Goal: Task Accomplishment & Management: Use online tool/utility

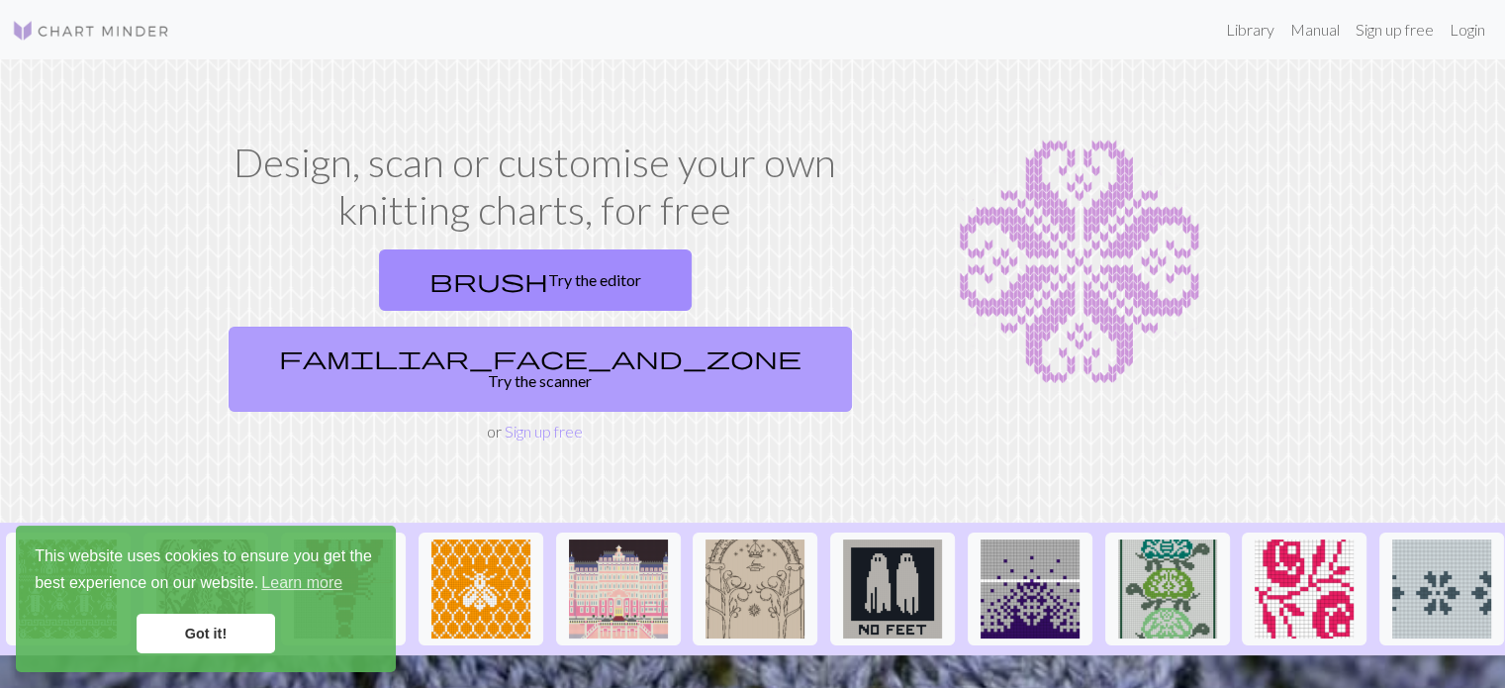
click at [685, 327] on link "familiar_face_and_zone Try the scanner" at bounding box center [541, 369] width 624 height 85
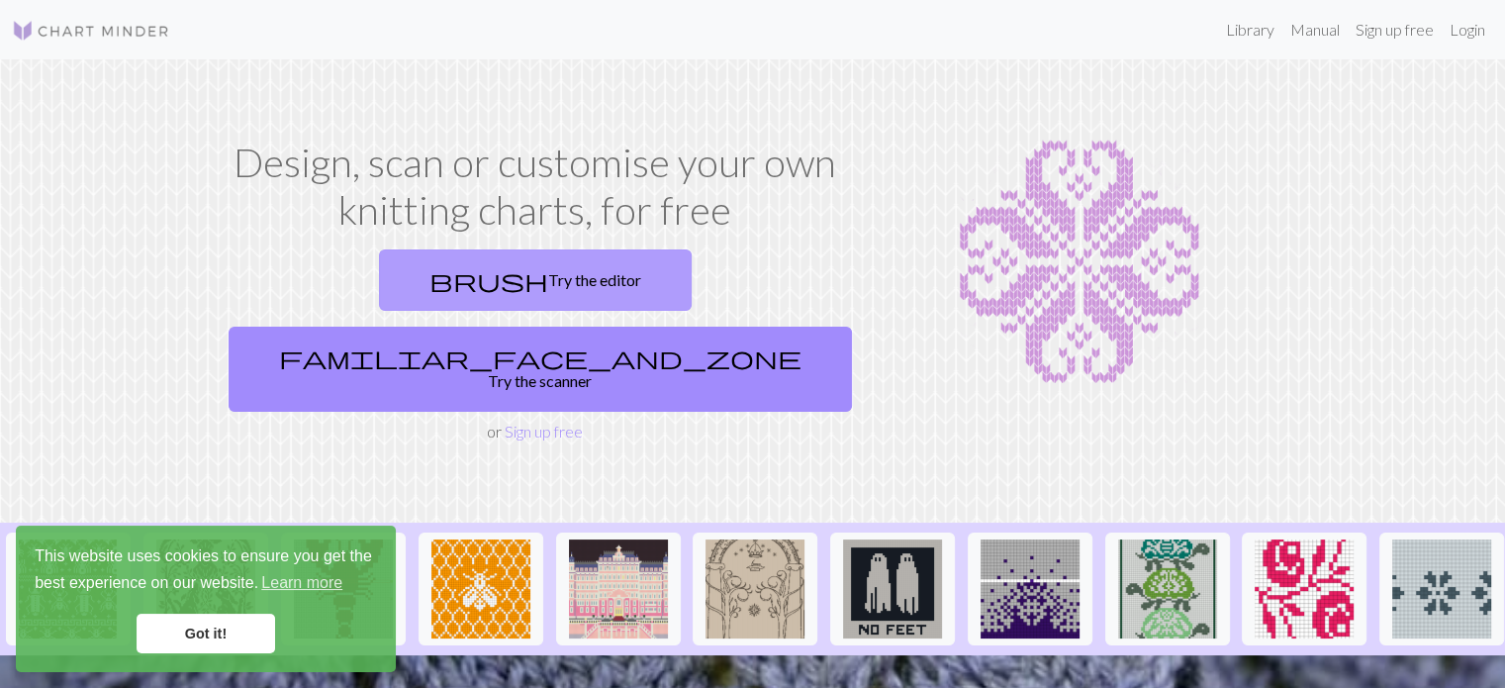
click at [403, 262] on link "brush Try the editor" at bounding box center [535, 279] width 313 height 61
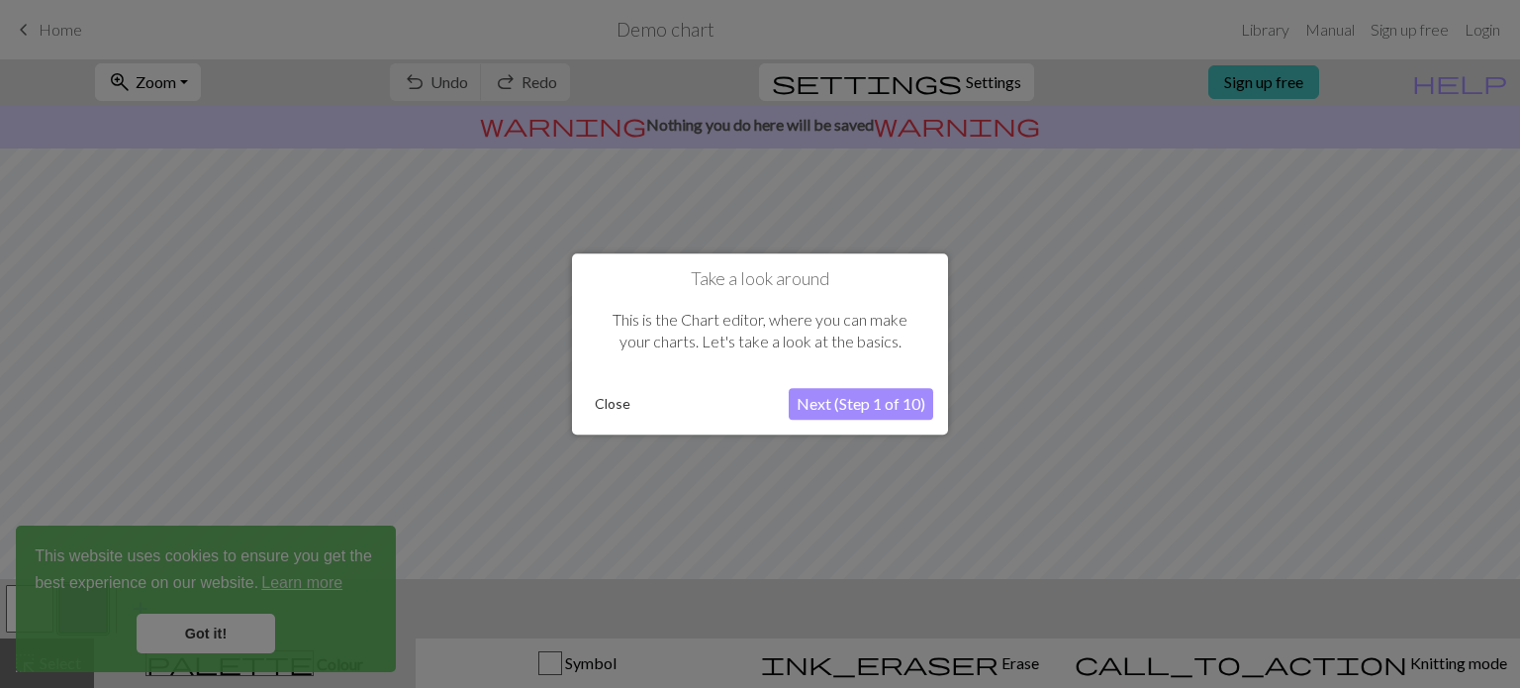
click at [843, 132] on div at bounding box center [760, 344] width 1520 height 688
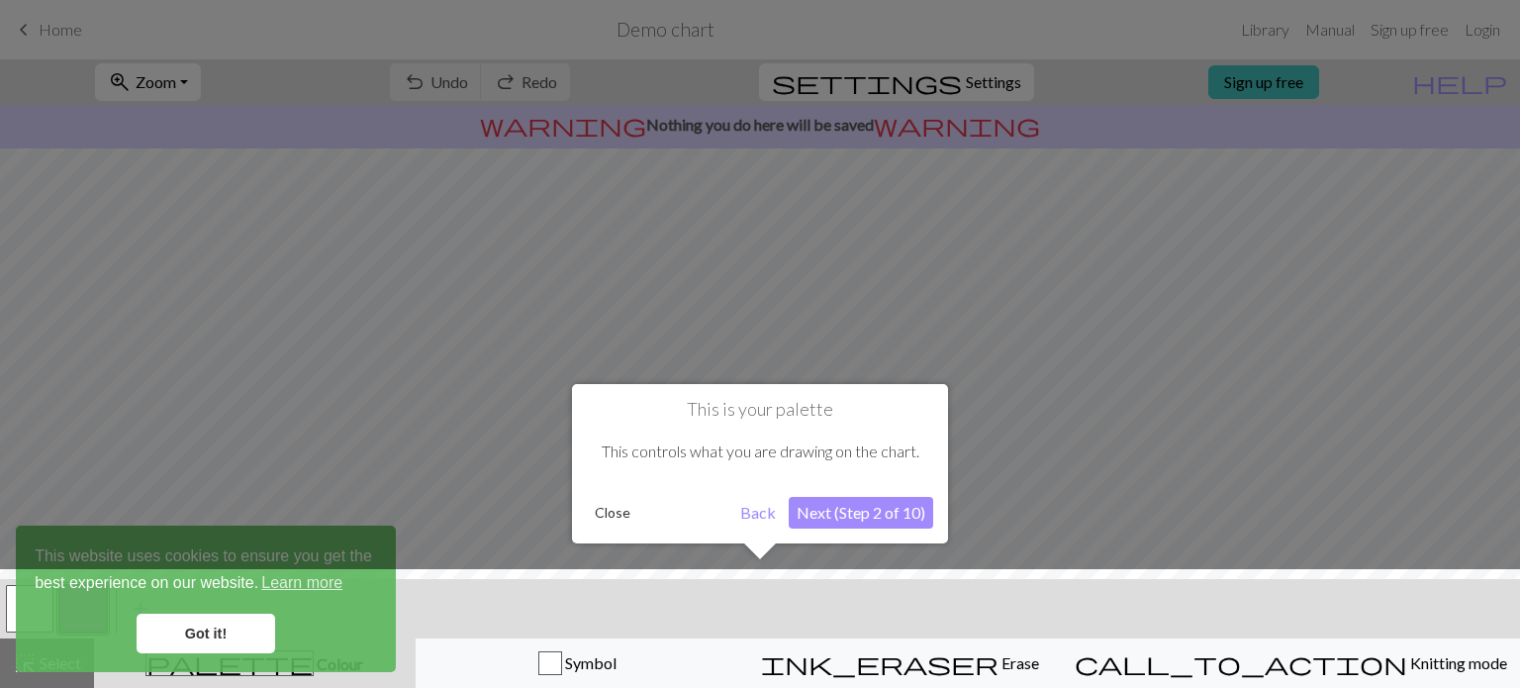
click at [865, 505] on button "Next (Step 2 of 10)" at bounding box center [861, 513] width 145 height 32
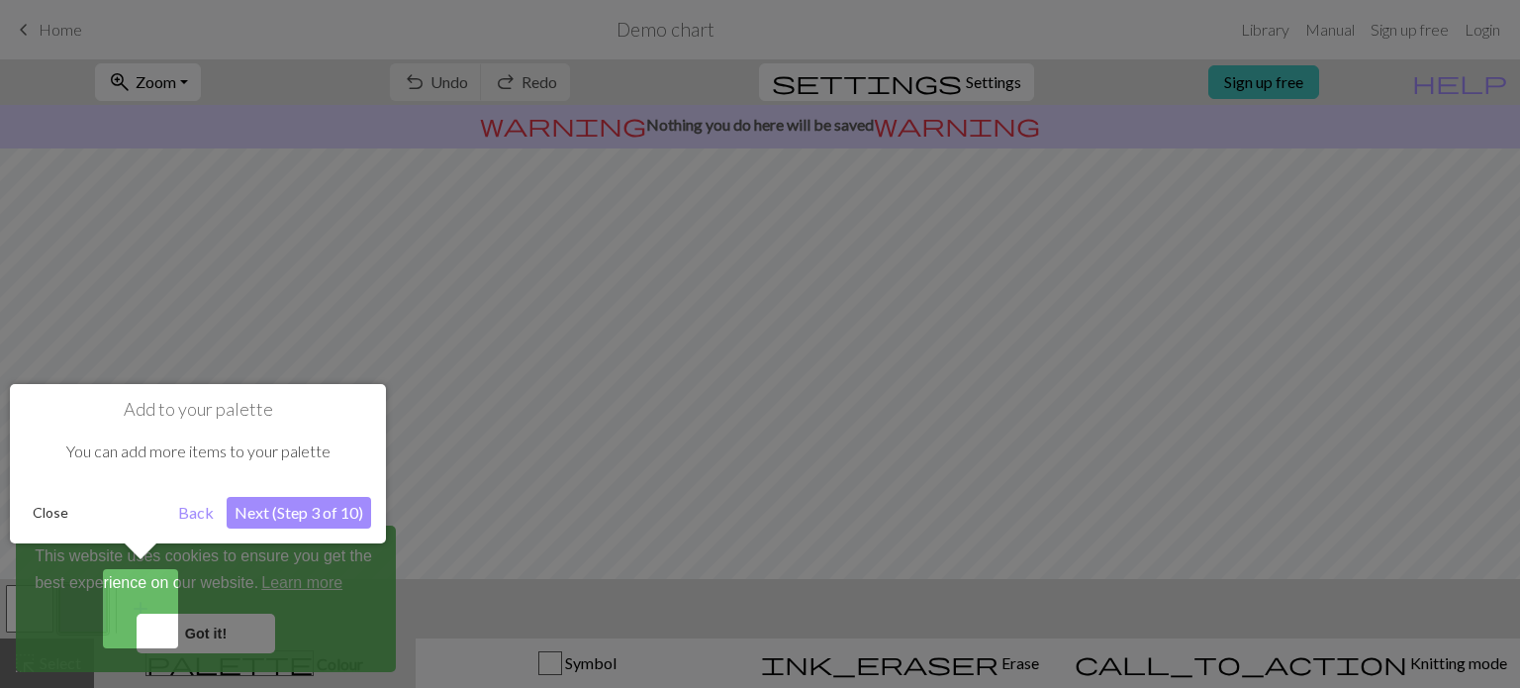
click at [276, 518] on button "Next (Step 3 of 10)" at bounding box center [299, 513] width 145 height 32
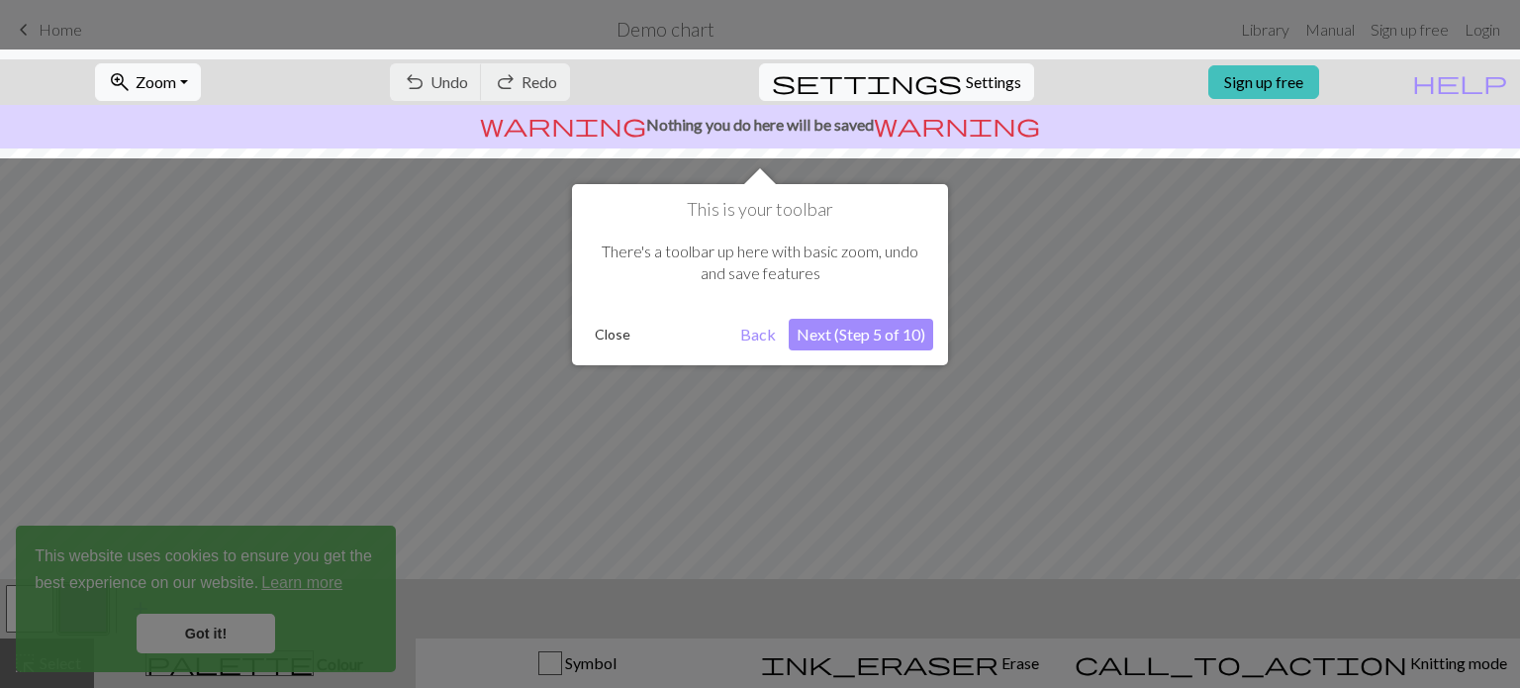
click at [897, 328] on button "Next (Step 5 of 10)" at bounding box center [861, 335] width 145 height 32
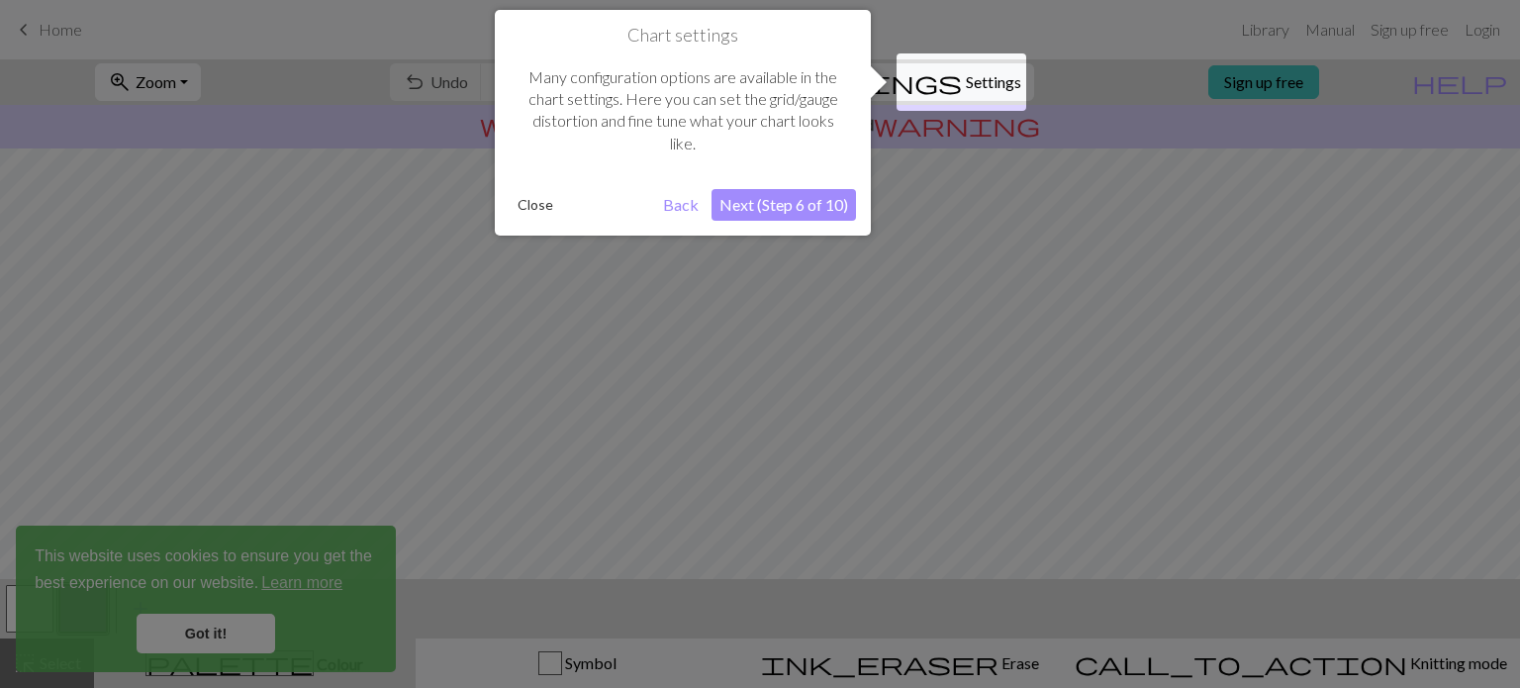
click at [776, 205] on button "Next (Step 6 of 10)" at bounding box center [784, 205] width 145 height 32
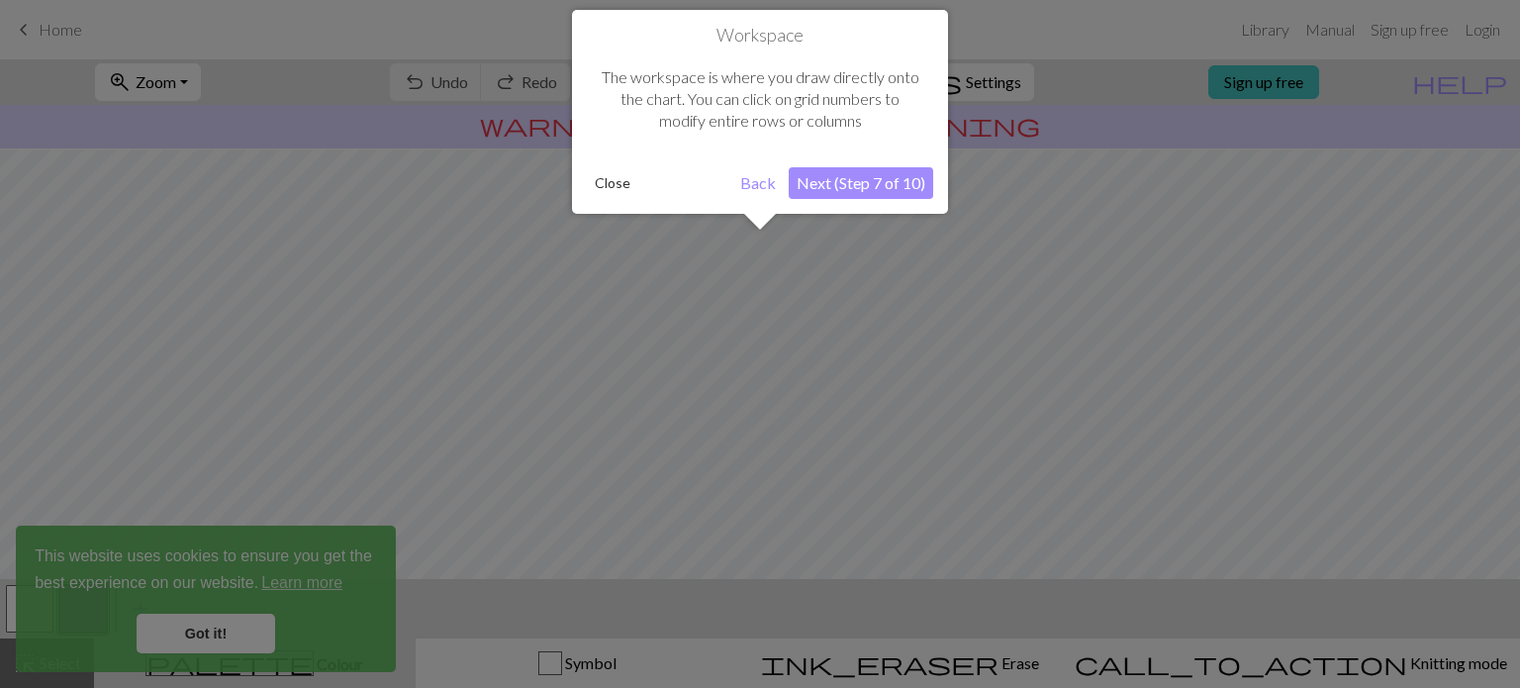
scroll to position [118, 0]
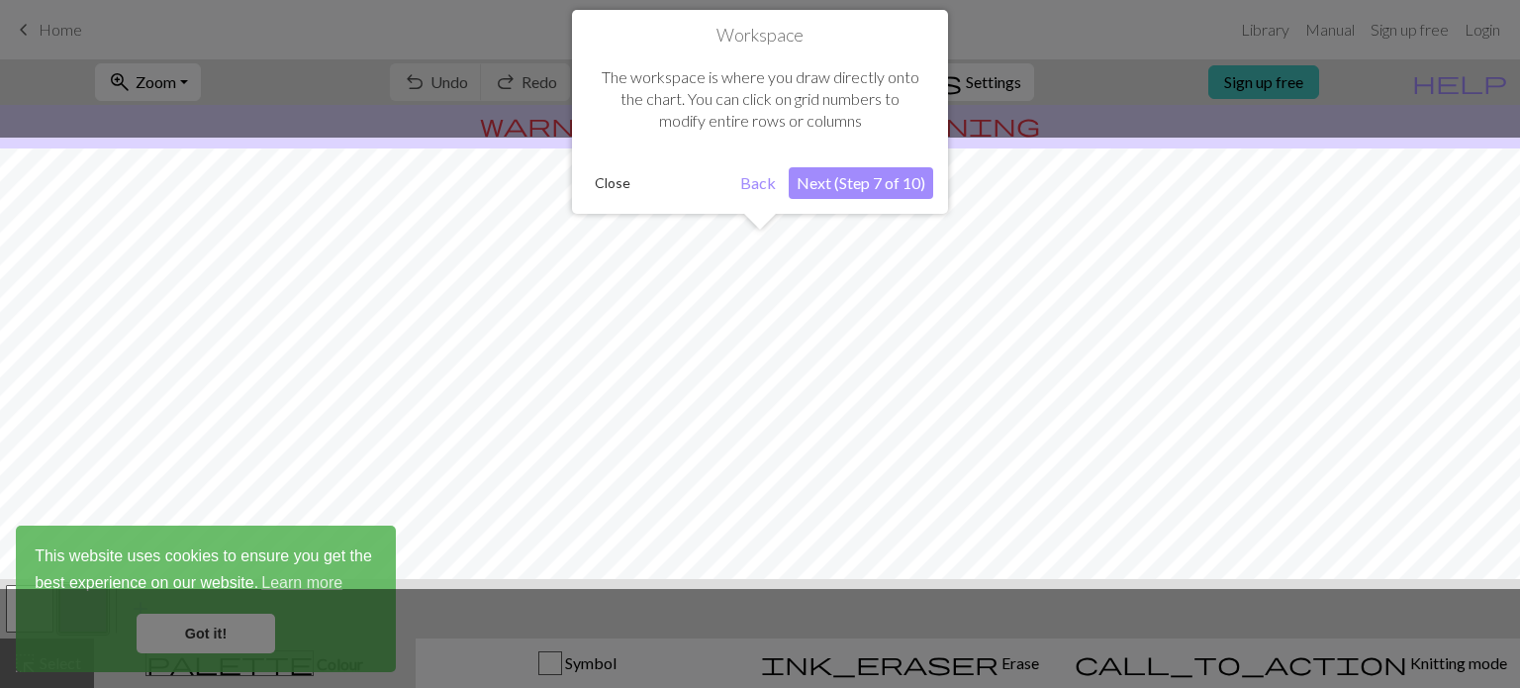
click at [891, 192] on button "Next (Step 7 of 10)" at bounding box center [861, 183] width 145 height 32
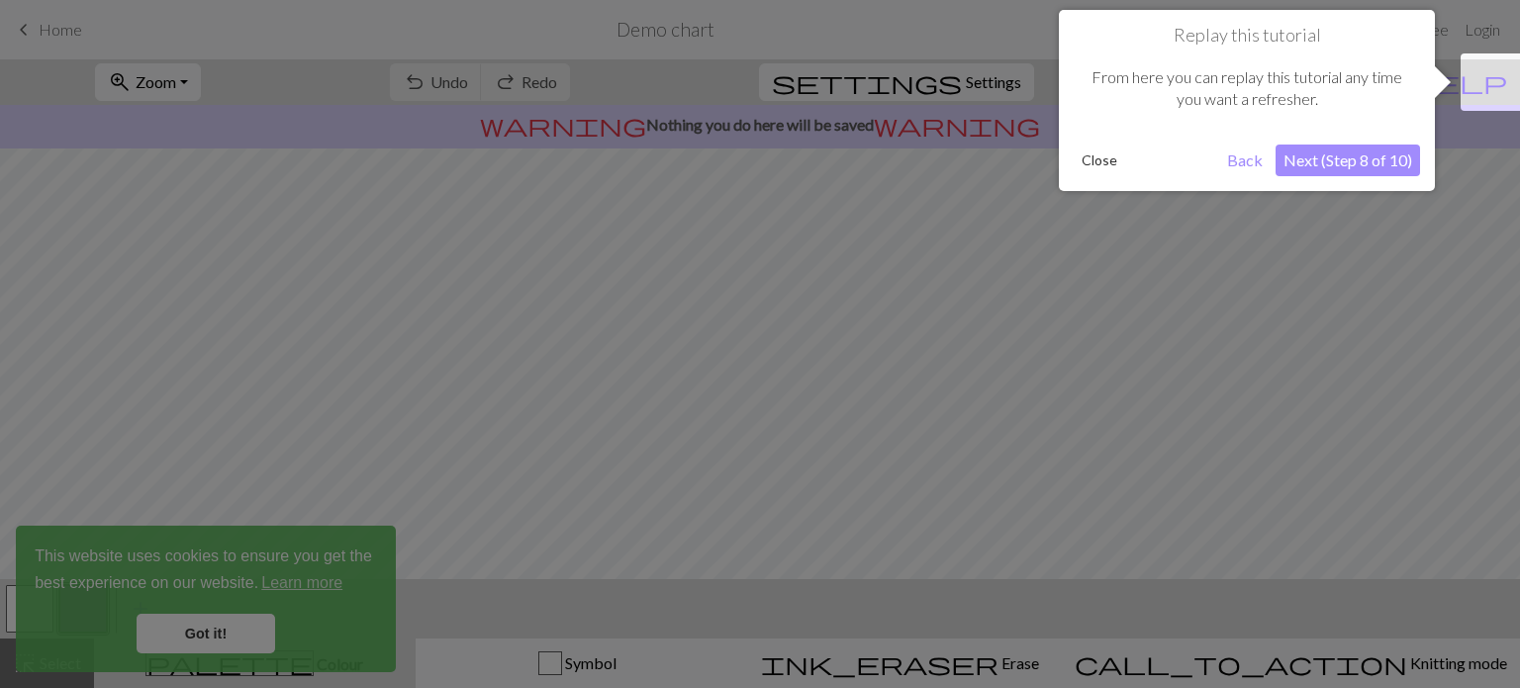
click at [1382, 153] on button "Next (Step 8 of 10)" at bounding box center [1348, 161] width 145 height 32
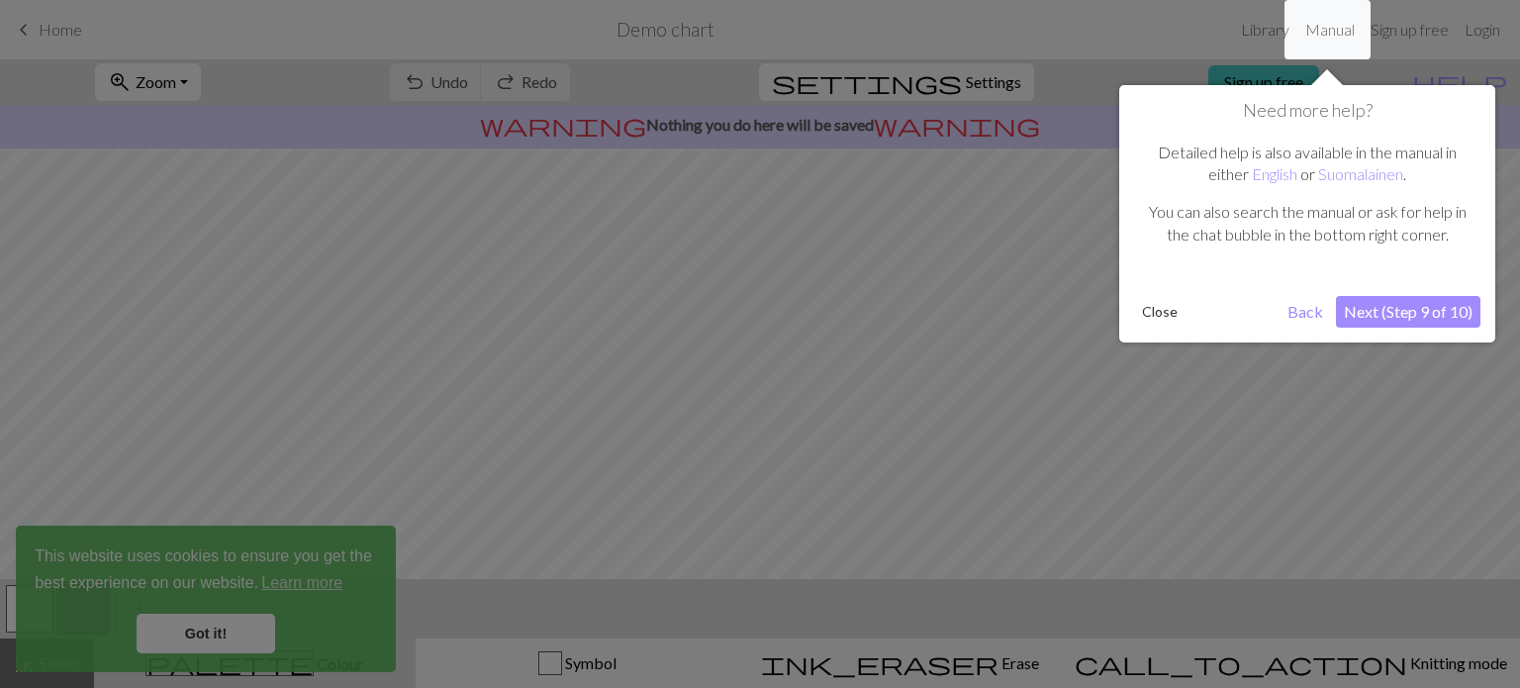
click at [1405, 332] on div "Need more help? Detailed help is also available in the manual in either English…" at bounding box center [1307, 213] width 376 height 257
click at [1386, 304] on button "Next (Step 9 of 10)" at bounding box center [1408, 312] width 145 height 32
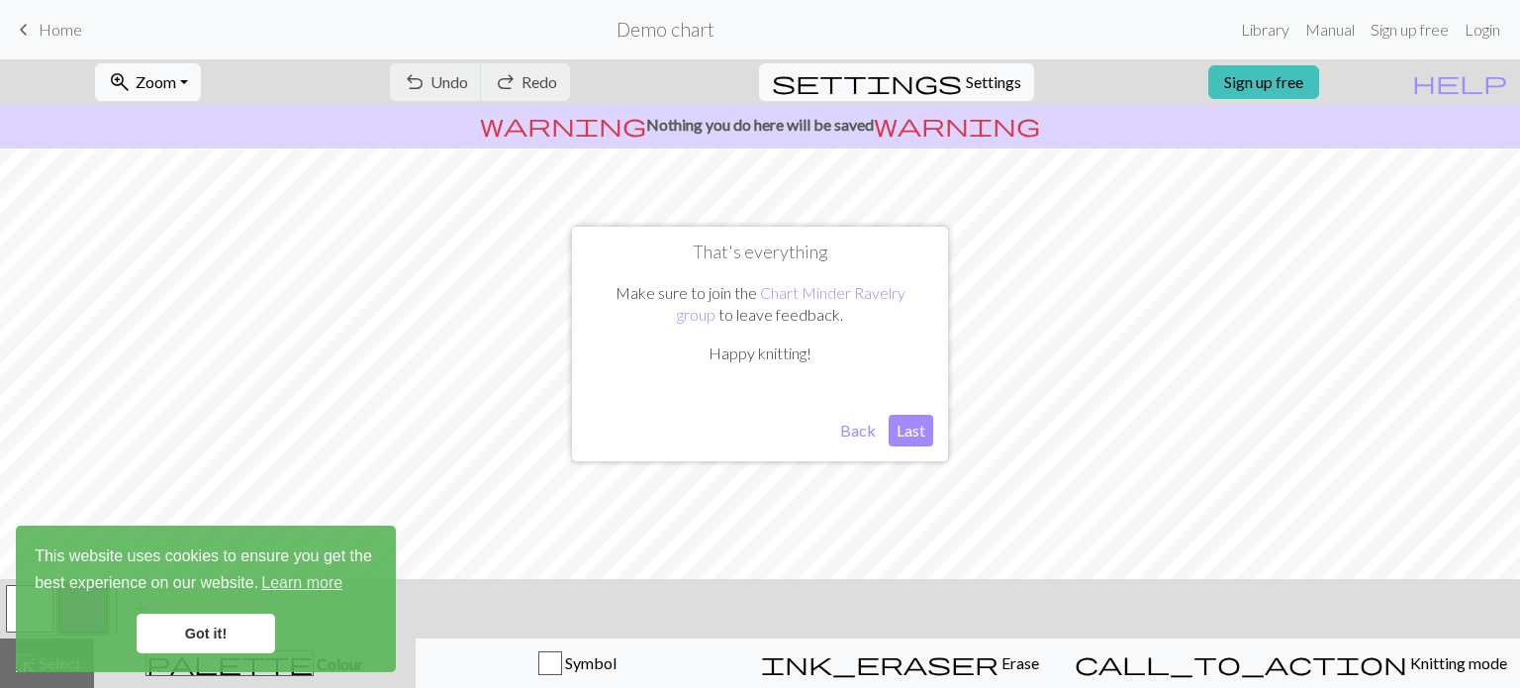
click at [915, 431] on button "Last" at bounding box center [911, 431] width 45 height 32
click at [213, 628] on link "Got it!" at bounding box center [206, 634] width 139 height 40
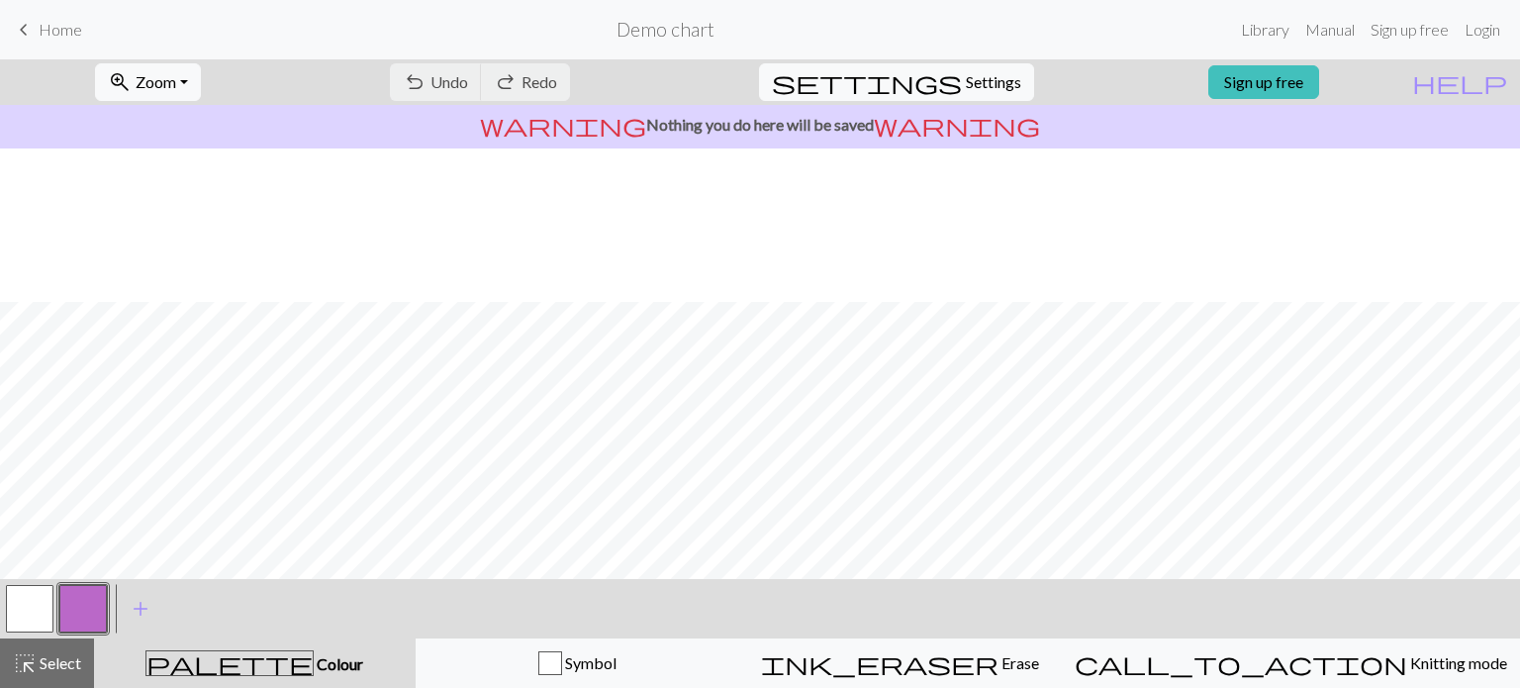
scroll to position [48, 3]
click at [709, 120] on p "warning Nothing you do here will be saved warning" at bounding box center [760, 125] width 1504 height 24
click at [994, 83] on span "Settings" at bounding box center [993, 82] width 55 height 24
select select "aran"
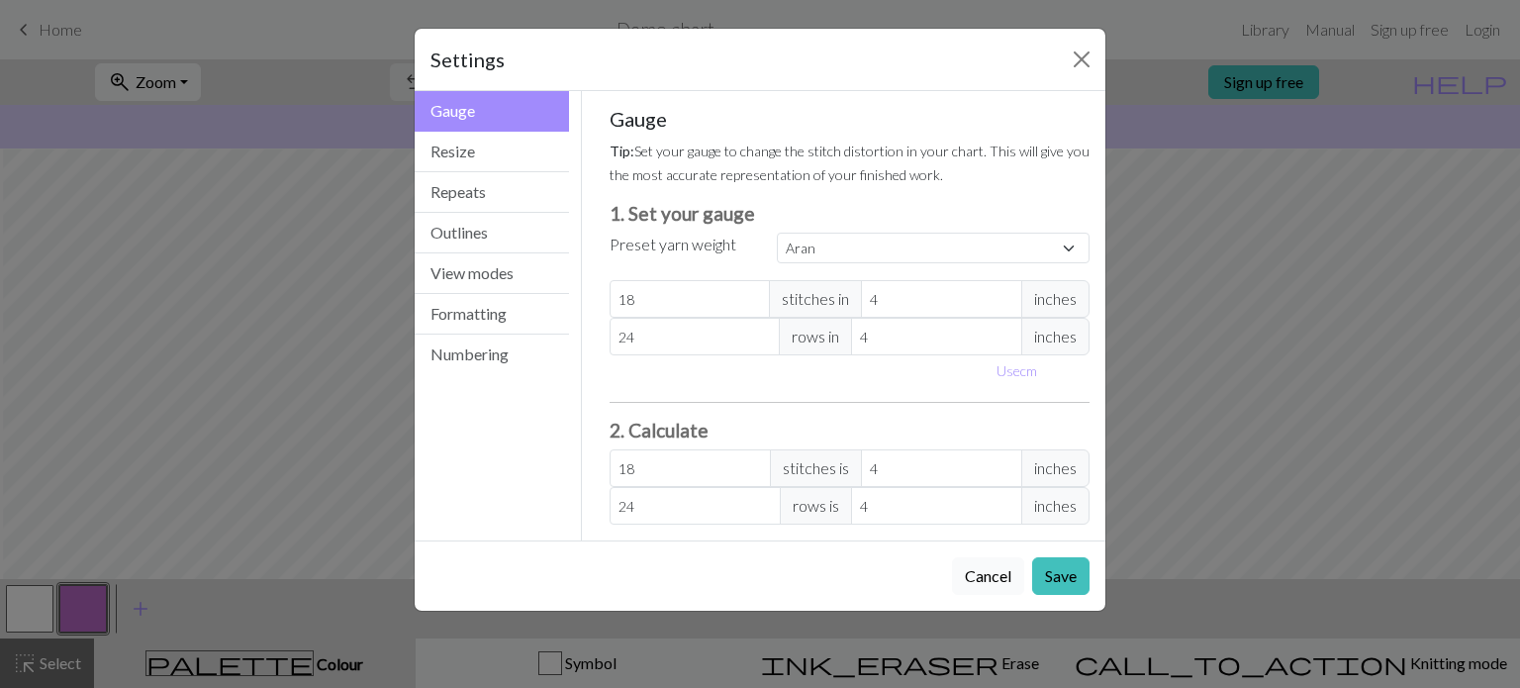
click at [1006, 575] on button "Cancel" at bounding box center [988, 576] width 72 height 38
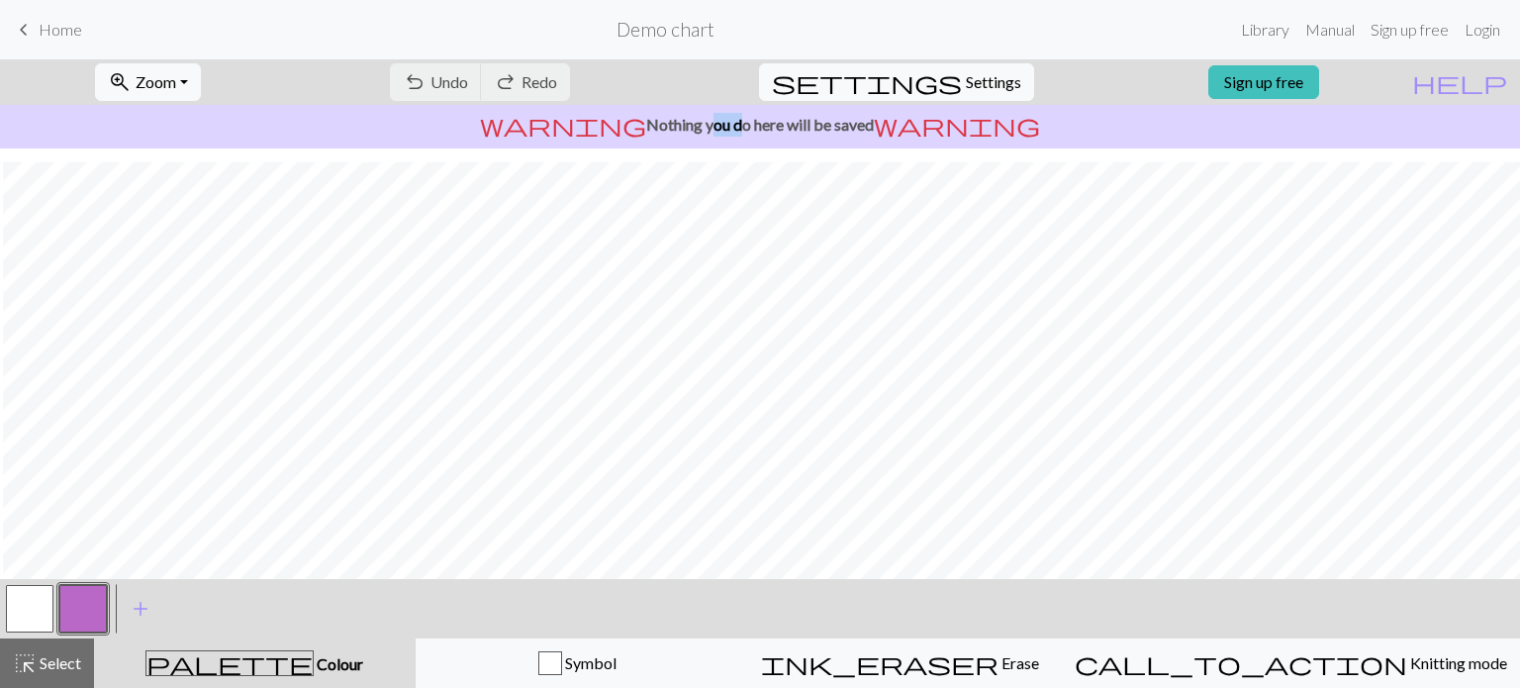
scroll to position [0, 3]
click at [1386, 42] on link "Sign up free" at bounding box center [1410, 30] width 94 height 40
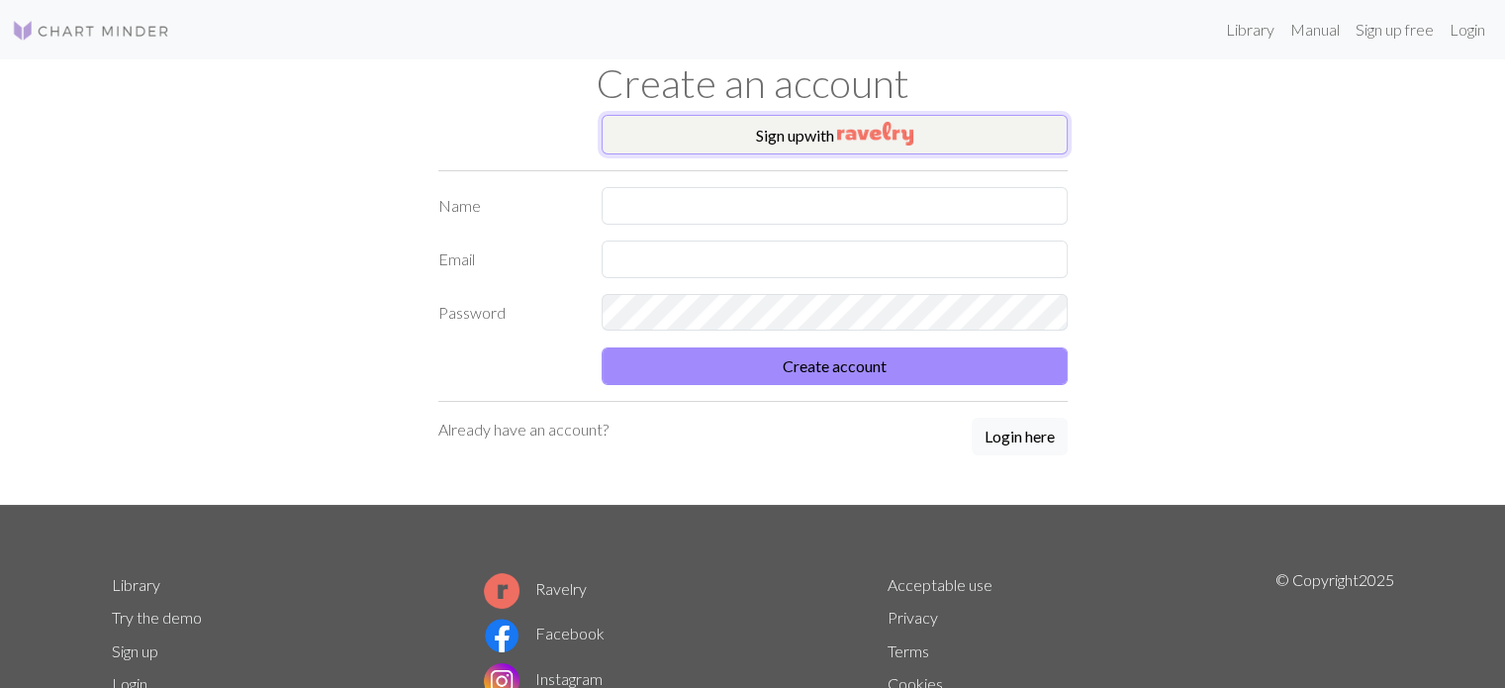
click at [859, 125] on img "button" at bounding box center [875, 134] width 76 height 24
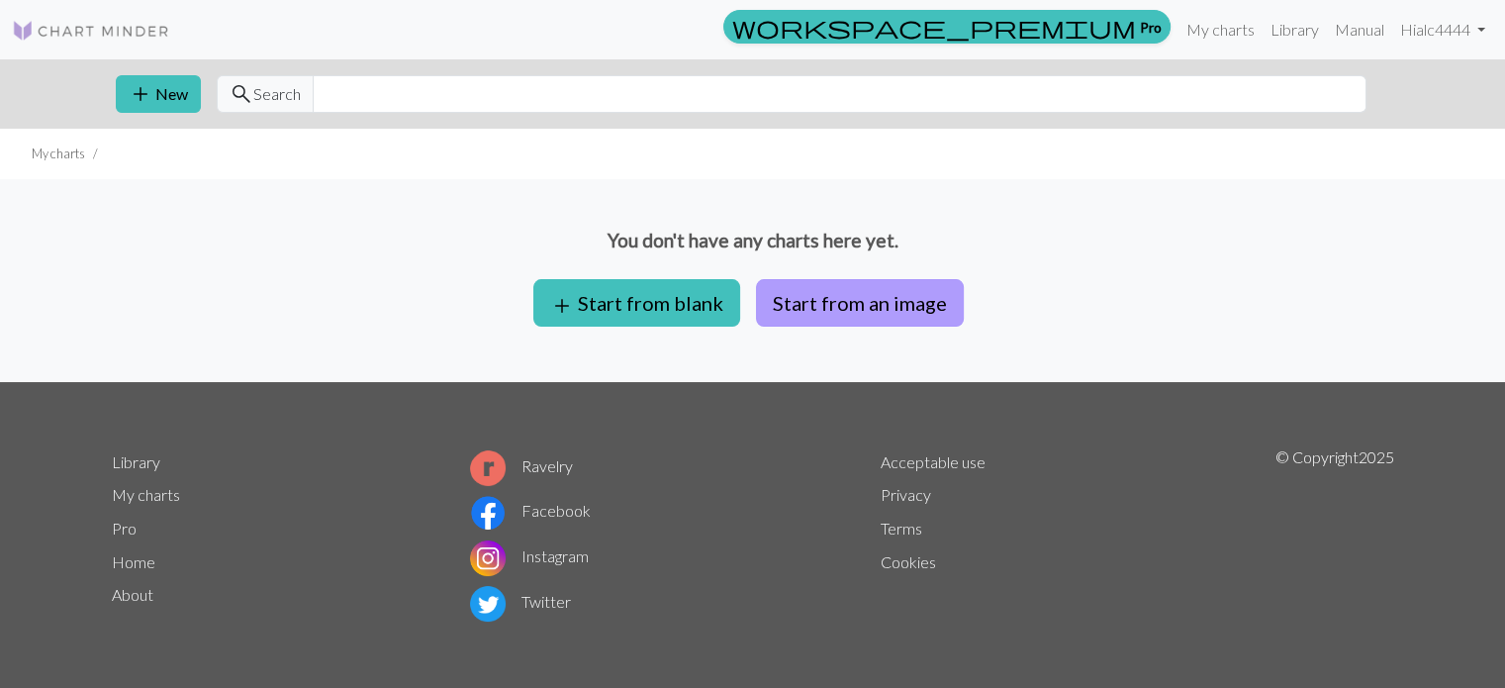
click at [837, 293] on button "Start from an image" at bounding box center [860, 303] width 208 height 48
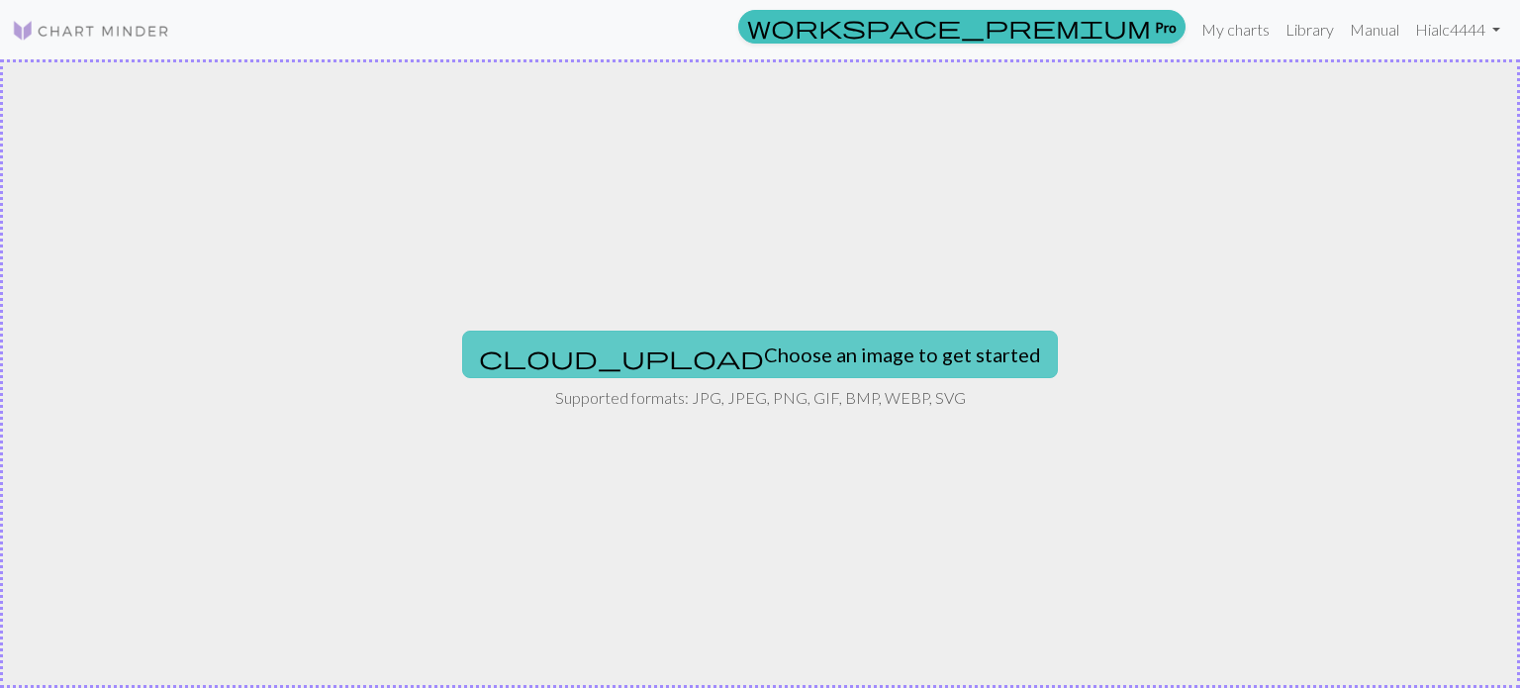
click at [750, 359] on button "cloud_upload Choose an image to get started" at bounding box center [760, 355] width 596 height 48
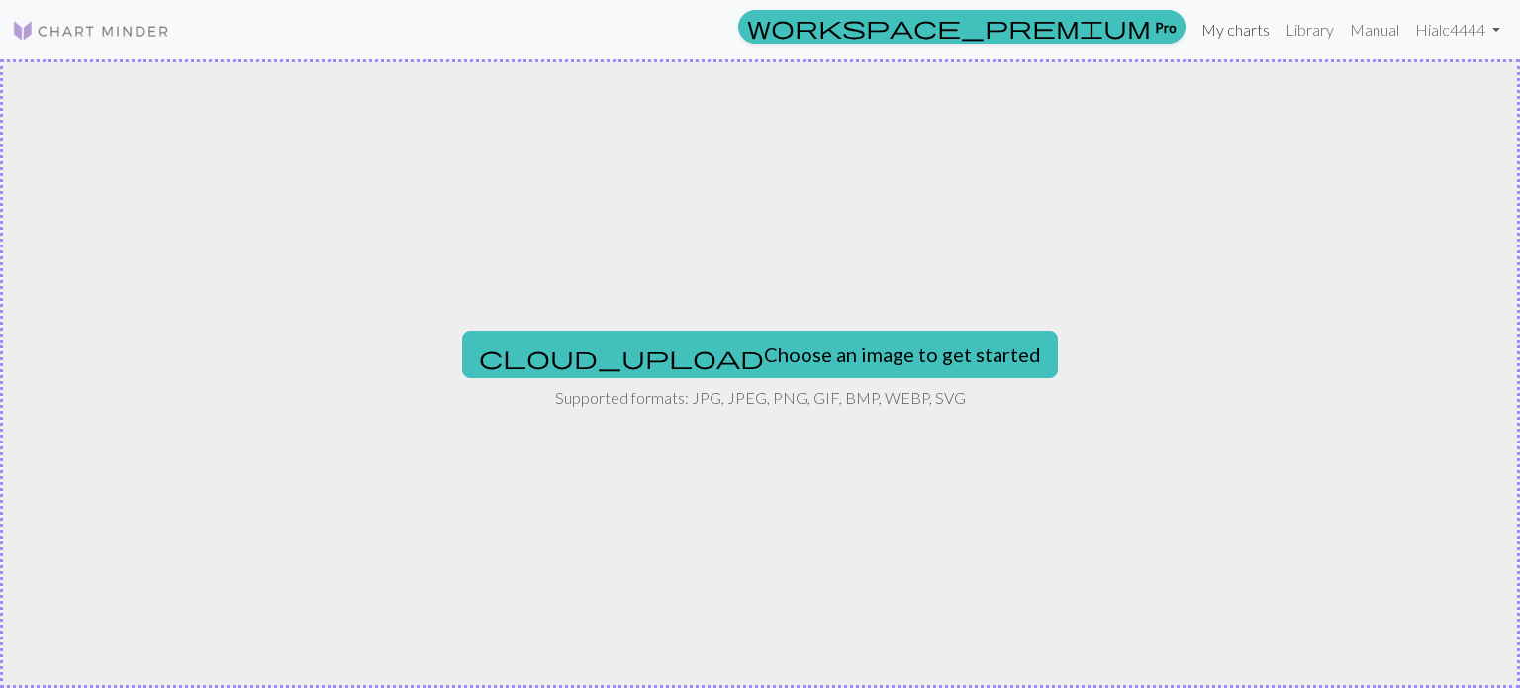
click at [1218, 35] on link "My charts" at bounding box center [1236, 30] width 84 height 40
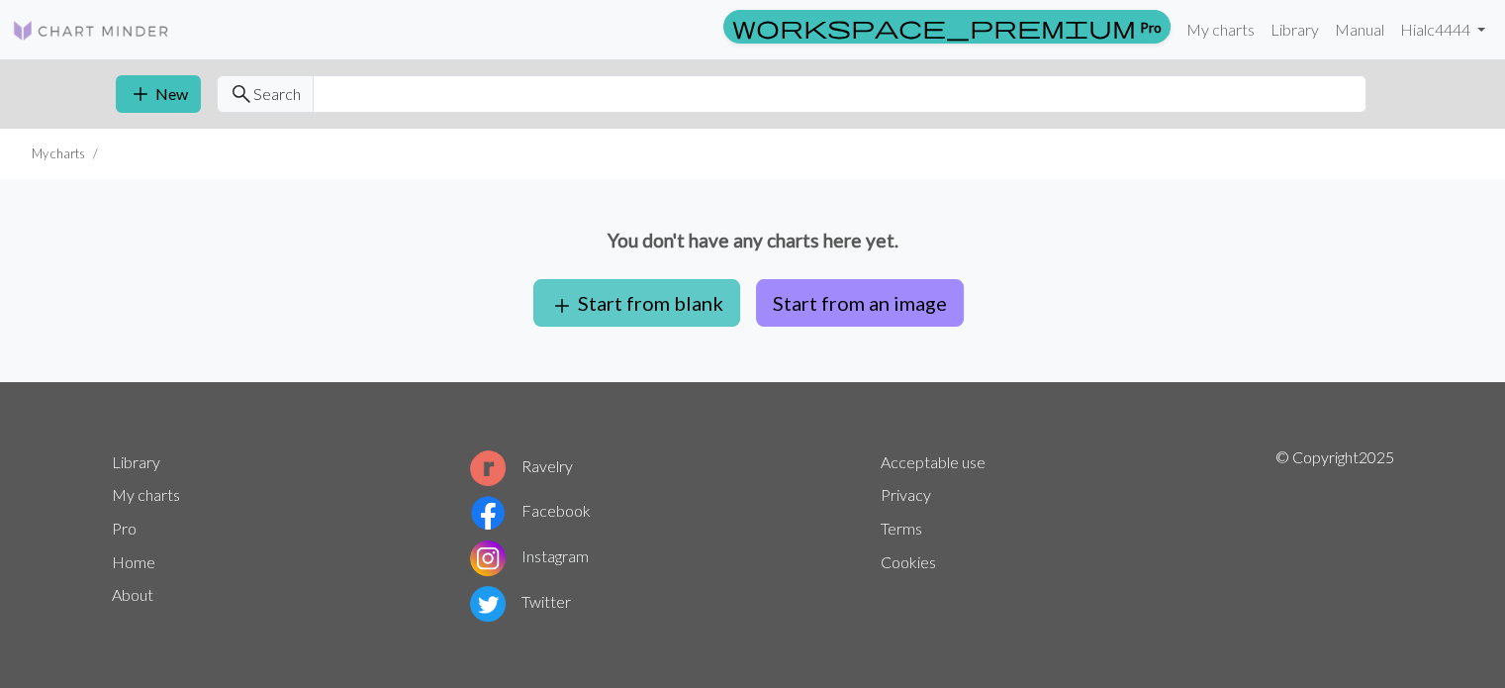
click at [646, 304] on button "add Start from blank" at bounding box center [636, 303] width 207 height 48
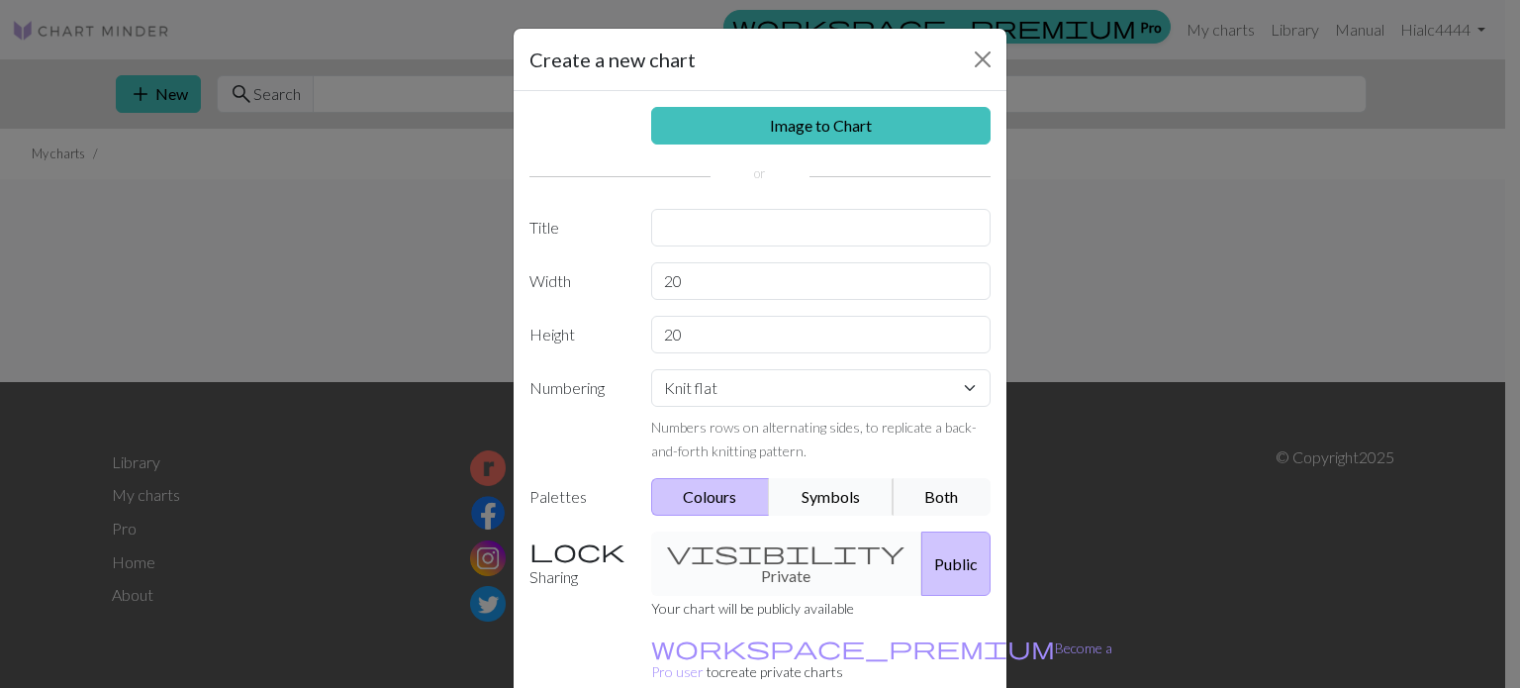
click at [839, 488] on button "Symbols" at bounding box center [831, 497] width 125 height 38
drag, startPoint x: 758, startPoint y: 534, endPoint x: 748, endPoint y: 551, distance: 19.5
click at [748, 551] on div "visibility Private Public" at bounding box center [821, 564] width 364 height 64
click at [706, 563] on div "visibility Private Public" at bounding box center [821, 564] width 364 height 64
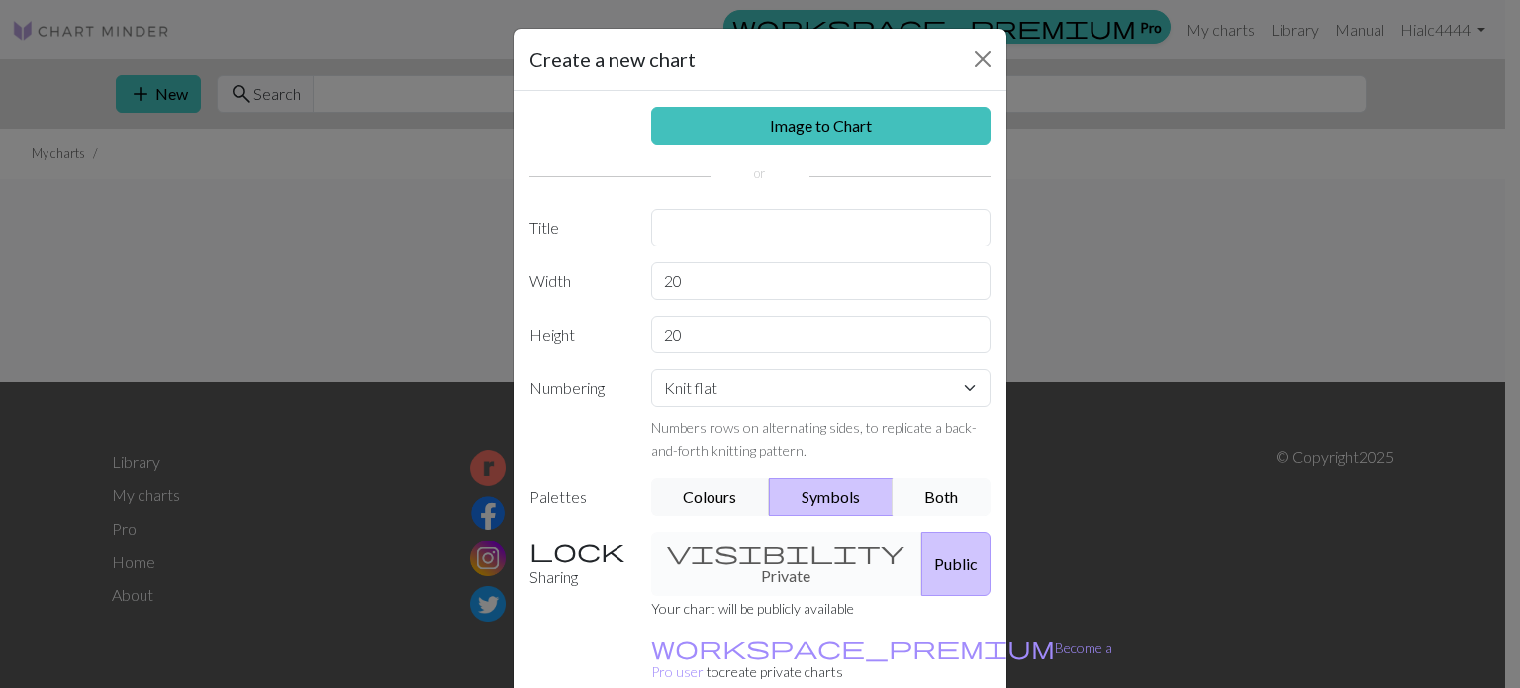
click at [931, 506] on button "Both" at bounding box center [942, 497] width 99 height 38
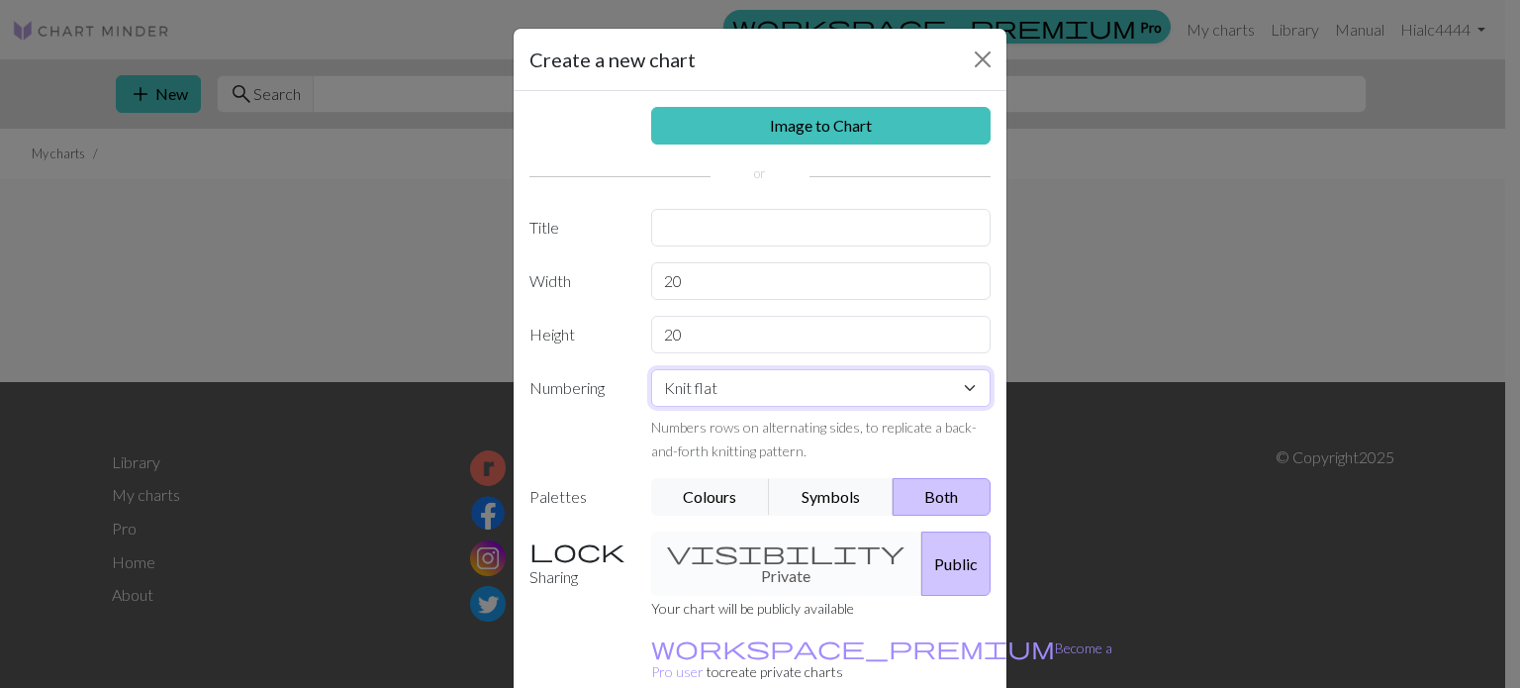
click at [809, 376] on select "Knit flat Knit in the round Lace knitting Cross stitch" at bounding box center [821, 388] width 340 height 38
click at [642, 201] on div "Image to Chart Title Width 20 Height 20 Numbering Knit flat Knit in the round L…" at bounding box center [760, 410] width 493 height 639
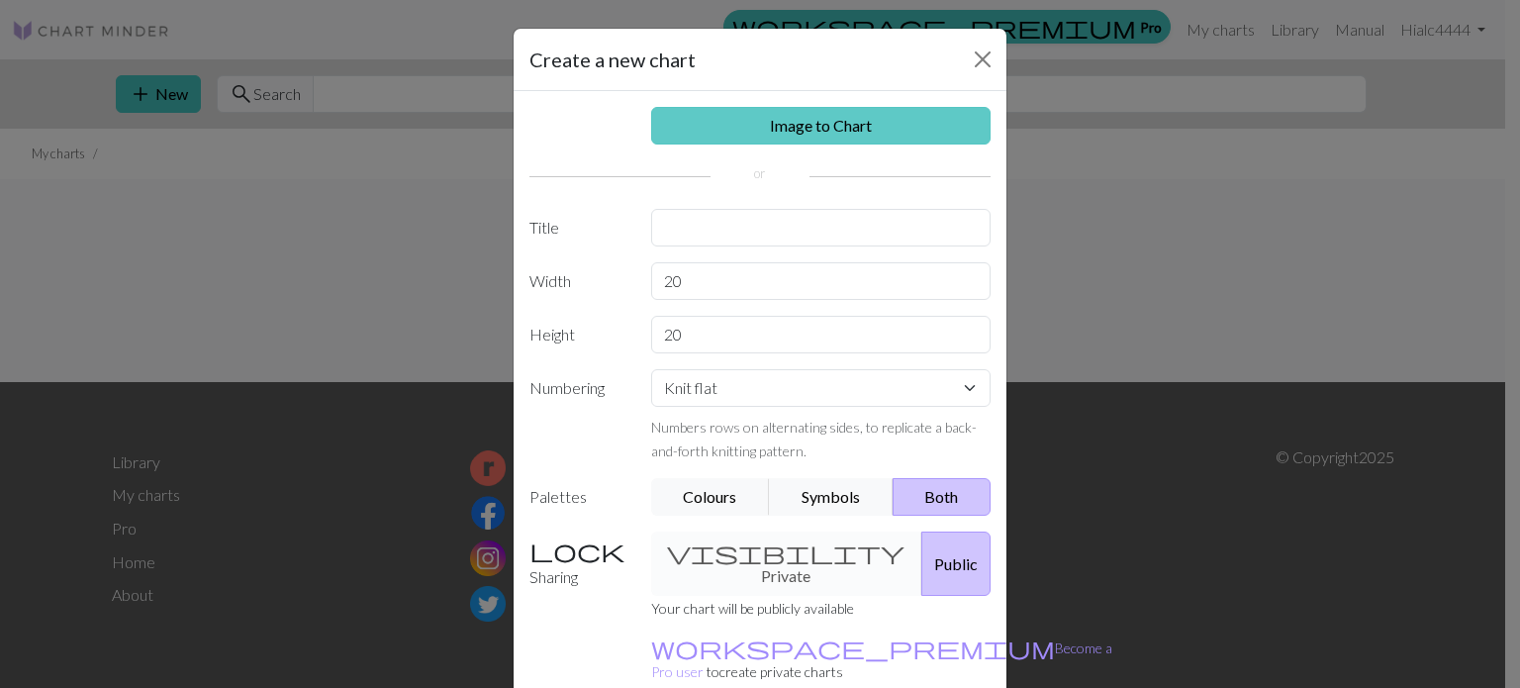
click at [811, 130] on link "Image to Chart" at bounding box center [821, 126] width 340 height 38
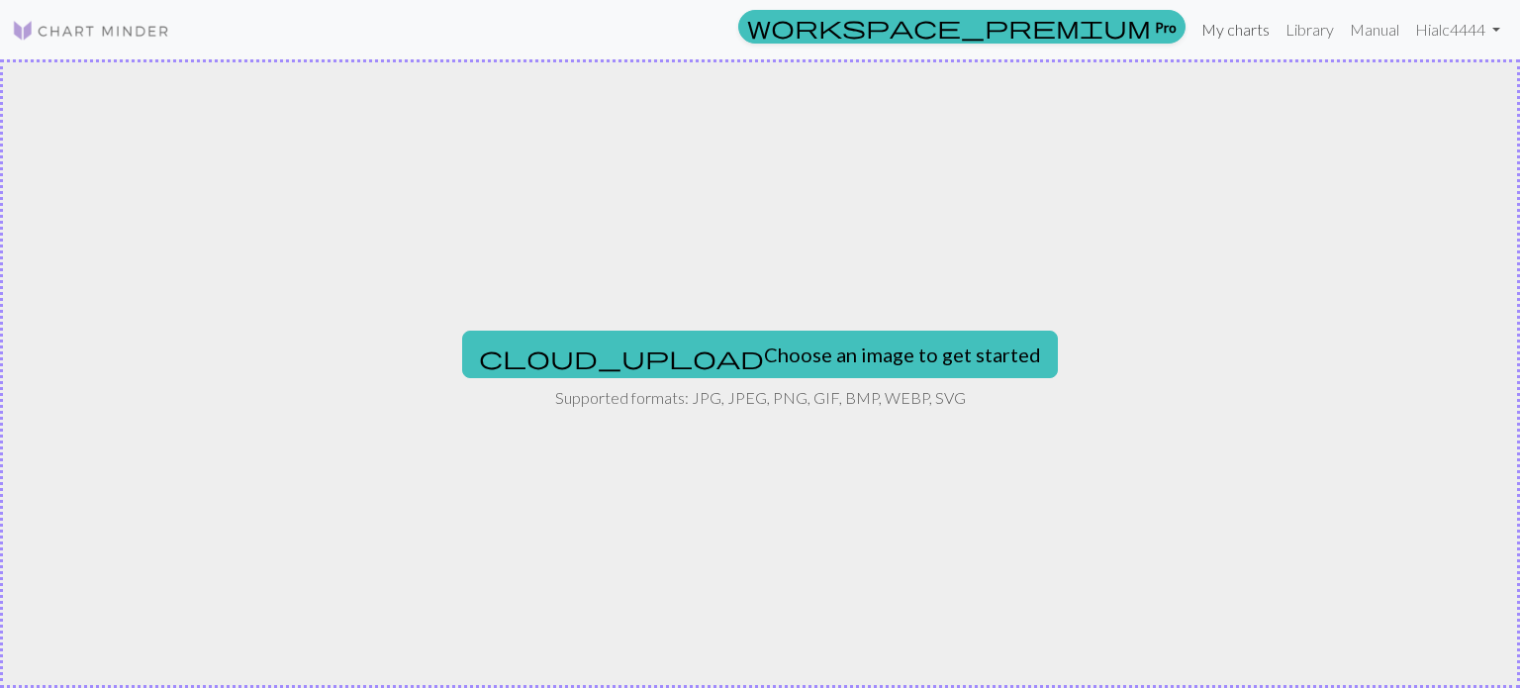
click at [1243, 35] on link "My charts" at bounding box center [1236, 30] width 84 height 40
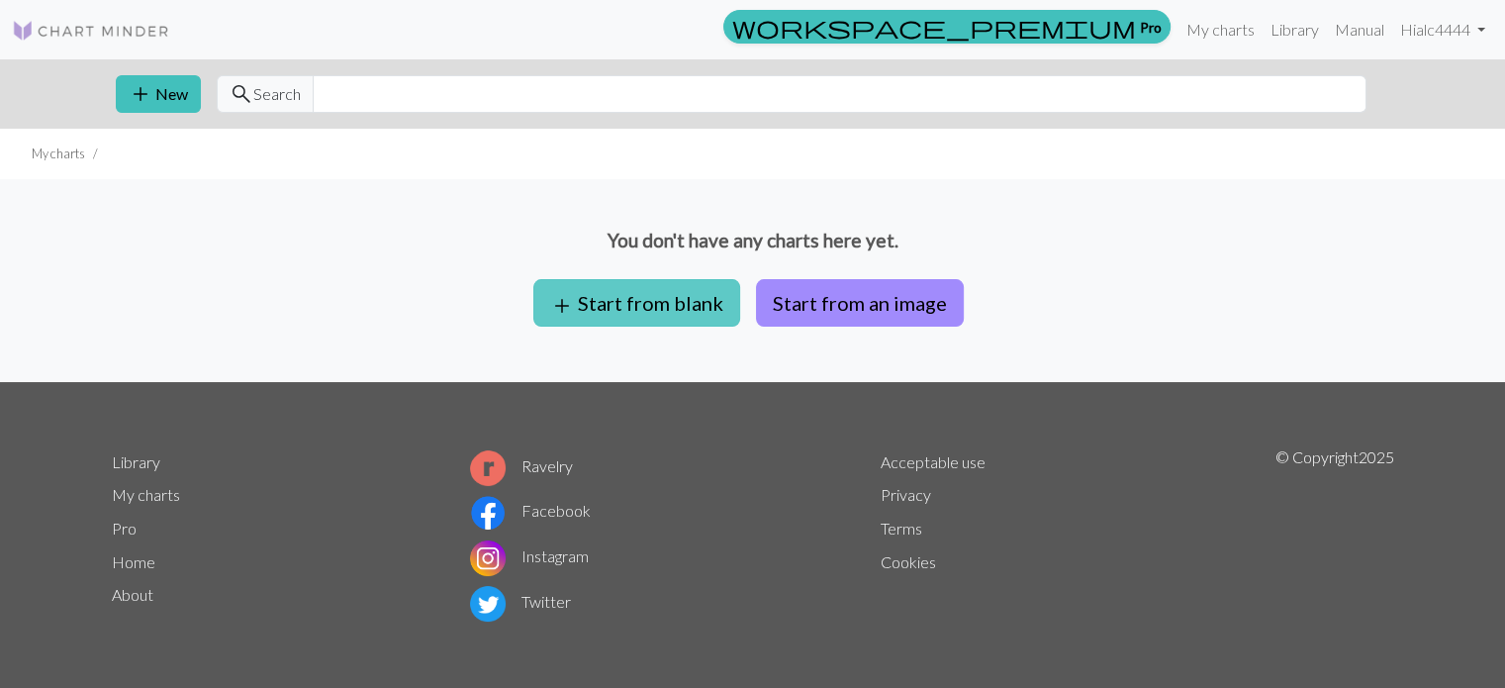
click at [640, 312] on button "add Start from blank" at bounding box center [636, 303] width 207 height 48
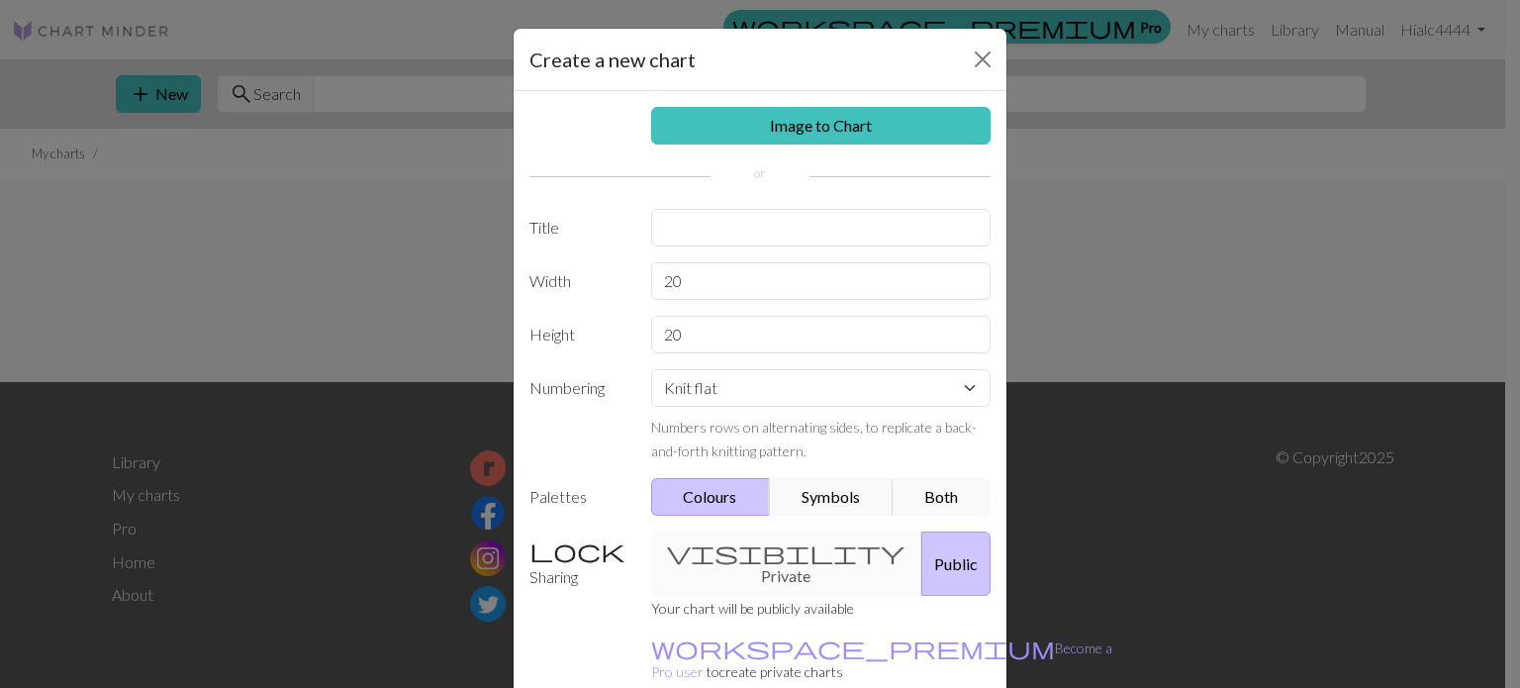
scroll to position [91, 0]
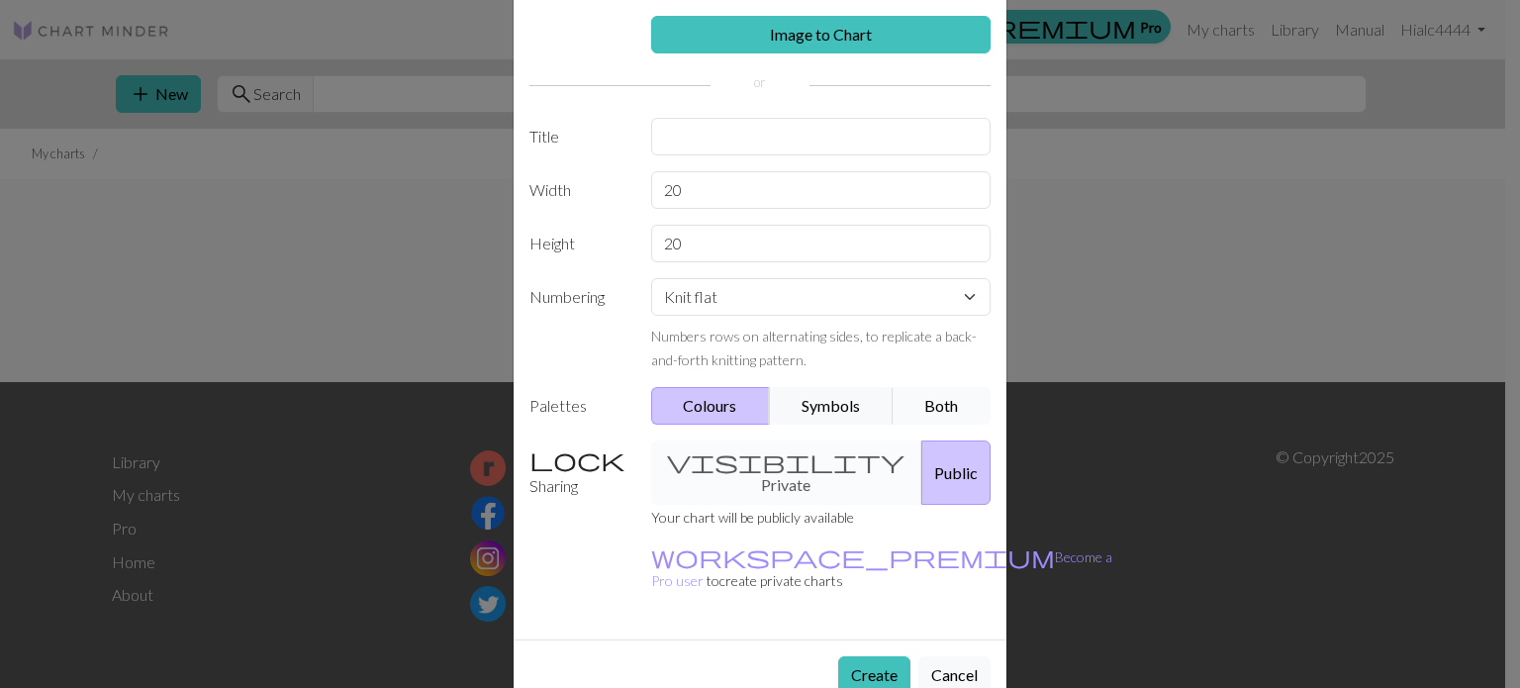
click at [912, 412] on button "Both" at bounding box center [942, 406] width 99 height 38
click at [859, 656] on button "Create" at bounding box center [874, 675] width 72 height 38
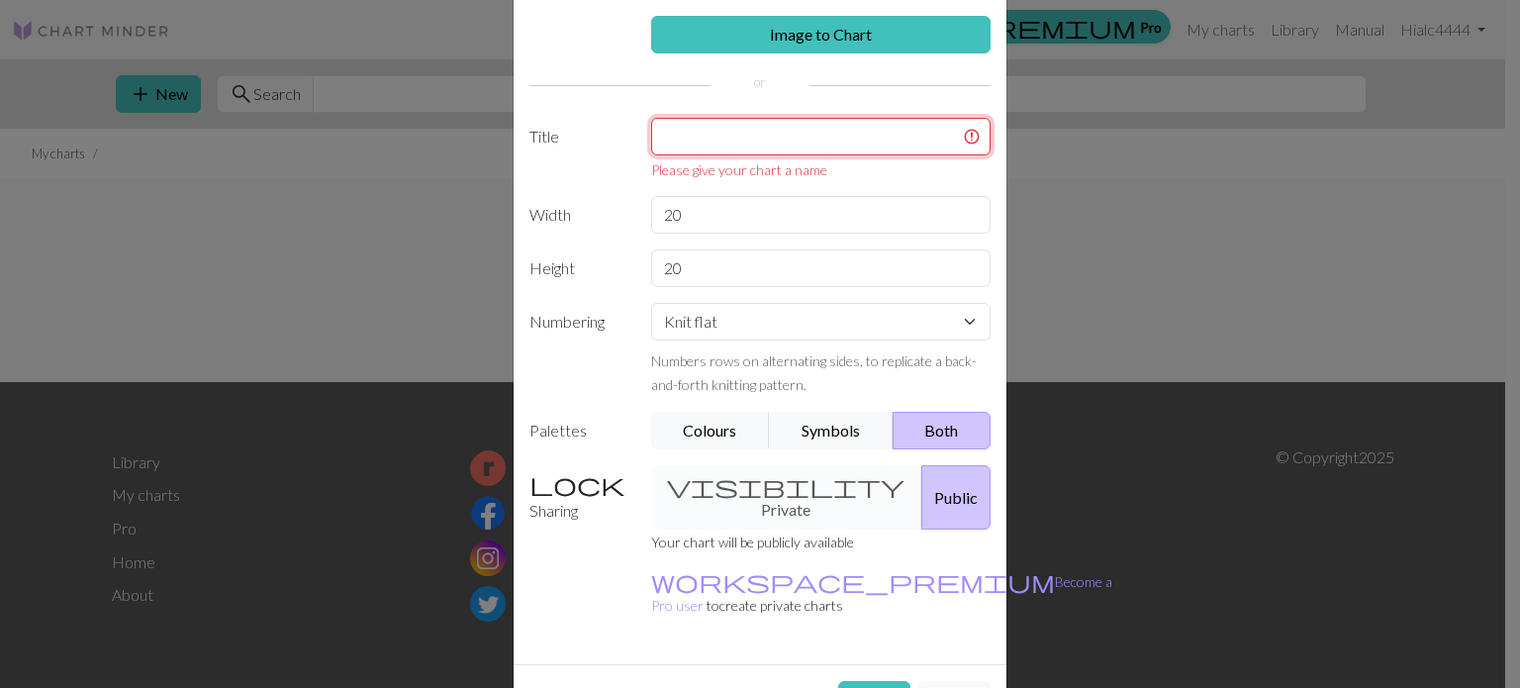
click at [787, 139] on input "text" at bounding box center [821, 137] width 340 height 38
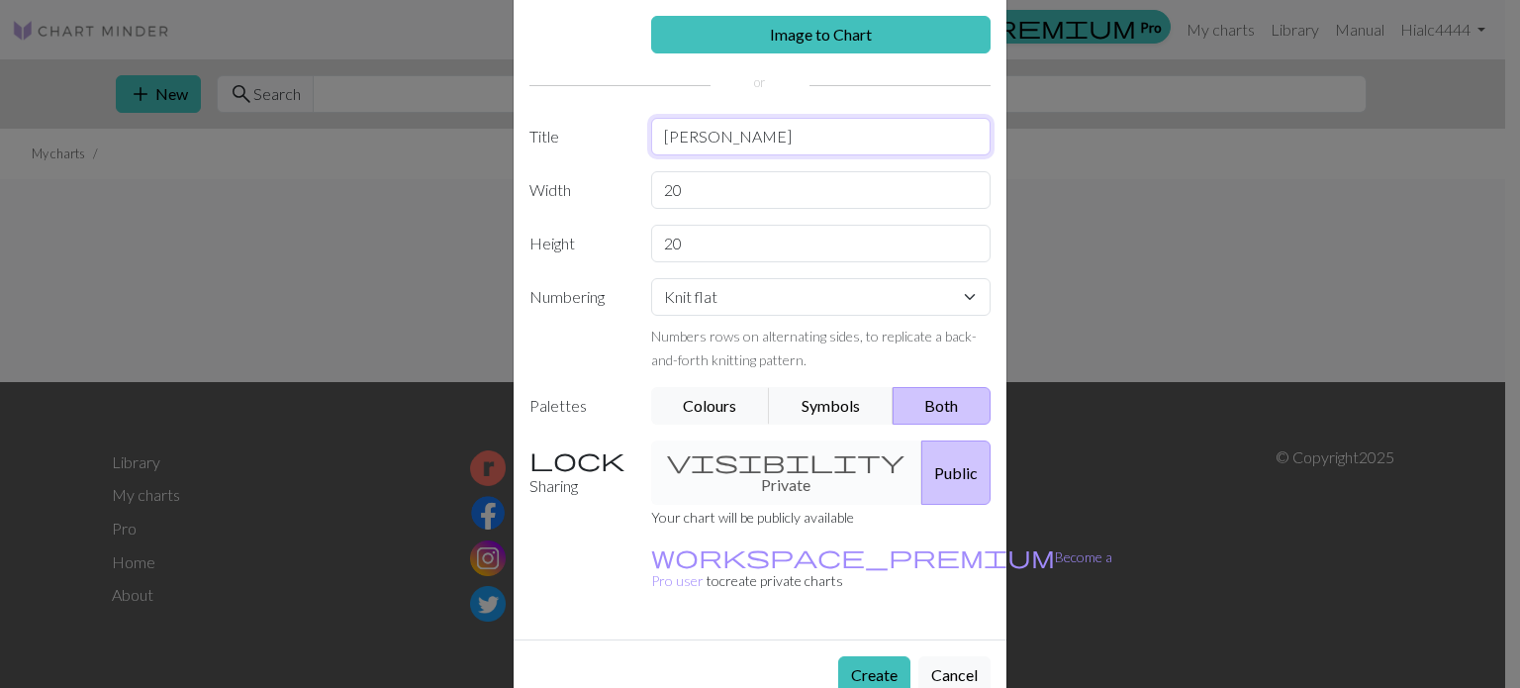
type input "[PERSON_NAME]"
click at [863, 656] on button "Create" at bounding box center [874, 675] width 72 height 38
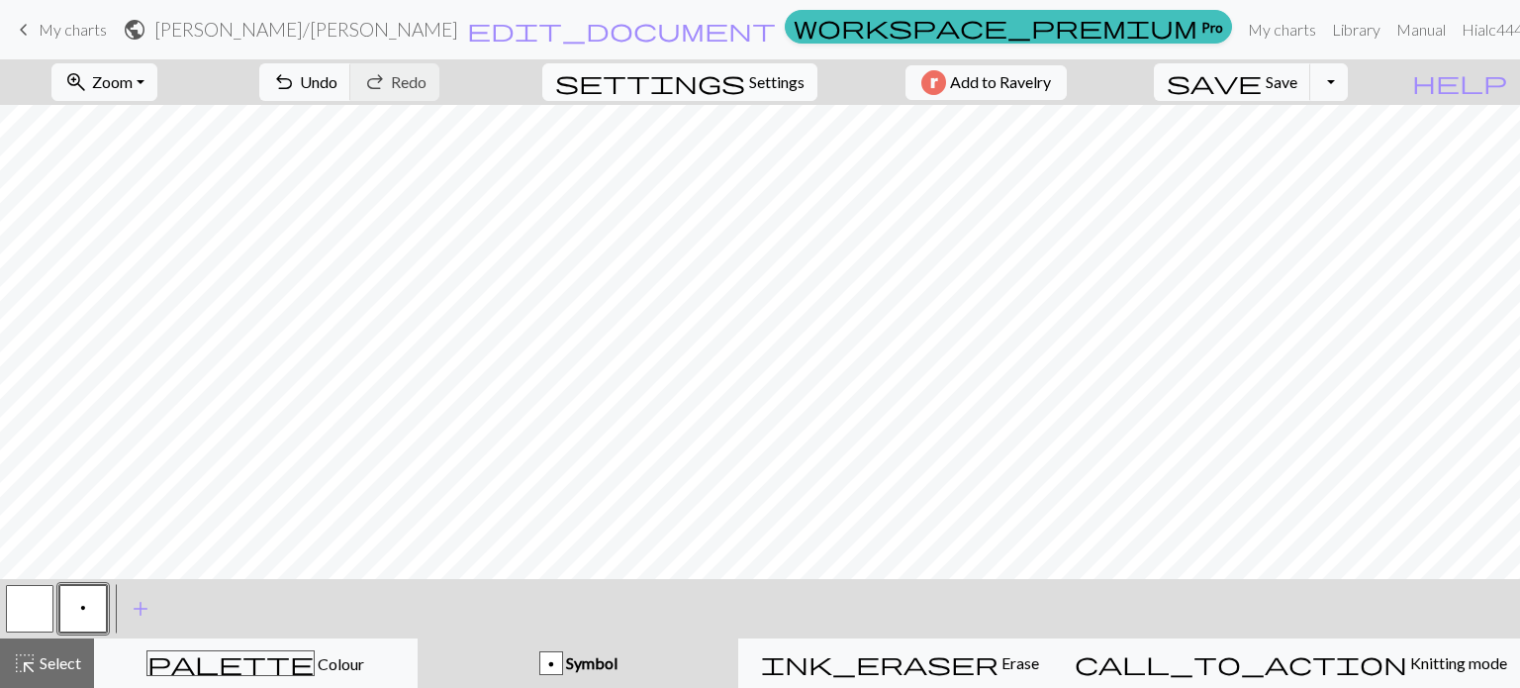
click at [749, 86] on span "Settings" at bounding box center [776, 82] width 55 height 24
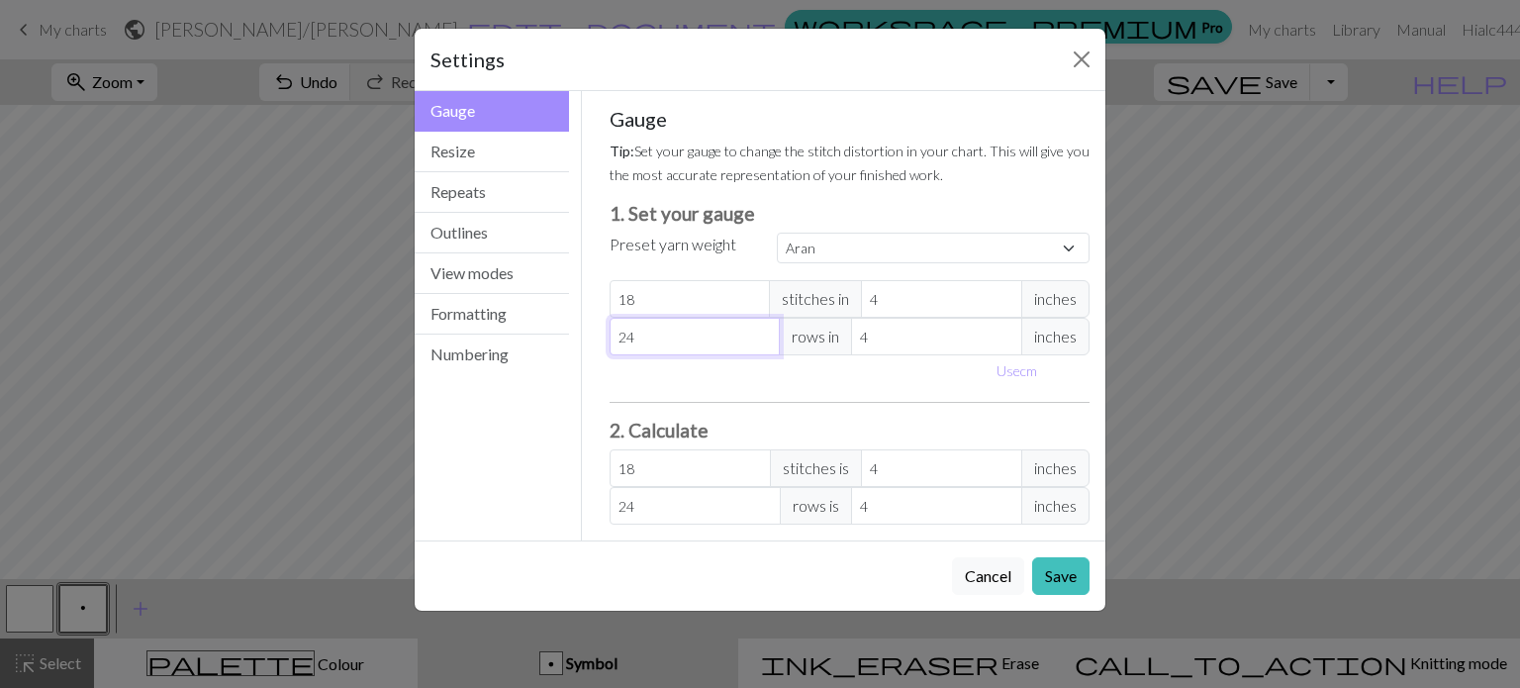
select select "custom"
type input "25"
click at [761, 332] on input "25" at bounding box center [695, 337] width 171 height 38
type input "26"
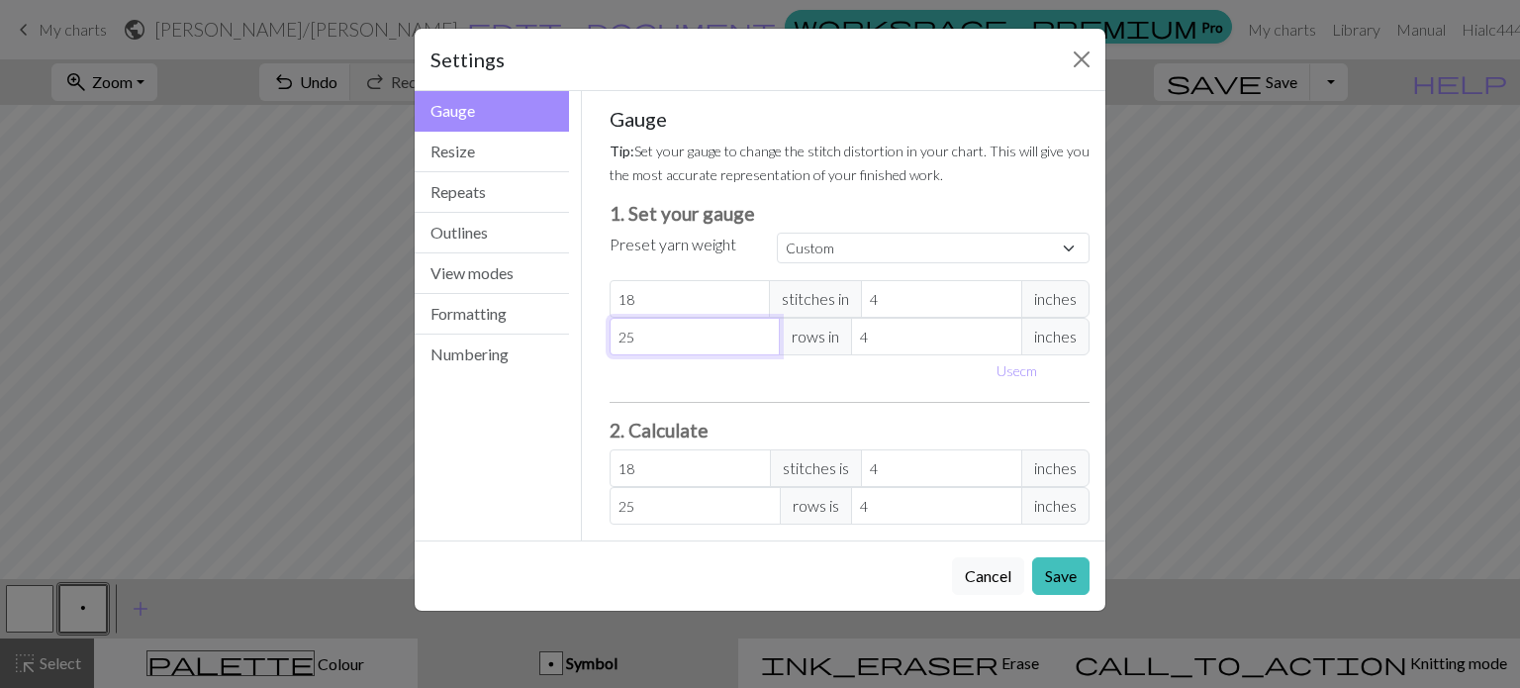
type input "26"
click at [761, 332] on input "26" at bounding box center [695, 337] width 171 height 38
type input "27"
click at [761, 332] on input "27" at bounding box center [695, 337] width 171 height 38
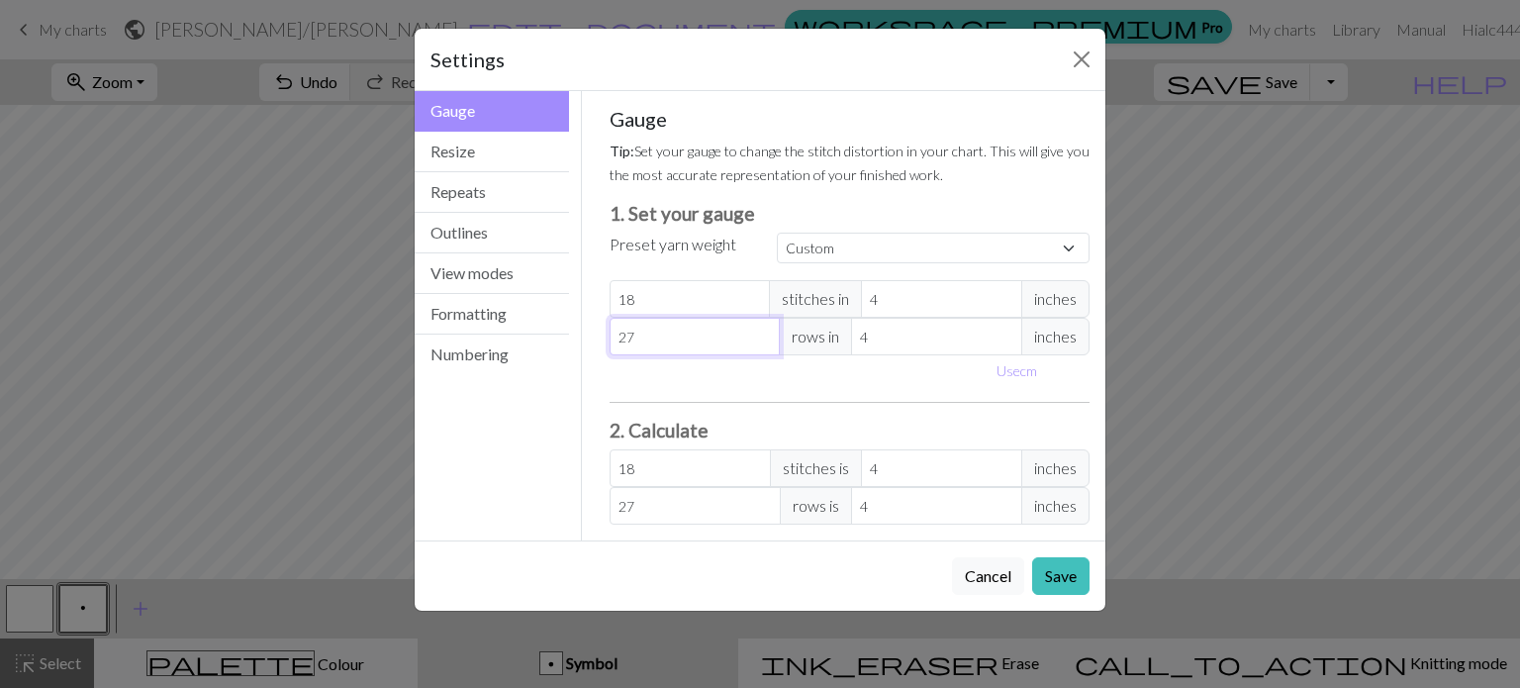
type input "28"
click at [761, 332] on input "28" at bounding box center [695, 337] width 171 height 38
type input "29"
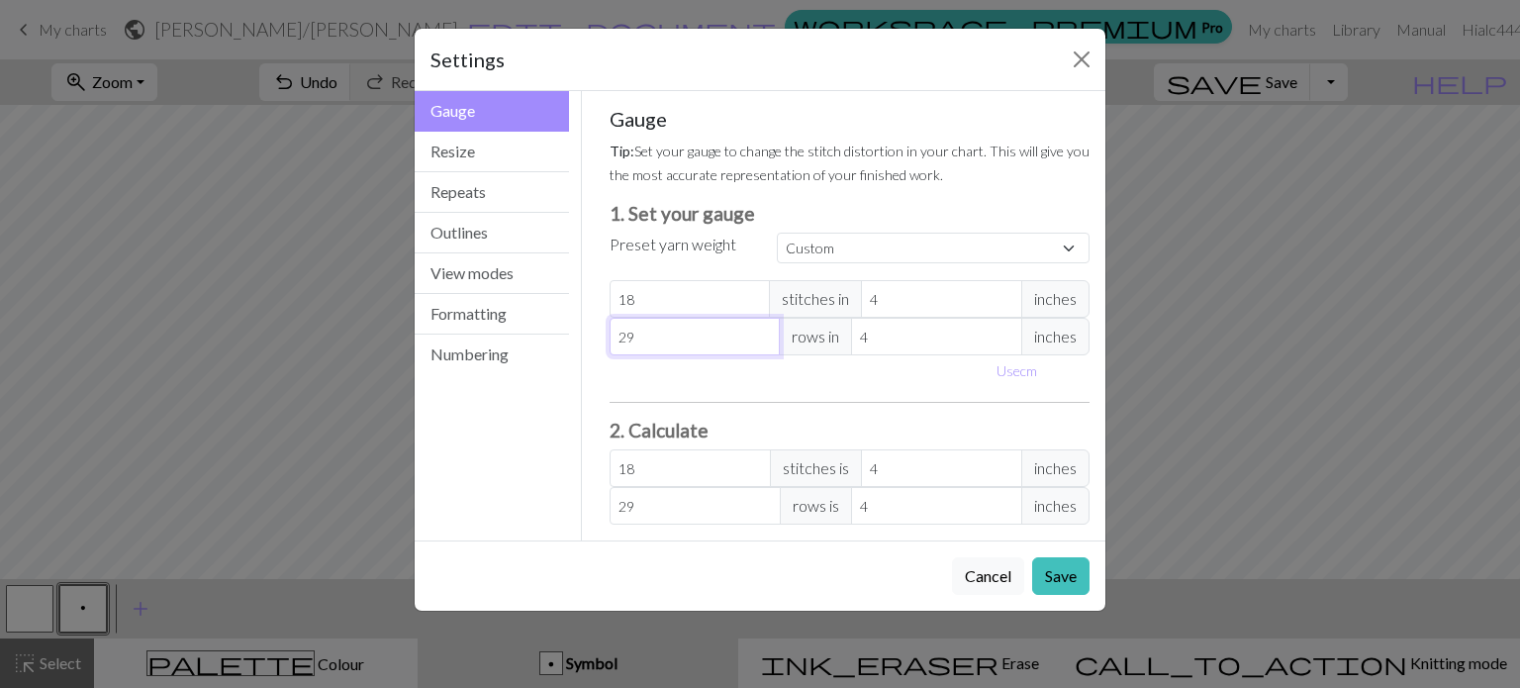
click at [761, 332] on input "29" at bounding box center [695, 337] width 171 height 38
type input "30"
click at [761, 332] on input "30" at bounding box center [695, 337] width 171 height 38
type input "31"
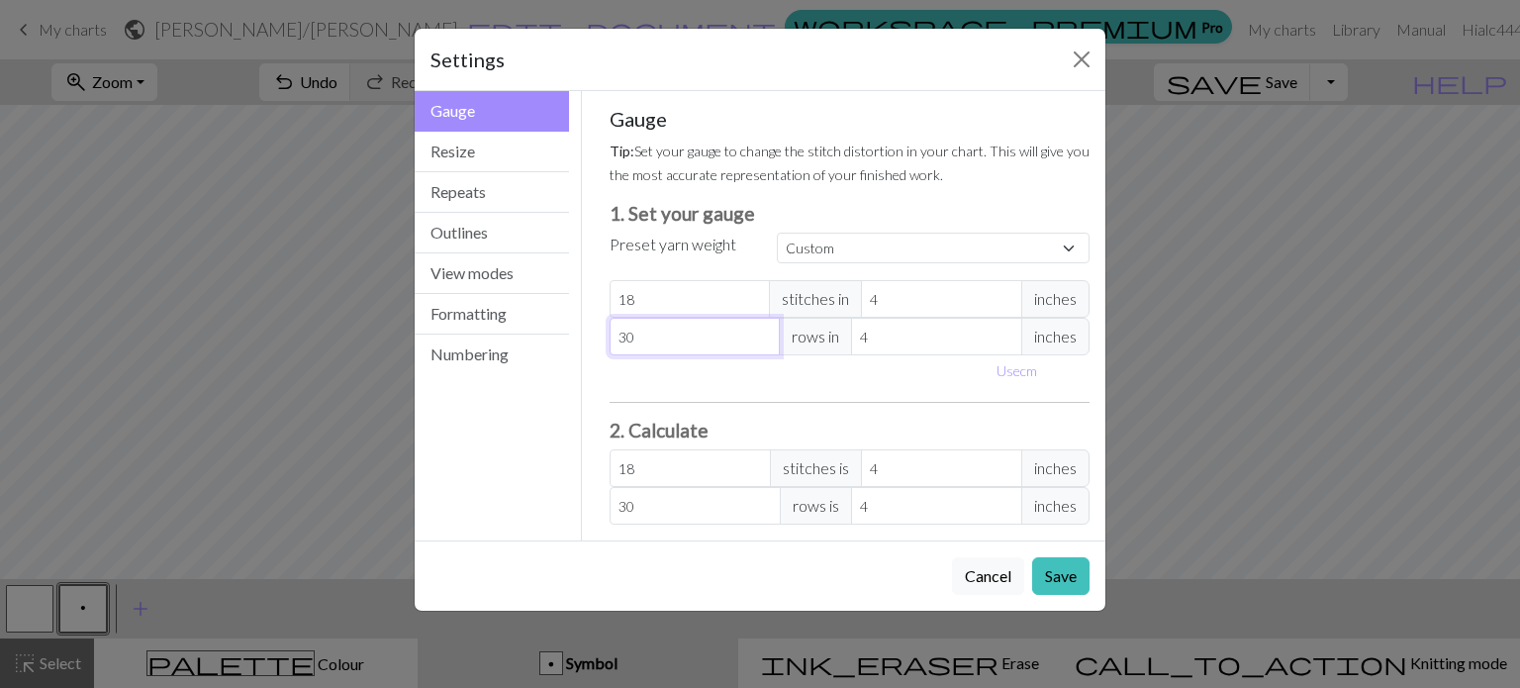
type input "31"
click at [761, 332] on input "31" at bounding box center [695, 337] width 171 height 38
type input "32"
click at [761, 332] on input "32" at bounding box center [695, 337] width 171 height 38
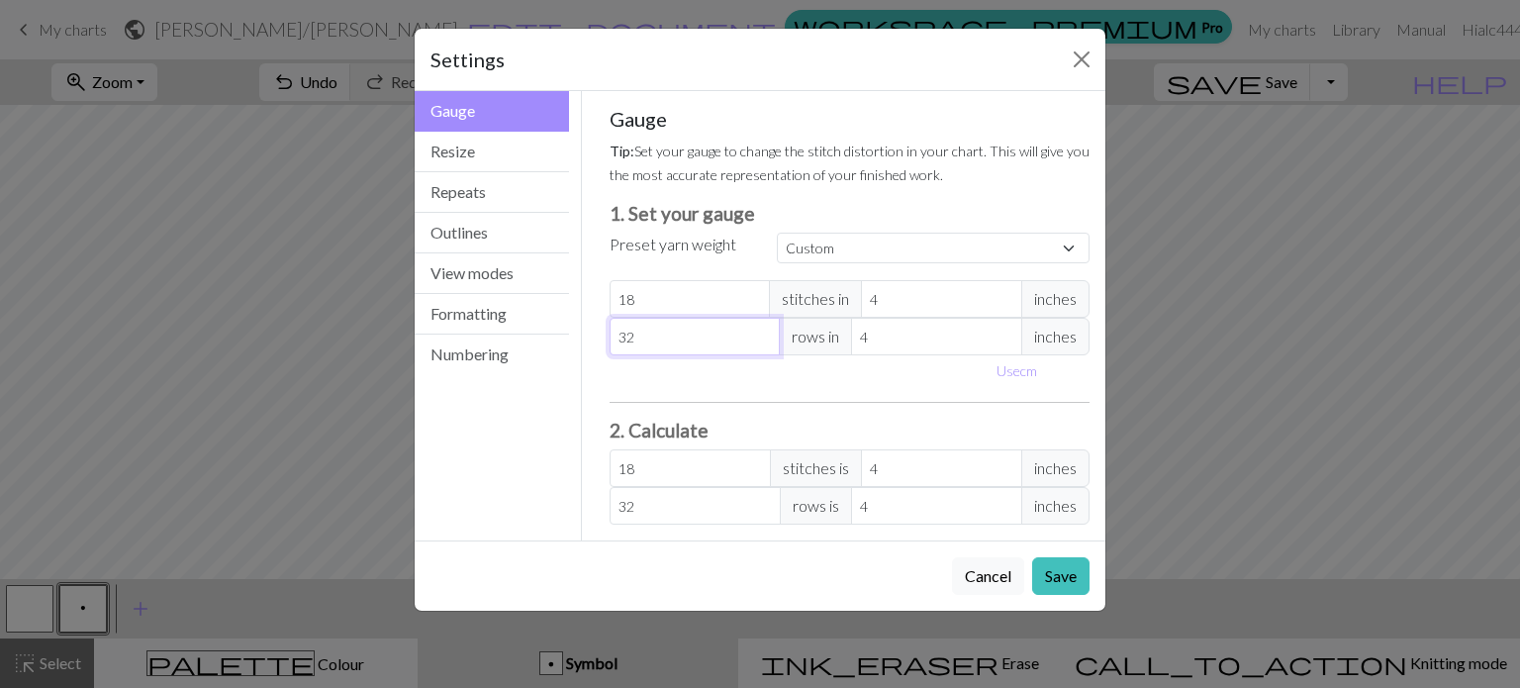
type input "33"
click at [761, 332] on input "33" at bounding box center [695, 337] width 171 height 38
type input "34"
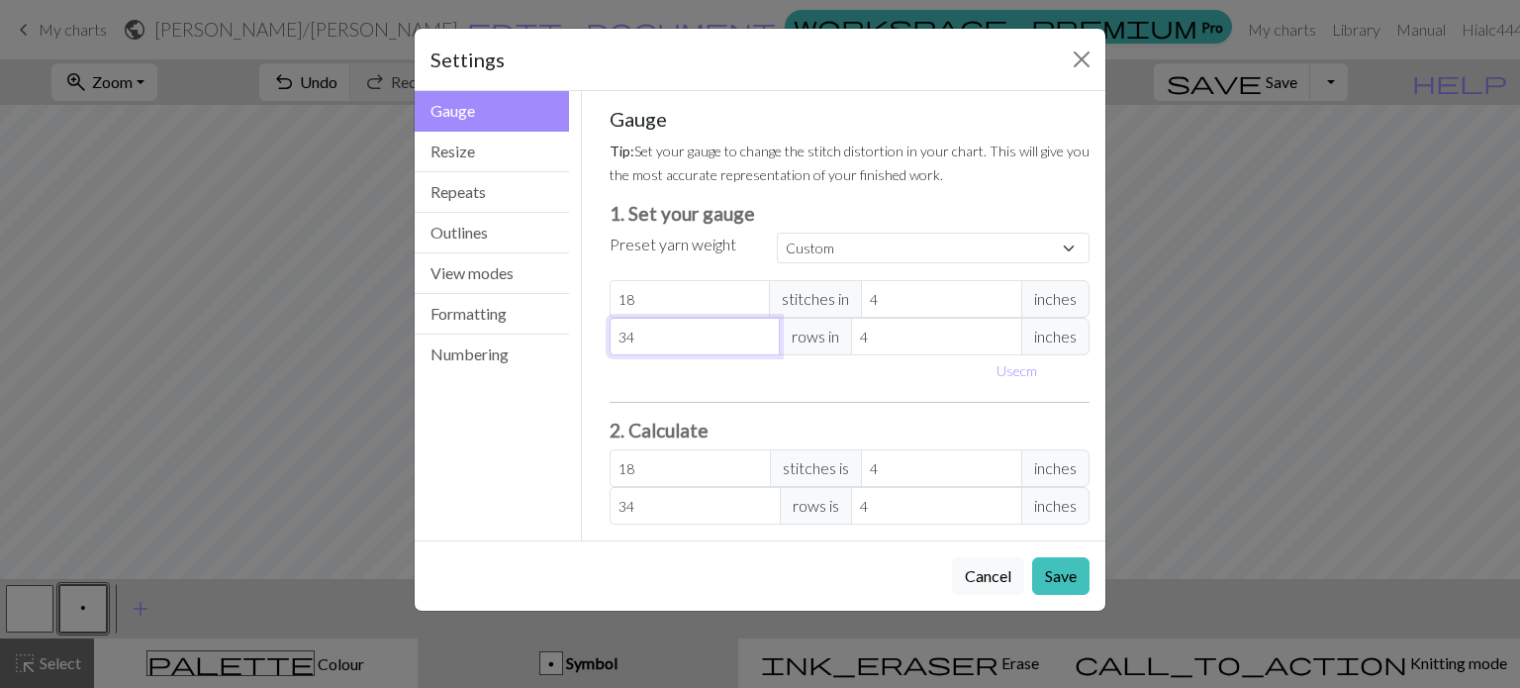
click at [761, 332] on input "34" at bounding box center [695, 337] width 171 height 38
type input "35"
click at [761, 332] on input "35" at bounding box center [695, 337] width 171 height 38
type input "36"
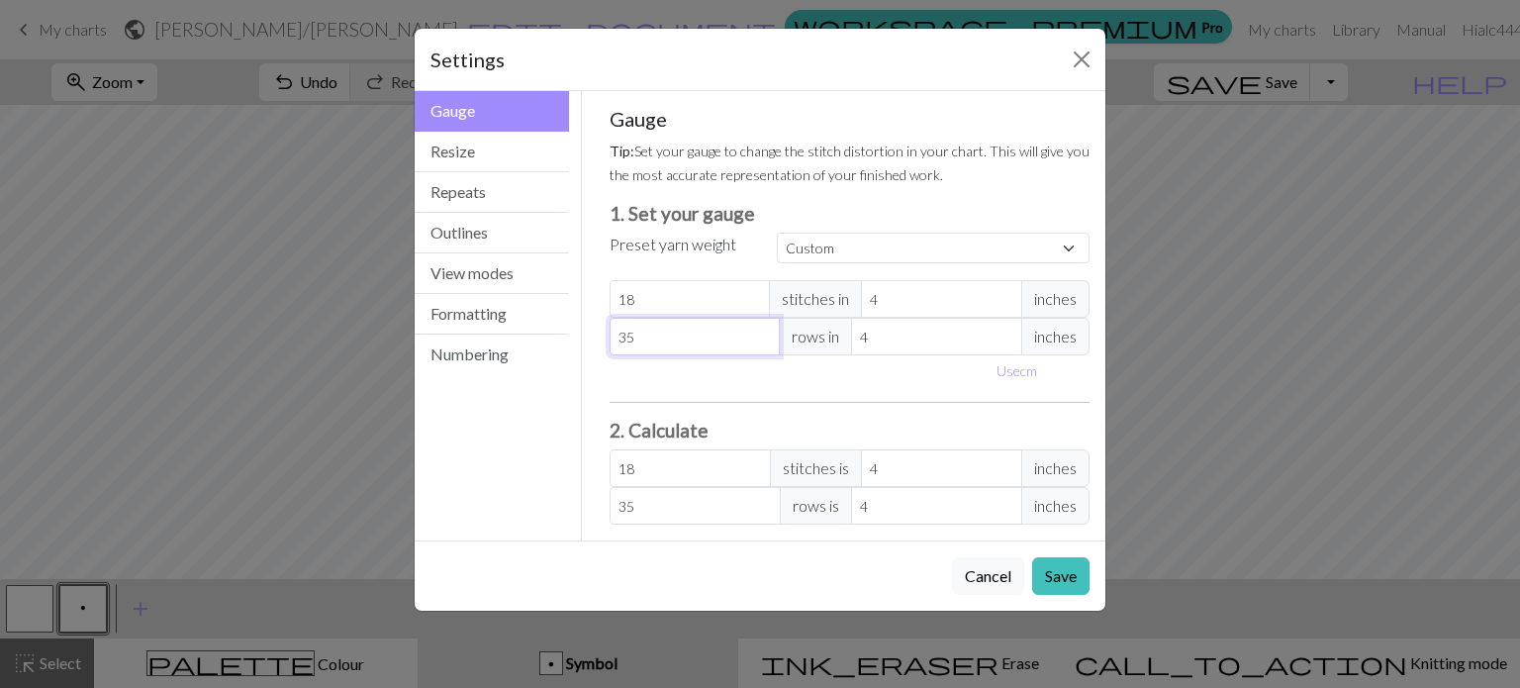
type input "36"
click at [761, 332] on input "36" at bounding box center [695, 337] width 171 height 38
type input "37"
click at [761, 332] on input "37" at bounding box center [695, 337] width 171 height 38
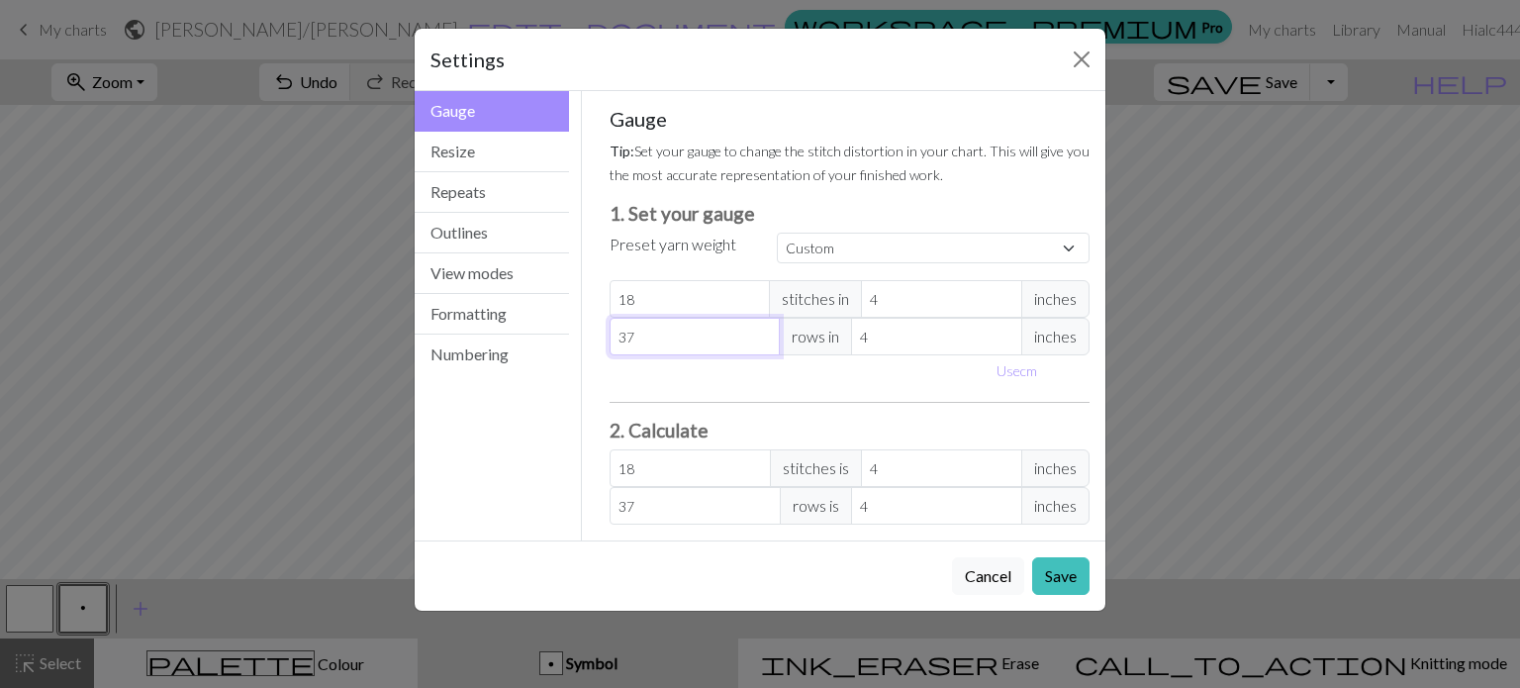
type input "38"
click at [761, 332] on input "38" at bounding box center [695, 337] width 171 height 38
type input "39"
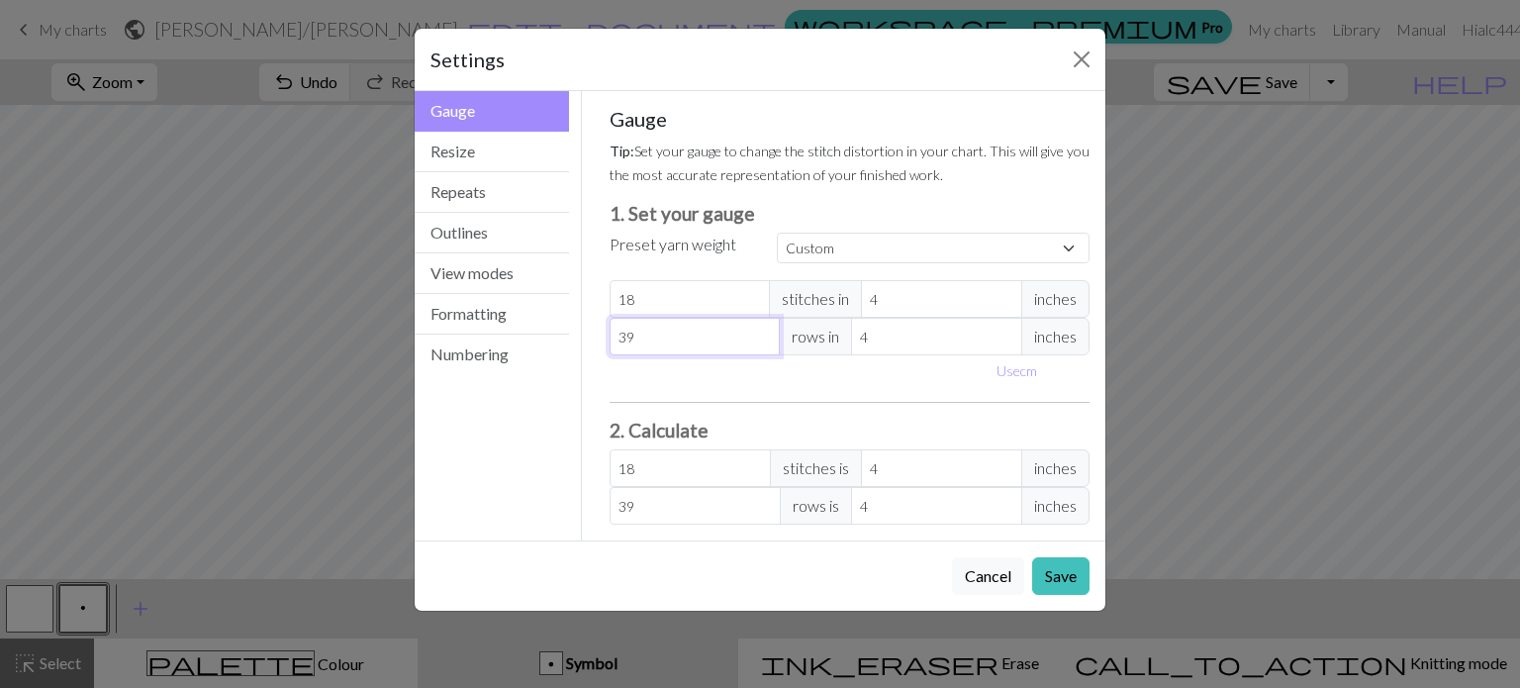
click at [761, 332] on input "39" at bounding box center [695, 337] width 171 height 38
type input "40"
click at [761, 332] on input "40" at bounding box center [695, 337] width 171 height 38
type input "39"
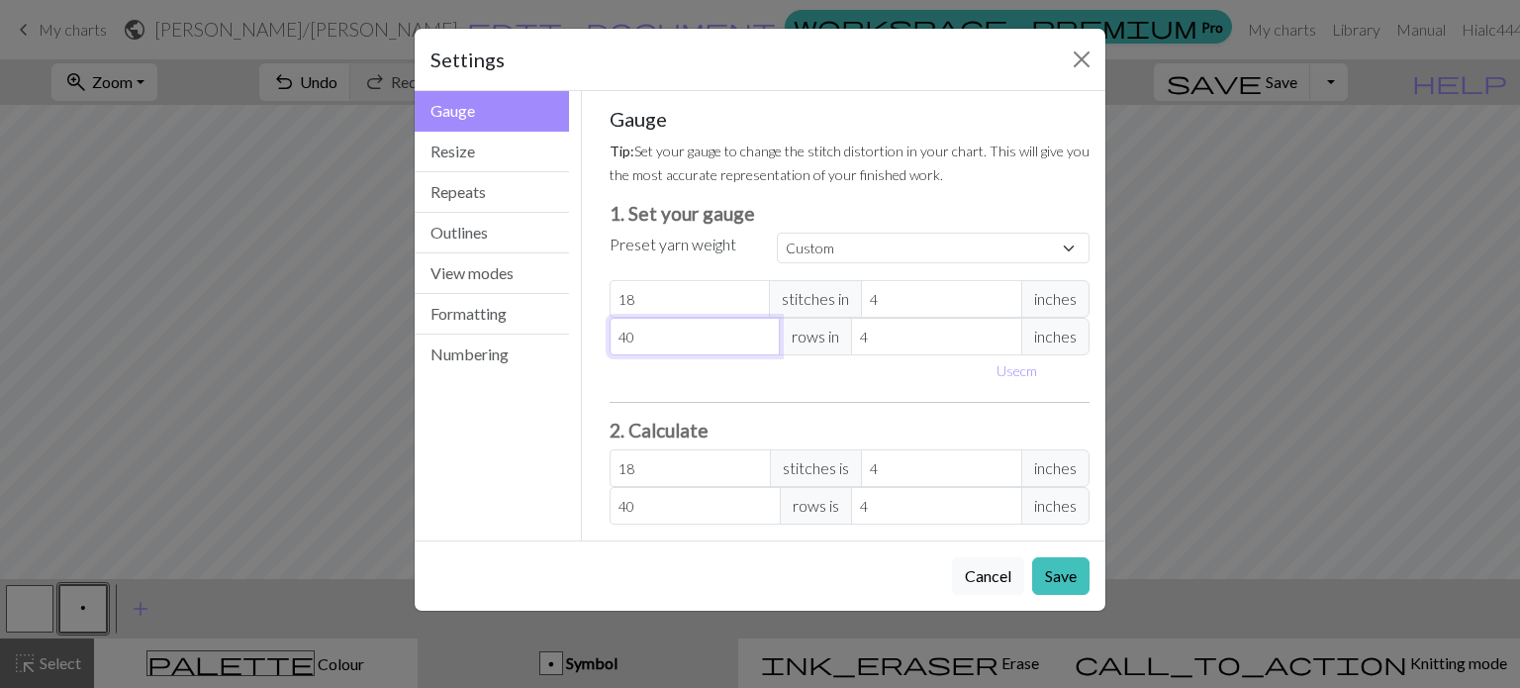
type input "39"
click at [765, 344] on input "39" at bounding box center [695, 337] width 171 height 38
type input "38"
click at [765, 344] on input "38" at bounding box center [695, 337] width 171 height 38
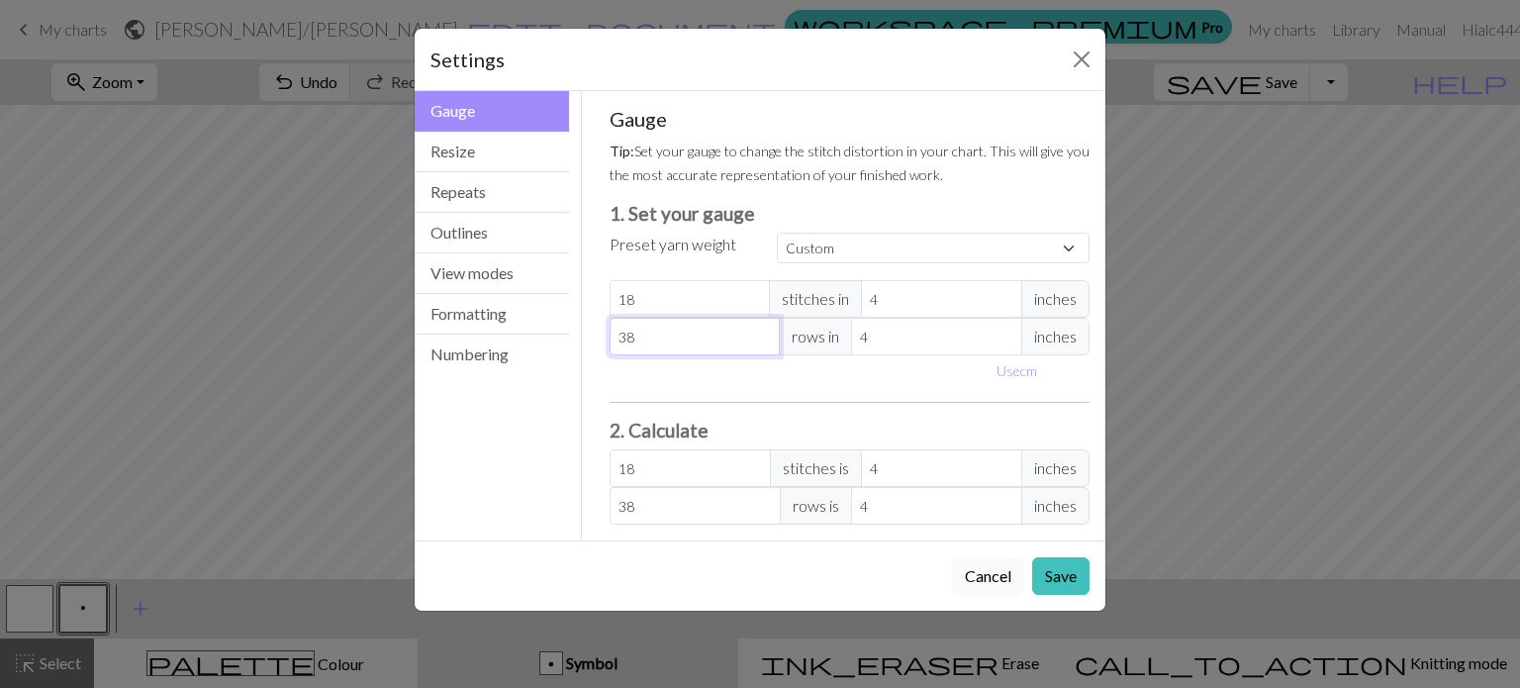
type input "37"
click at [765, 344] on input "37" at bounding box center [695, 337] width 171 height 38
type input "36"
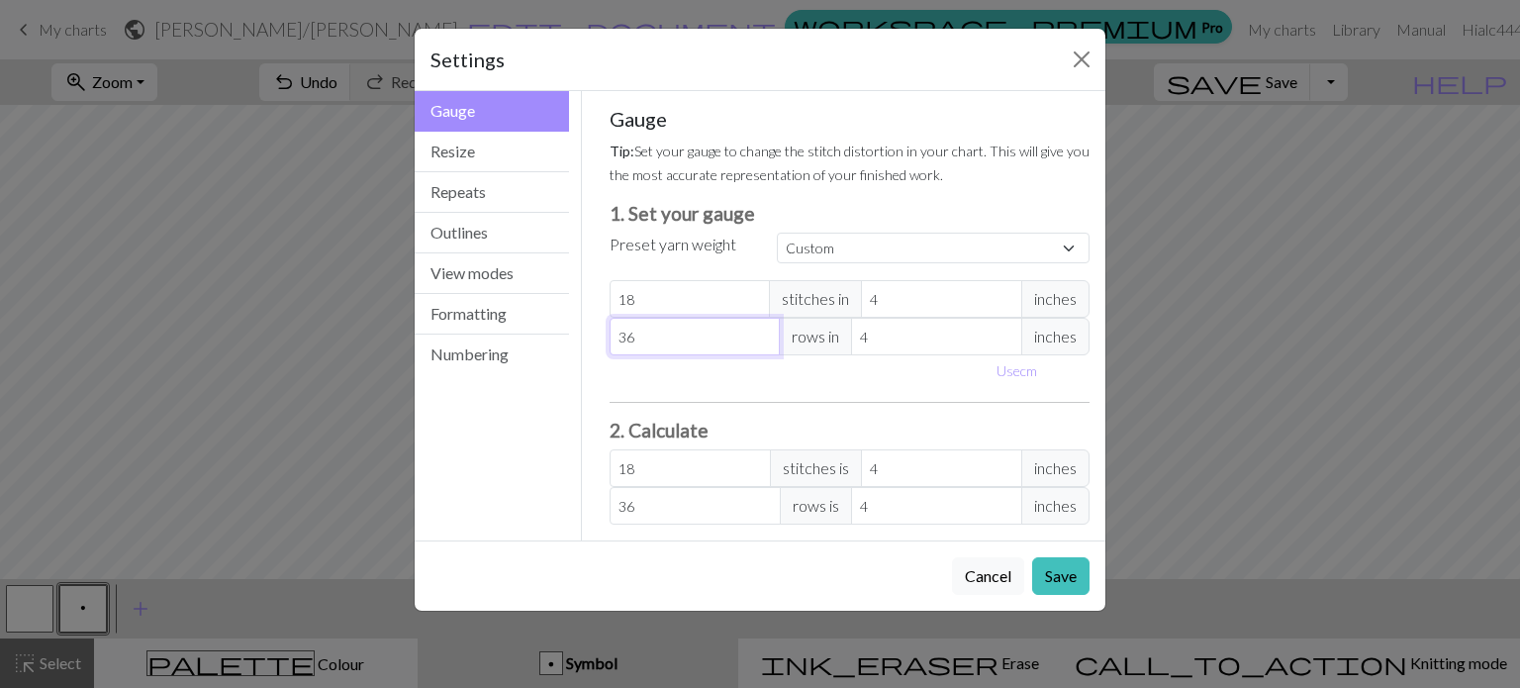
click at [765, 344] on input "36" at bounding box center [695, 337] width 171 height 38
type input "35"
click at [765, 344] on input "35" at bounding box center [695, 337] width 171 height 38
type input "34"
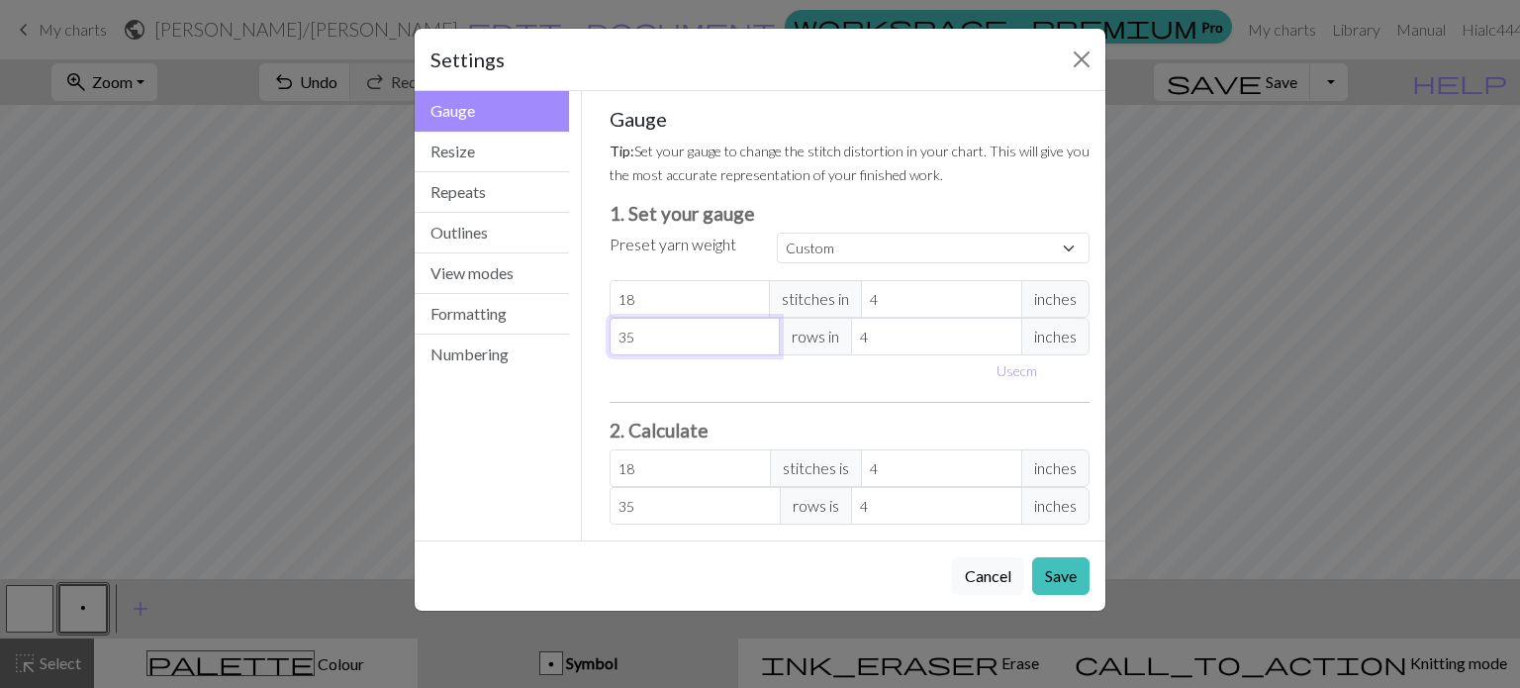
type input "34"
click at [765, 344] on input "34" at bounding box center [695, 337] width 171 height 38
type input "33"
click at [765, 344] on input "33" at bounding box center [695, 337] width 171 height 38
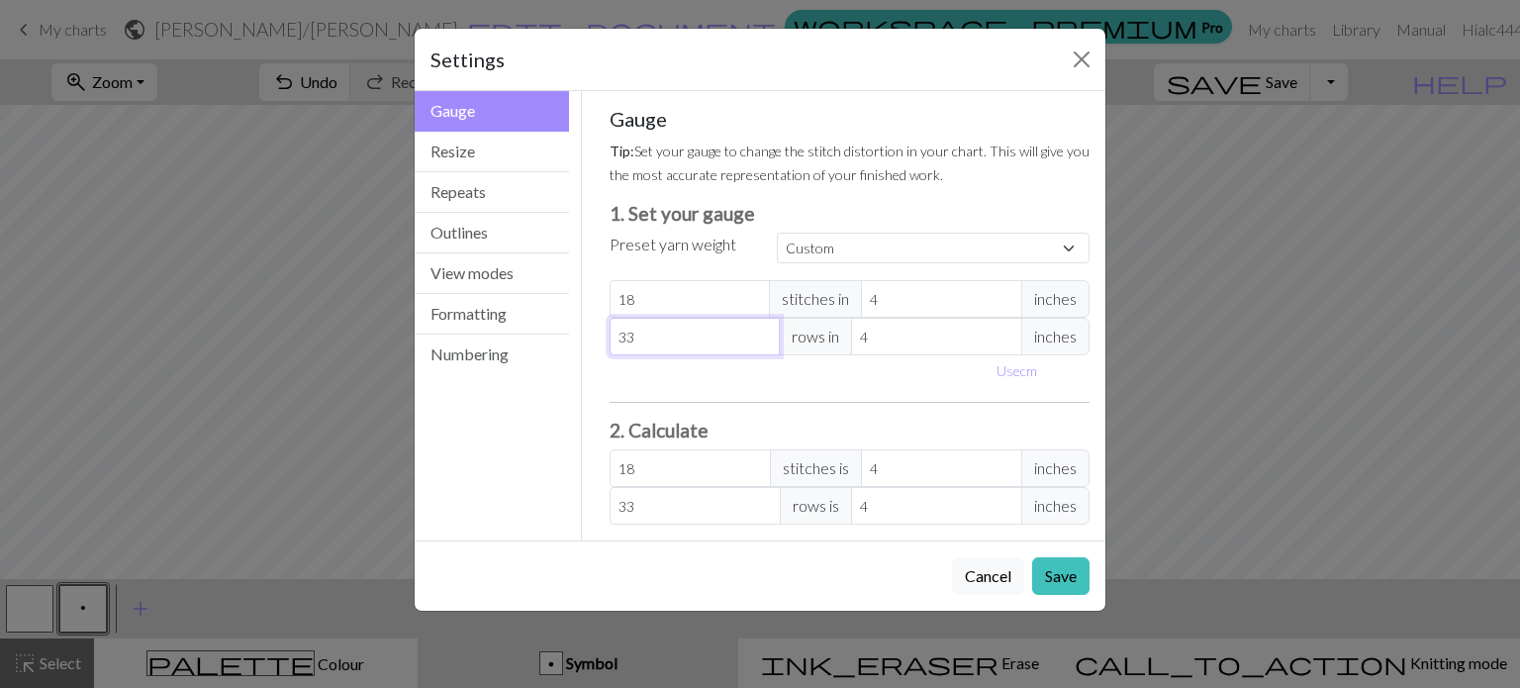
type input "32"
click at [765, 344] on input "32" at bounding box center [695, 337] width 171 height 38
type input "31"
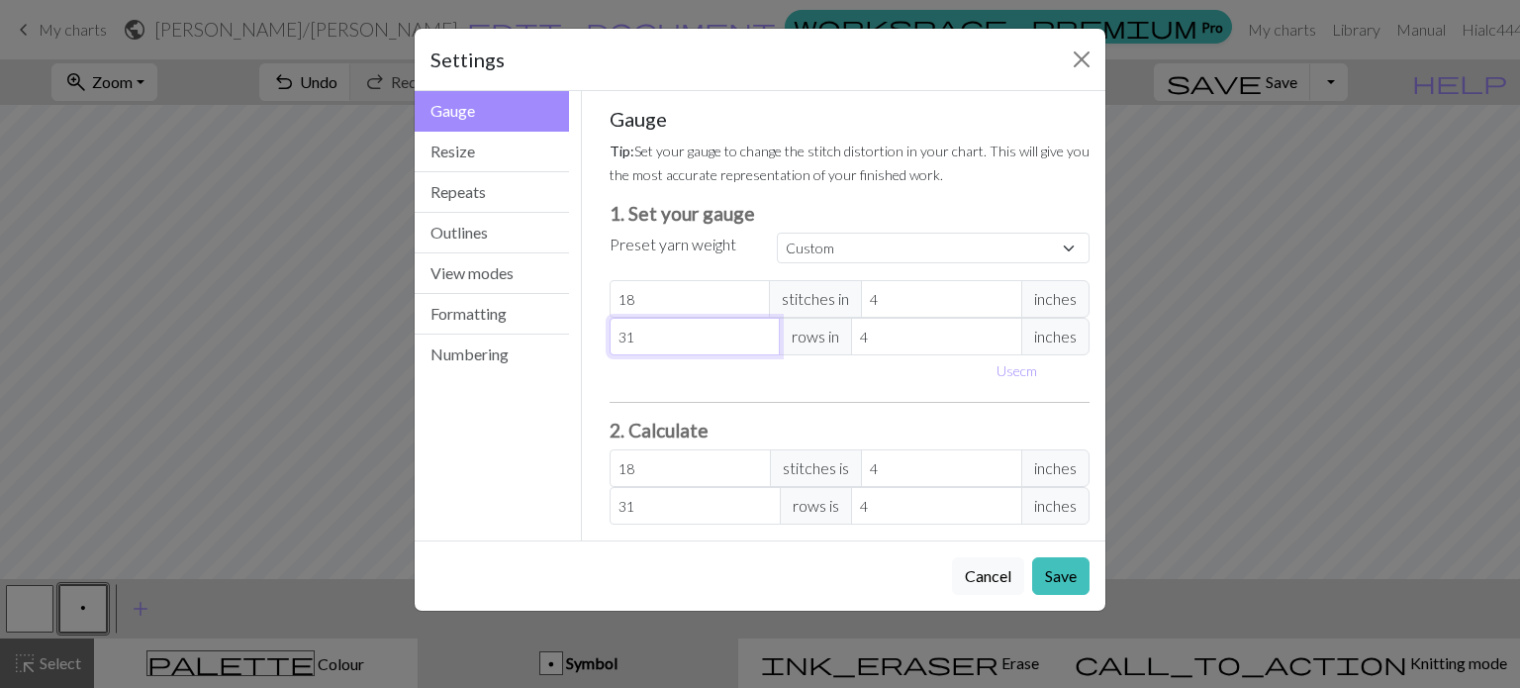
click at [765, 344] on input "31" at bounding box center [695, 337] width 171 height 38
type input "30"
click at [765, 344] on input "30" at bounding box center [695, 337] width 171 height 38
type input "29"
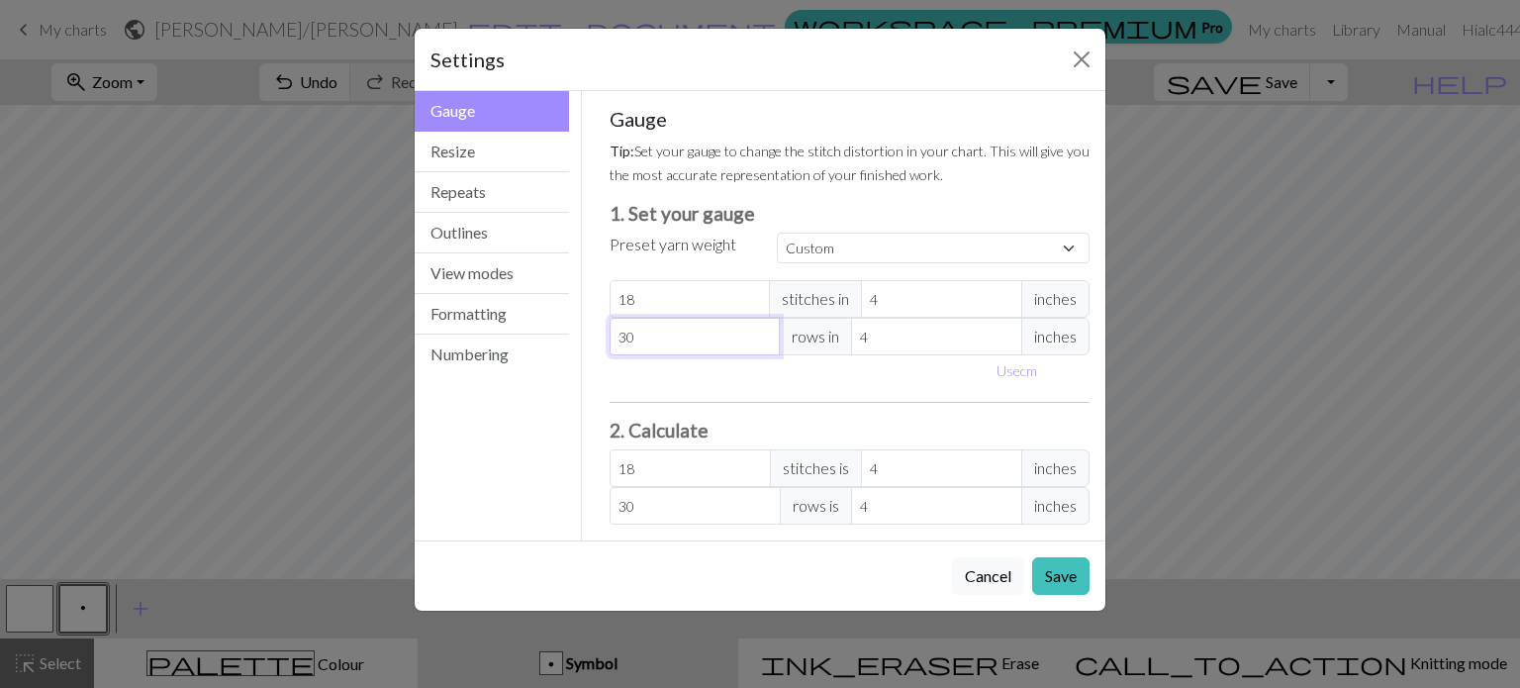
type input "29"
click at [765, 344] on input "29" at bounding box center [695, 337] width 171 height 38
type input "28"
click at [765, 344] on input "28" at bounding box center [695, 337] width 171 height 38
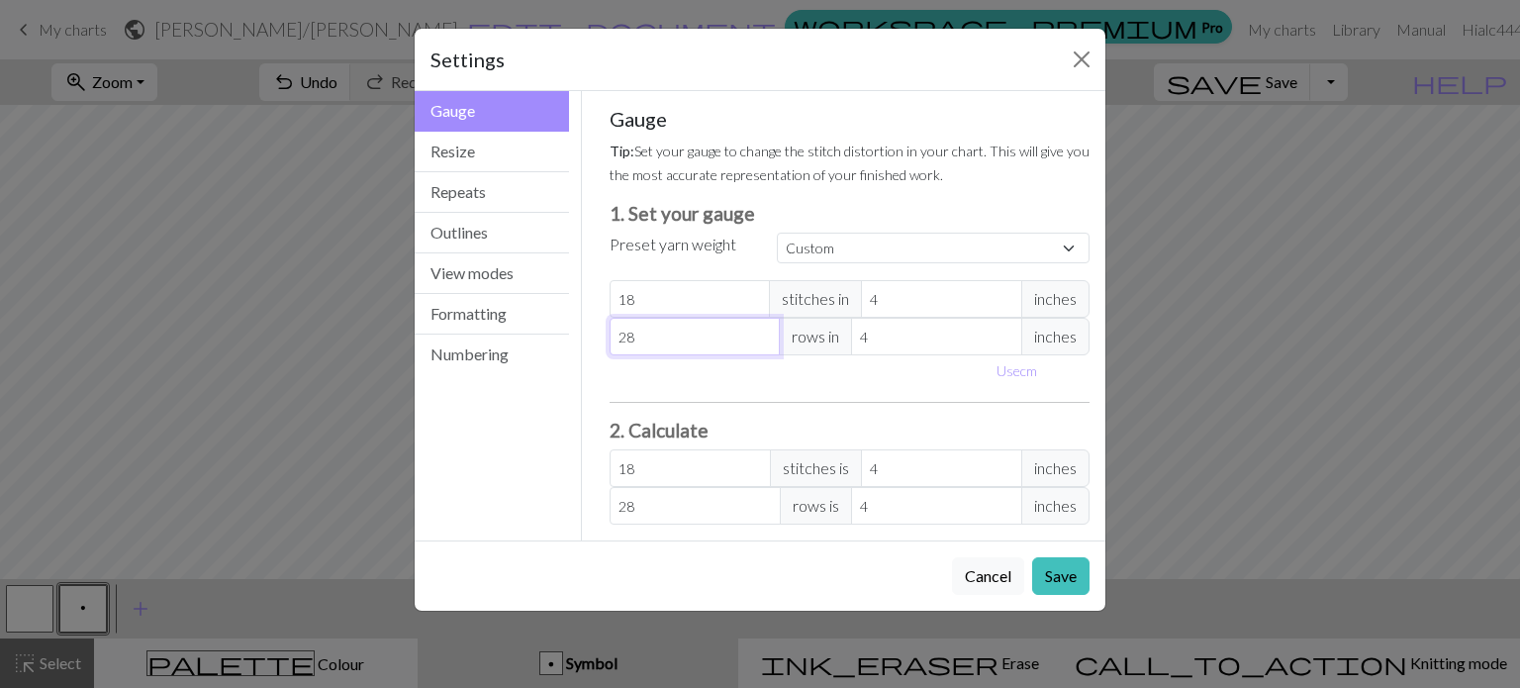
type input "27"
click at [765, 344] on input "27" at bounding box center [695, 337] width 171 height 38
type input "26"
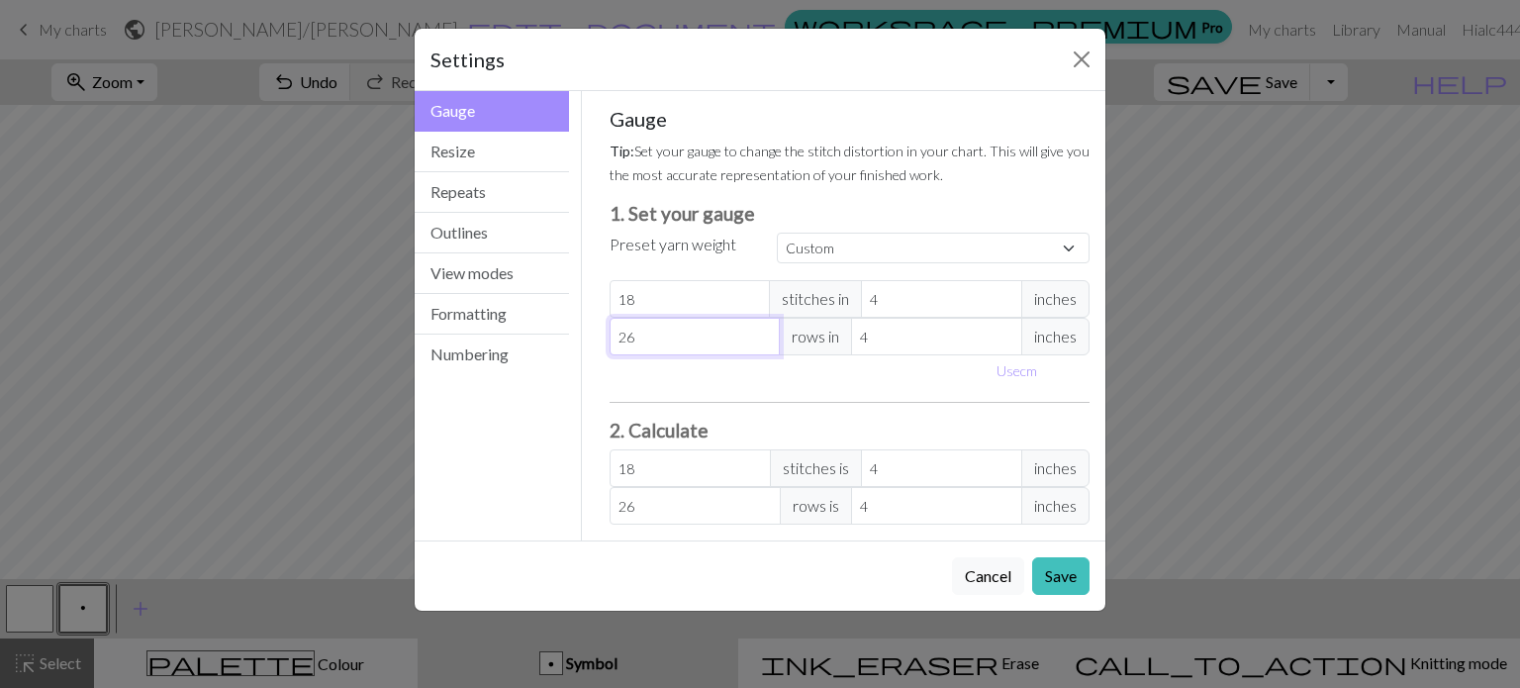
click at [765, 344] on input "26" at bounding box center [695, 337] width 171 height 38
type input "25"
click at [765, 344] on input "25" at bounding box center [695, 337] width 171 height 38
type input "24"
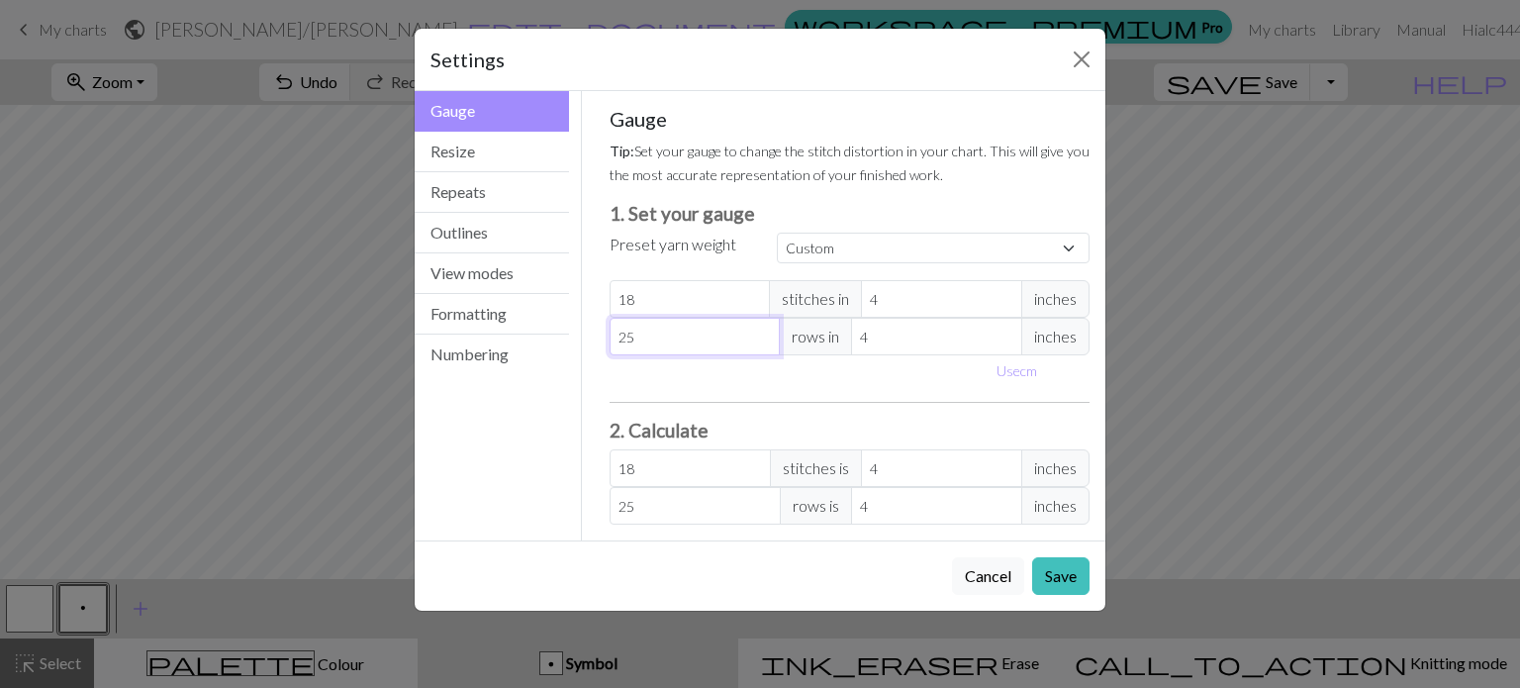
type input "24"
click at [765, 344] on input "24" at bounding box center [695, 337] width 171 height 38
type input "23"
click at [765, 344] on input "23" at bounding box center [695, 337] width 171 height 38
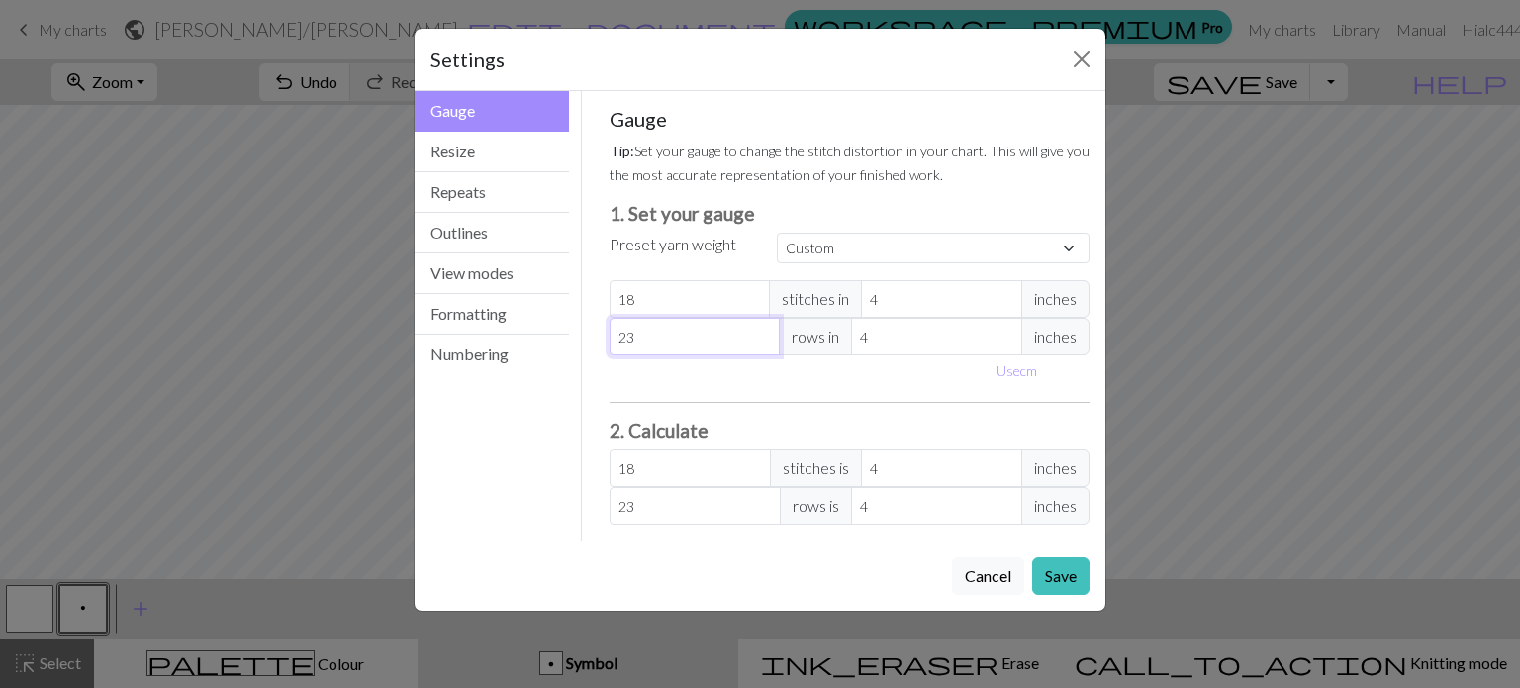
type input "22"
click at [765, 344] on input "22" at bounding box center [695, 337] width 171 height 38
type input "21"
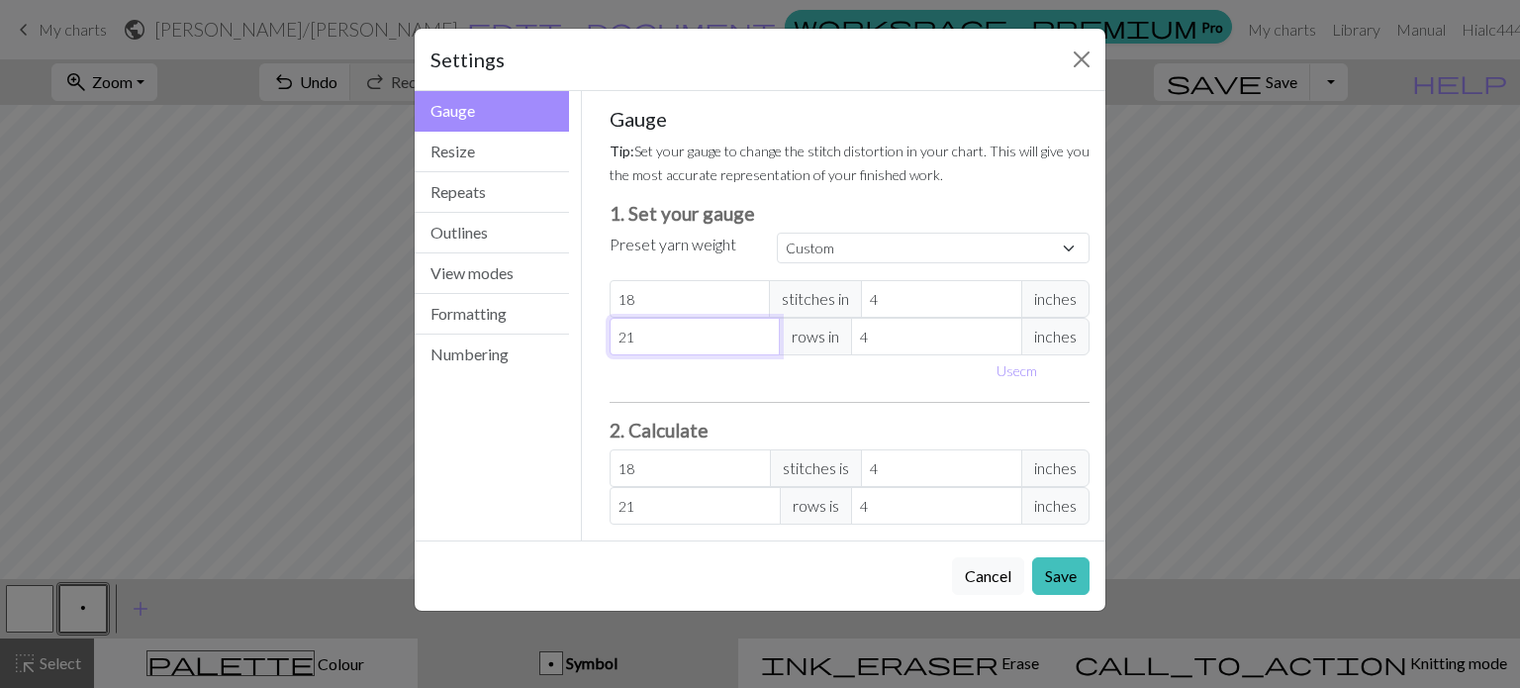
click at [765, 344] on input "21" at bounding box center [695, 337] width 171 height 38
type input "20"
click at [765, 344] on input "20" at bounding box center [695, 337] width 171 height 38
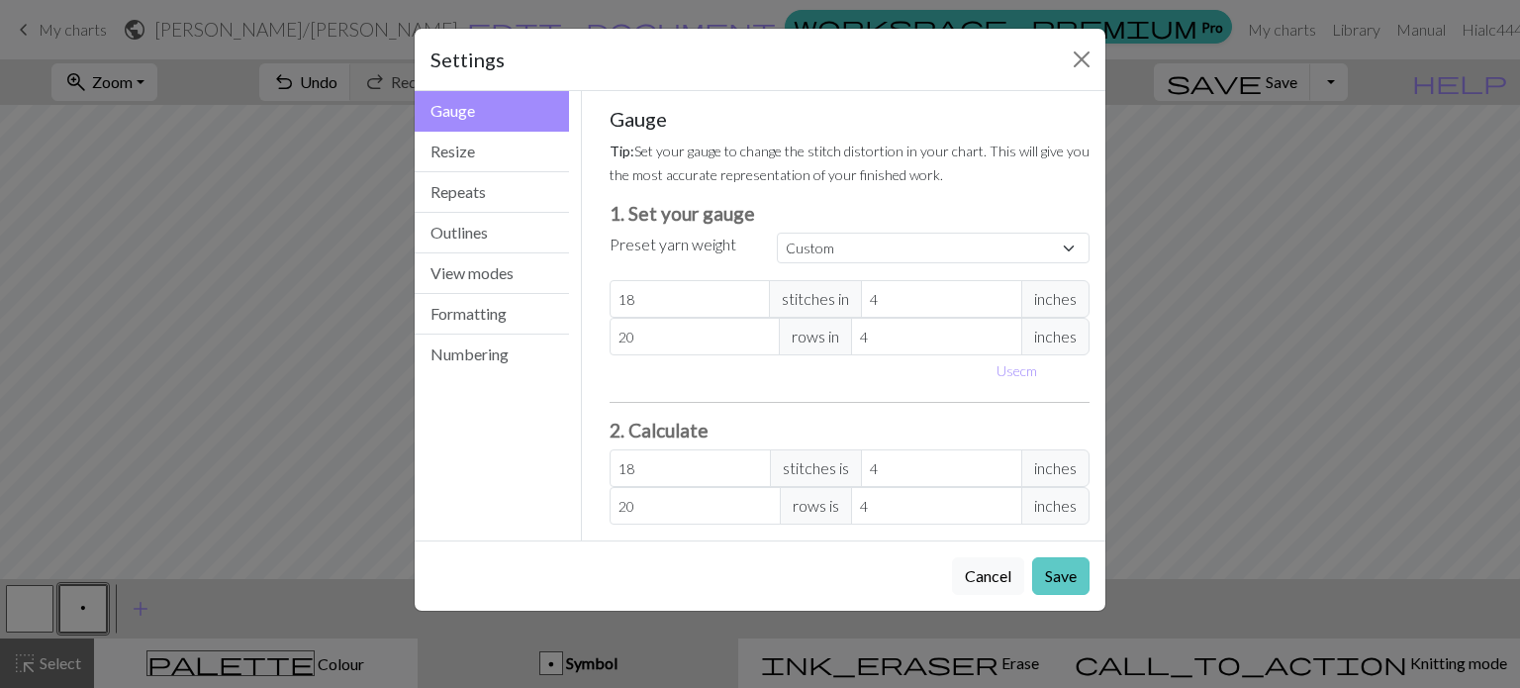
click at [1058, 573] on button "Save" at bounding box center [1060, 576] width 57 height 38
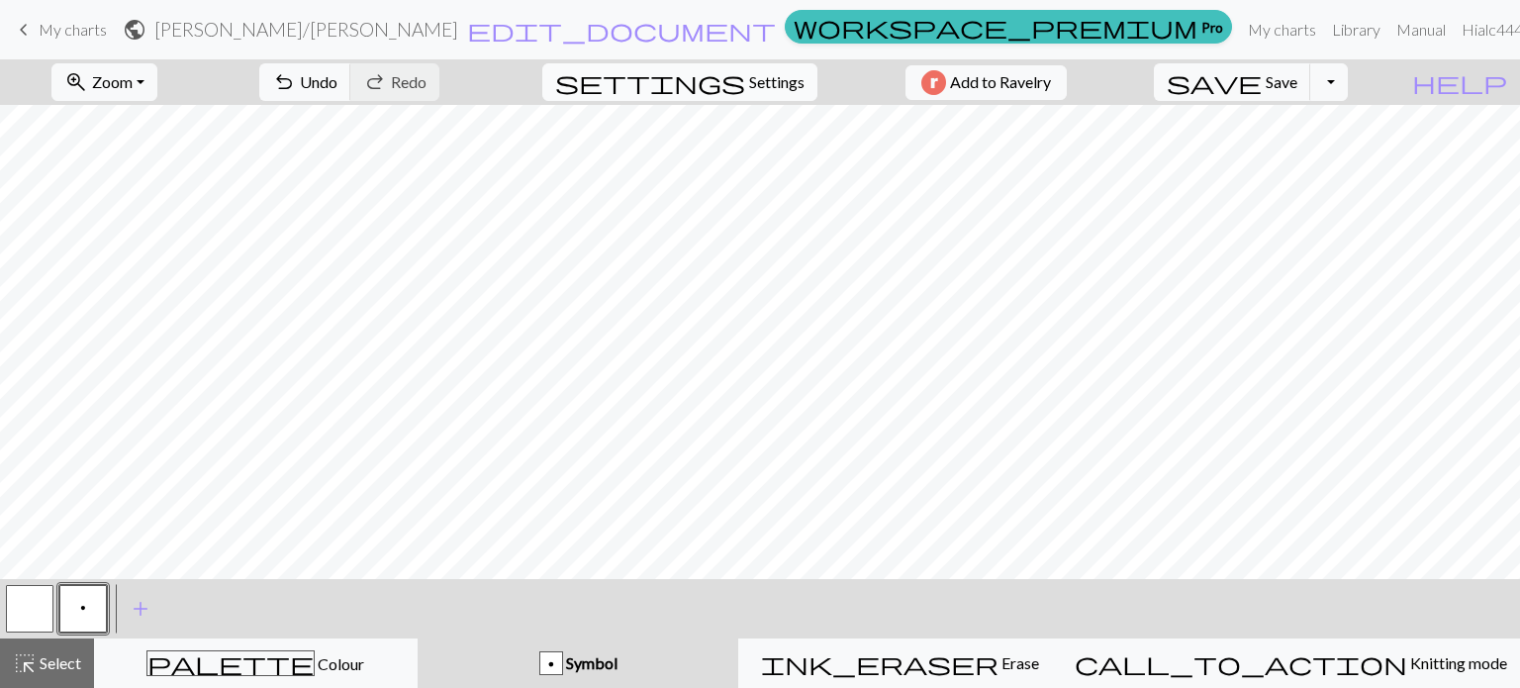
click at [716, 82] on span "settings" at bounding box center [650, 82] width 190 height 28
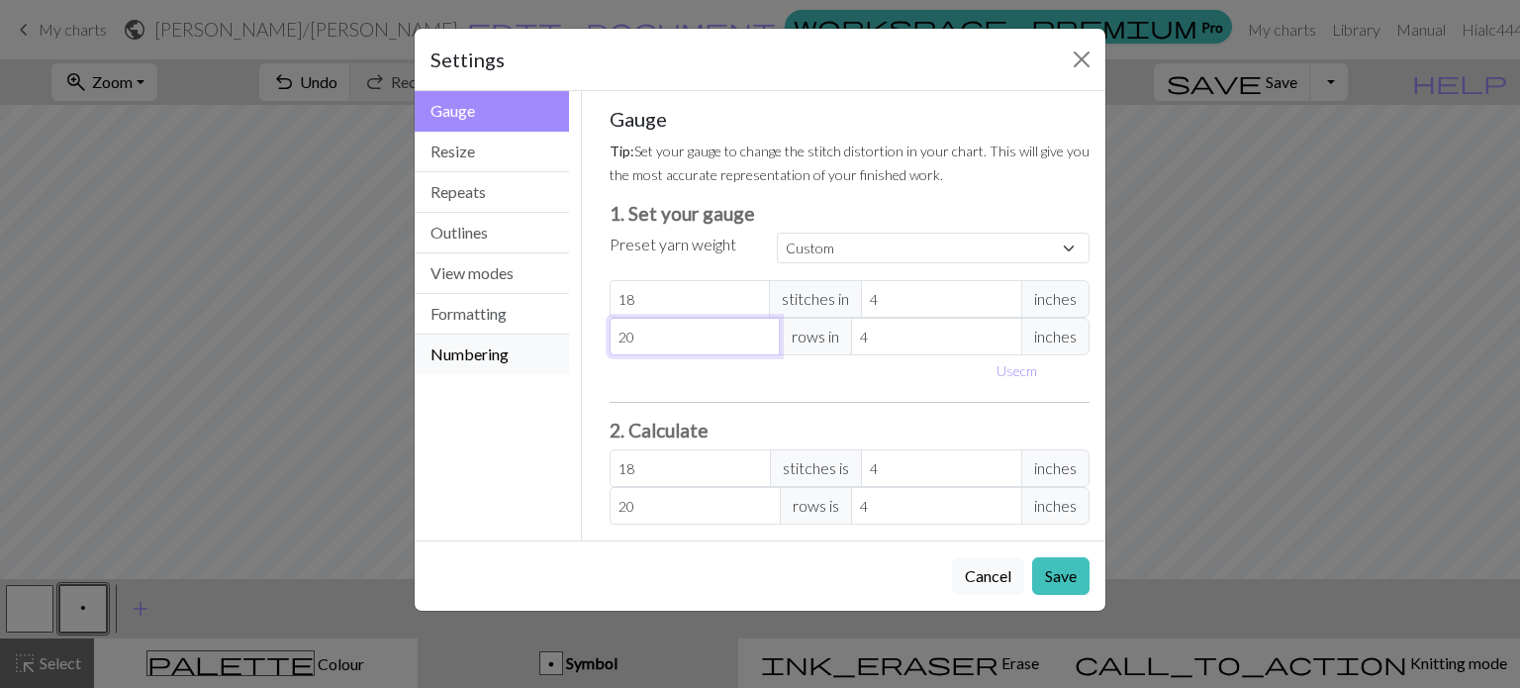
drag, startPoint x: 666, startPoint y: 334, endPoint x: 543, endPoint y: 349, distance: 123.8
click at [543, 349] on div "Gauge Gauge Resize Repeats Outlines View modes Formatting Numbering Gauge Resiz…" at bounding box center [760, 315] width 715 height 449
type input "2"
type input "20"
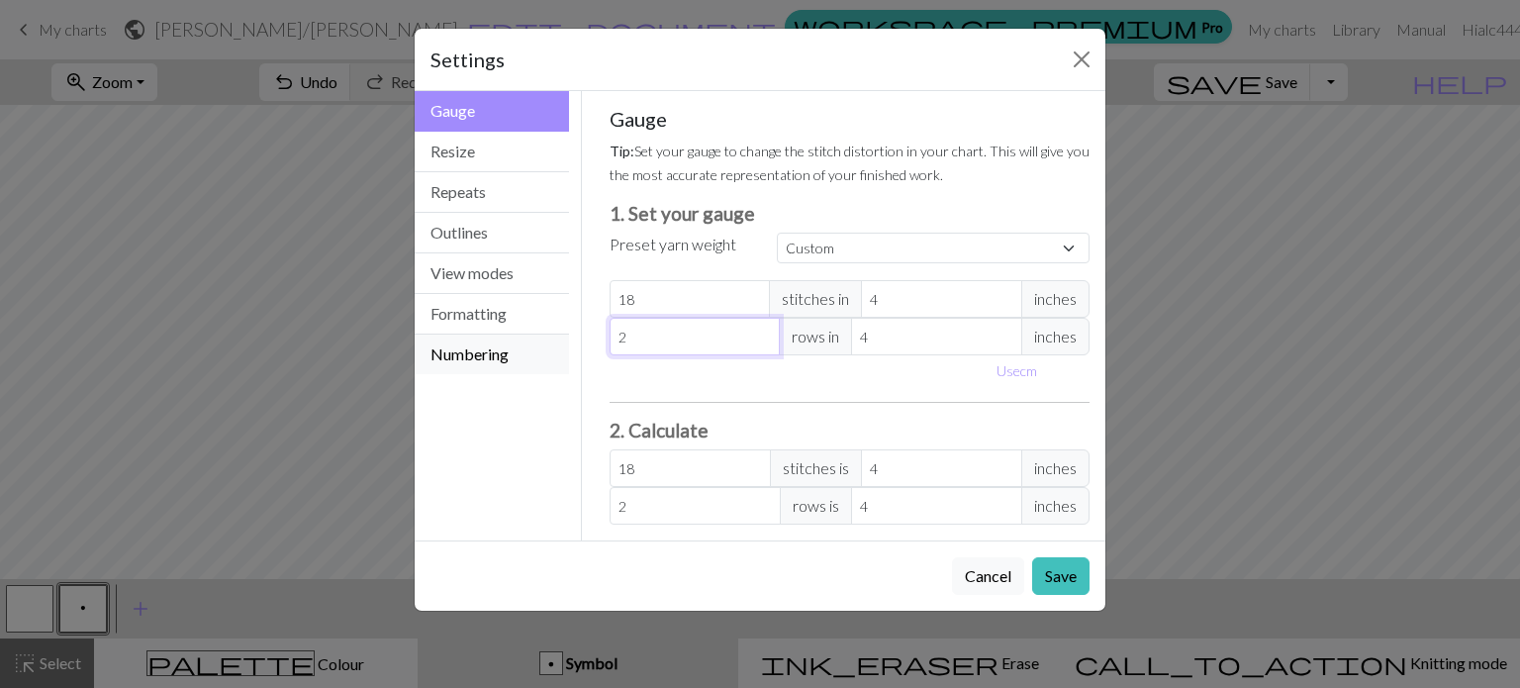
type input "20"
type input "202"
type input "20"
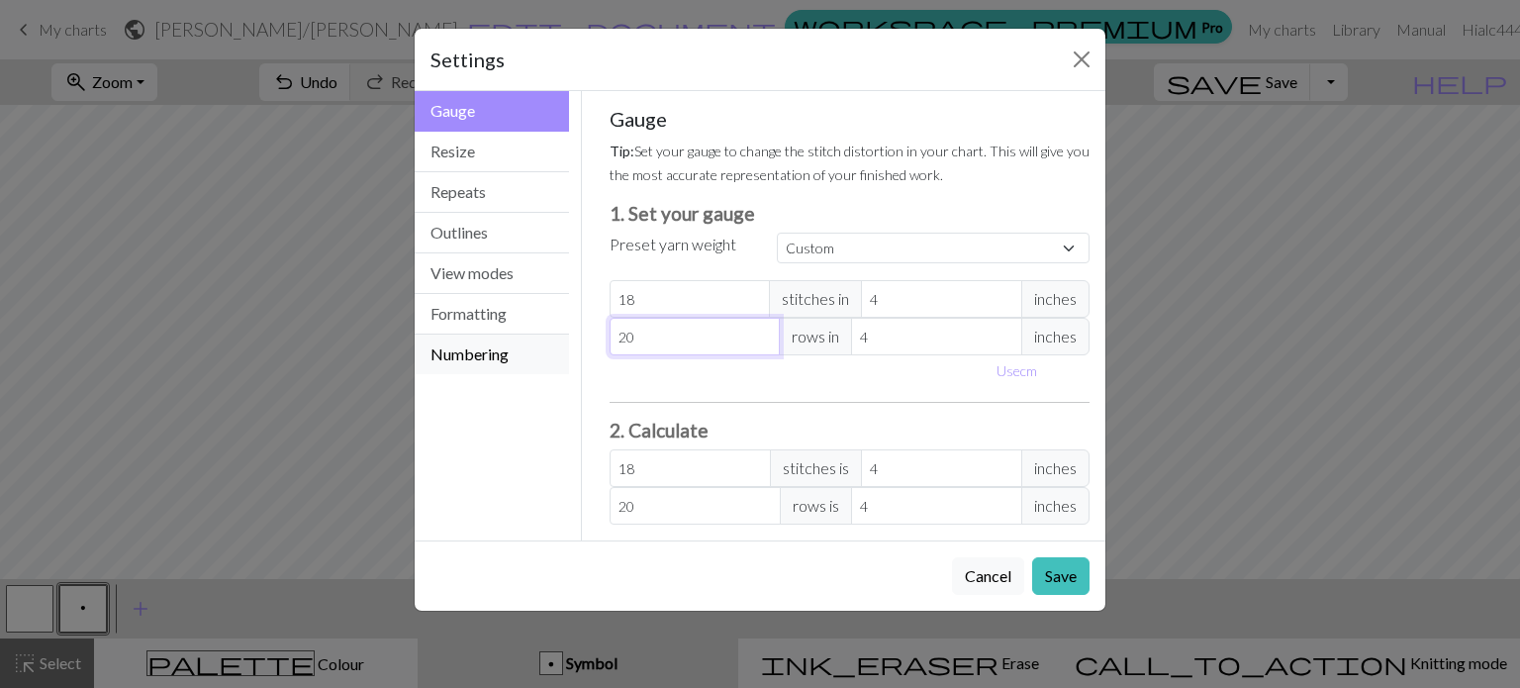
type input "2"
type input "22"
type input "220"
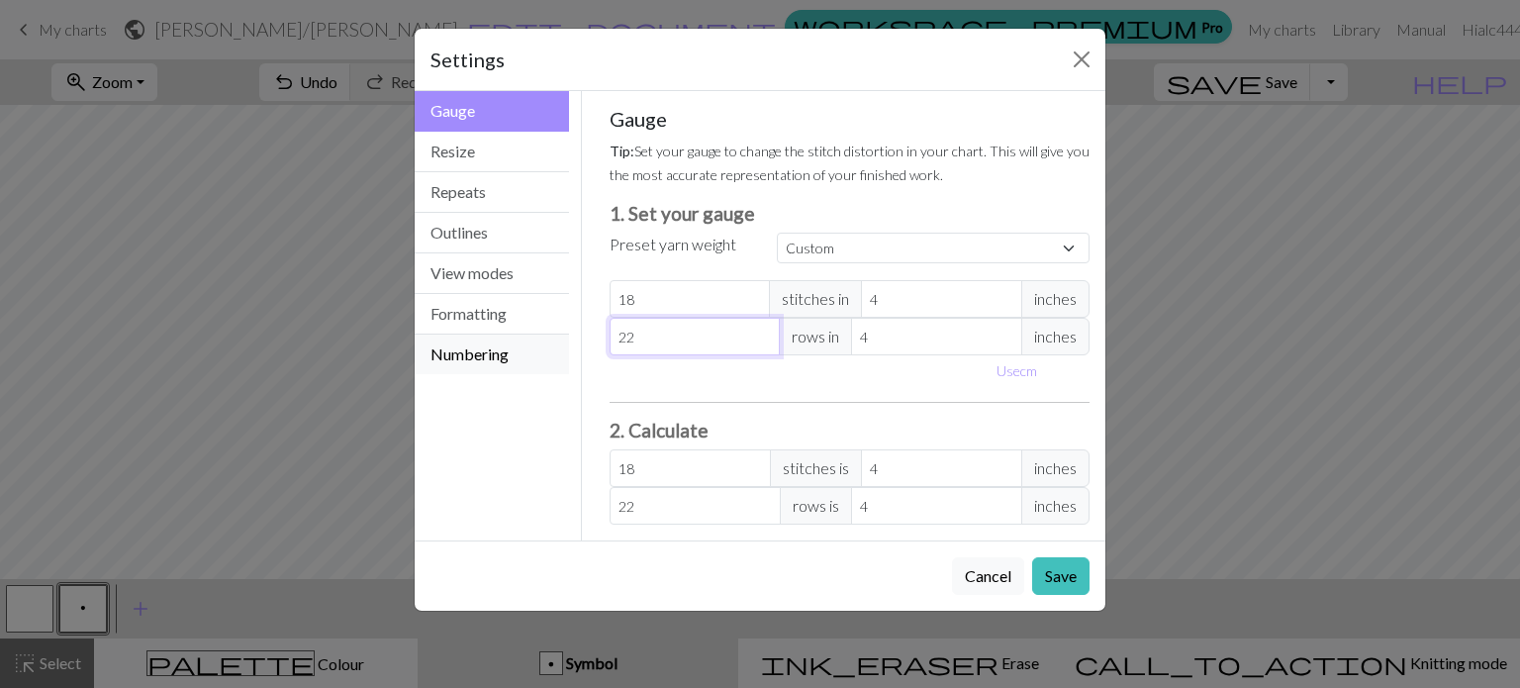
type input "220"
click at [912, 353] on input "4" at bounding box center [936, 337] width 171 height 38
type input "5"
type input "176"
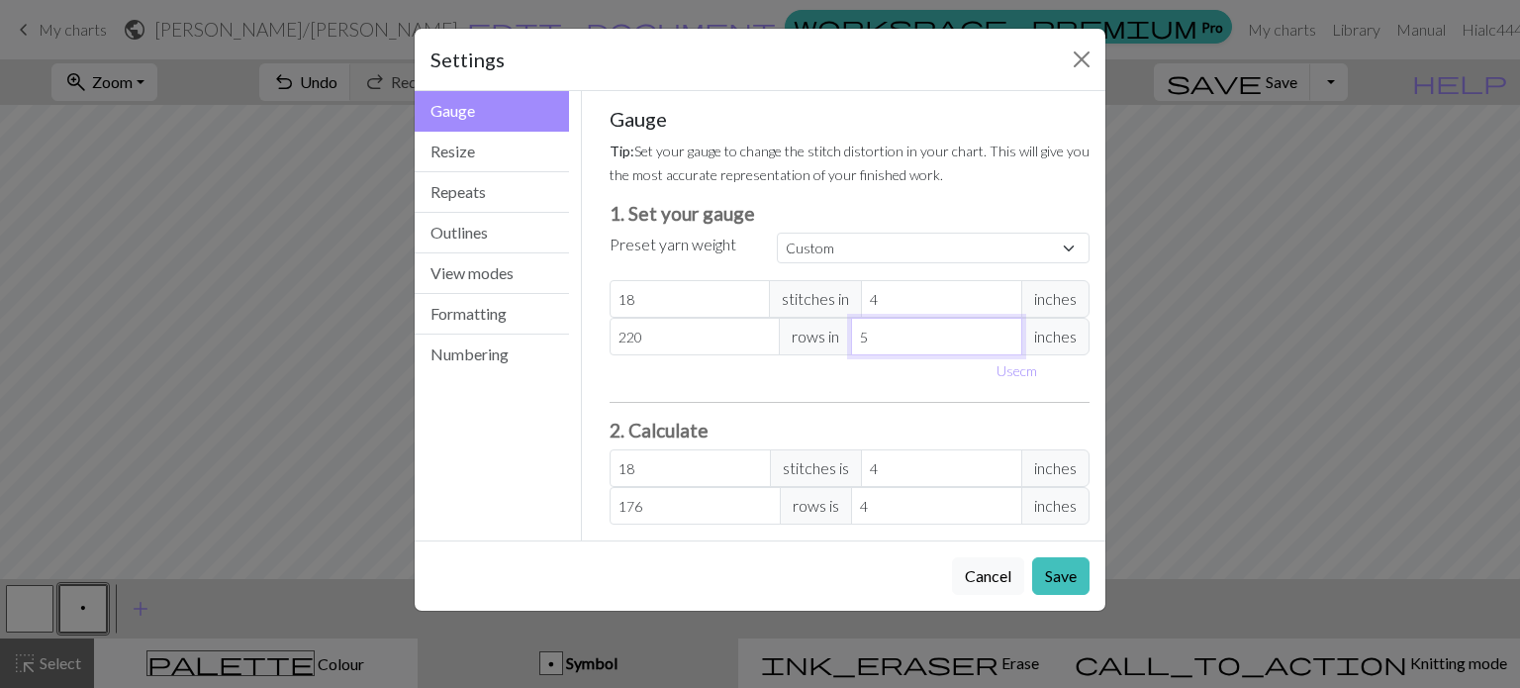
click at [1006, 331] on input "5" at bounding box center [936, 337] width 171 height 38
type input "6"
type input "146.67"
click at [1006, 331] on input "6" at bounding box center [936, 337] width 171 height 38
type input "7"
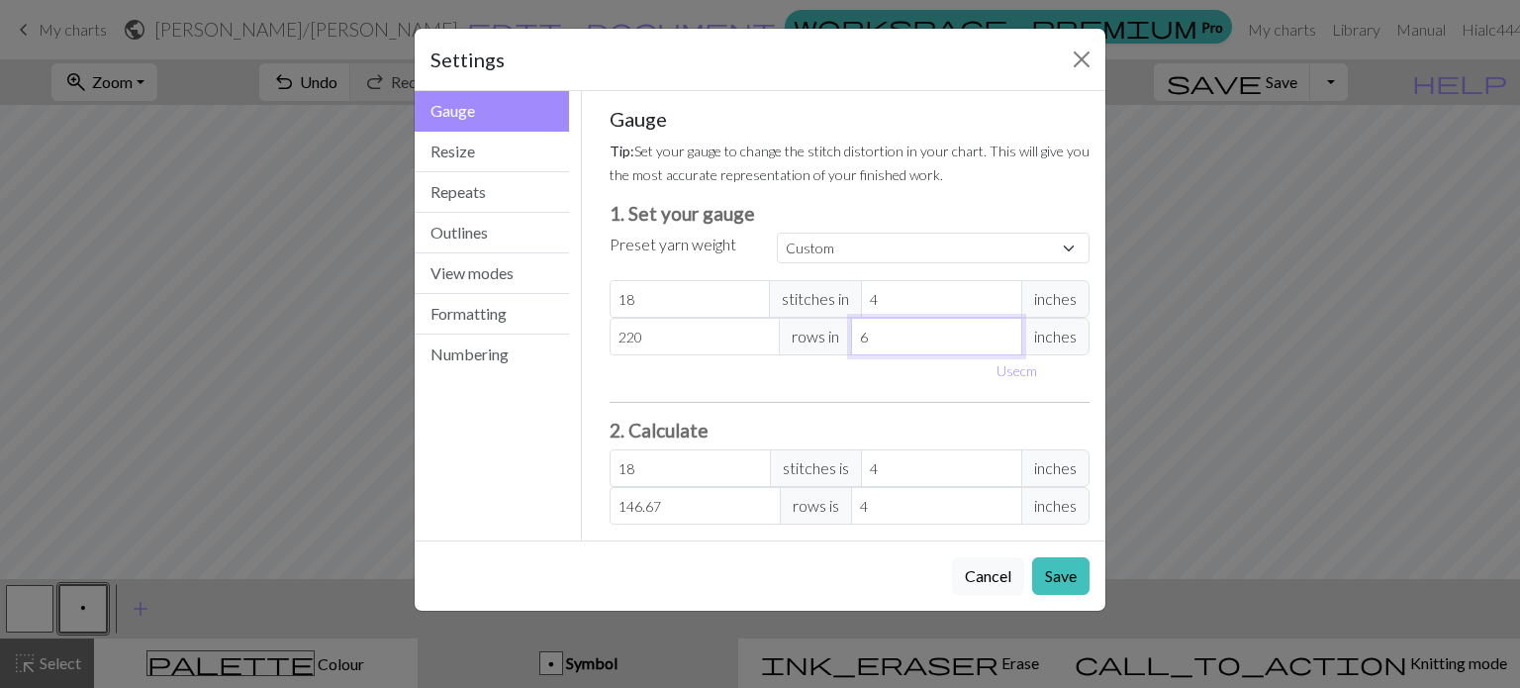
type input "125.71"
click at [1006, 331] on input "7" at bounding box center [936, 337] width 171 height 38
type input "8"
type input "110"
click at [1006, 331] on input "8" at bounding box center [936, 337] width 171 height 38
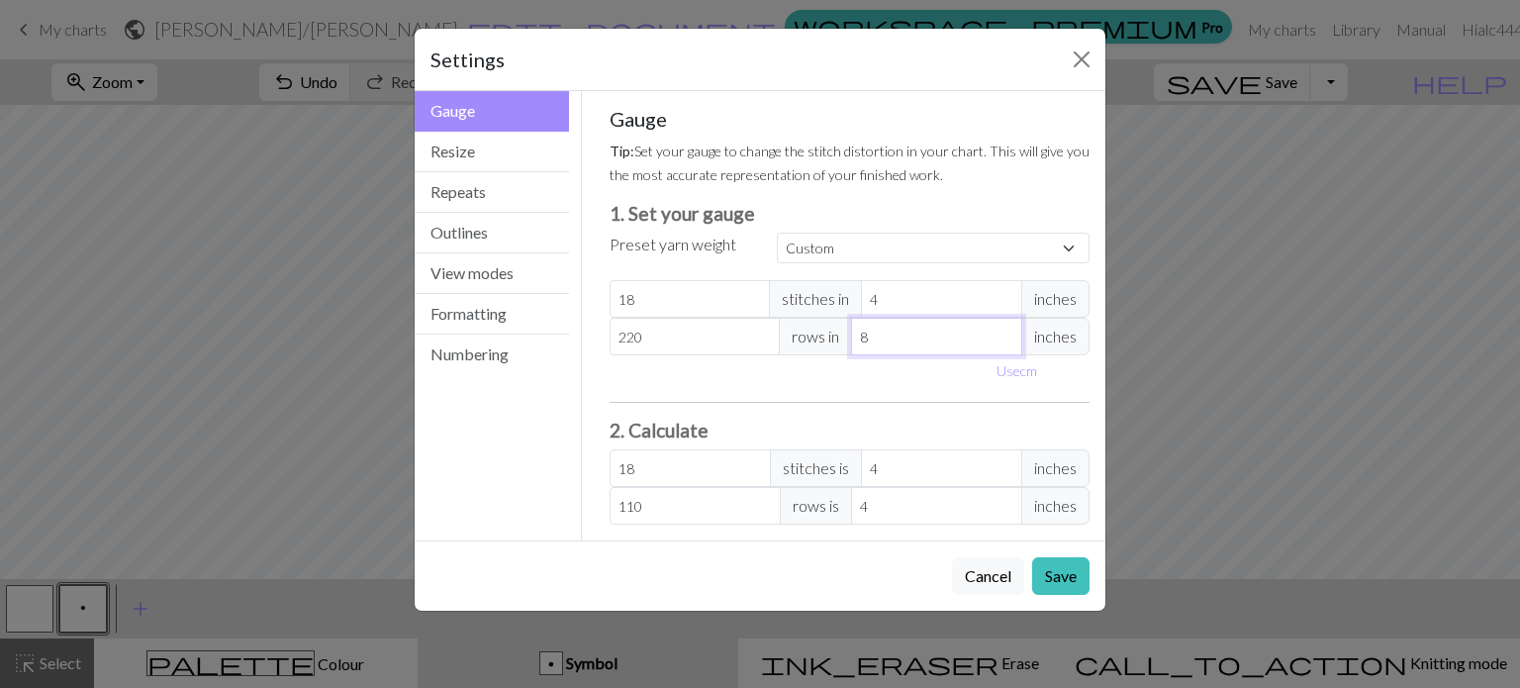
type input "9"
type input "97.78"
click at [1006, 331] on input "9" at bounding box center [936, 337] width 171 height 38
type input "10"
type input "88"
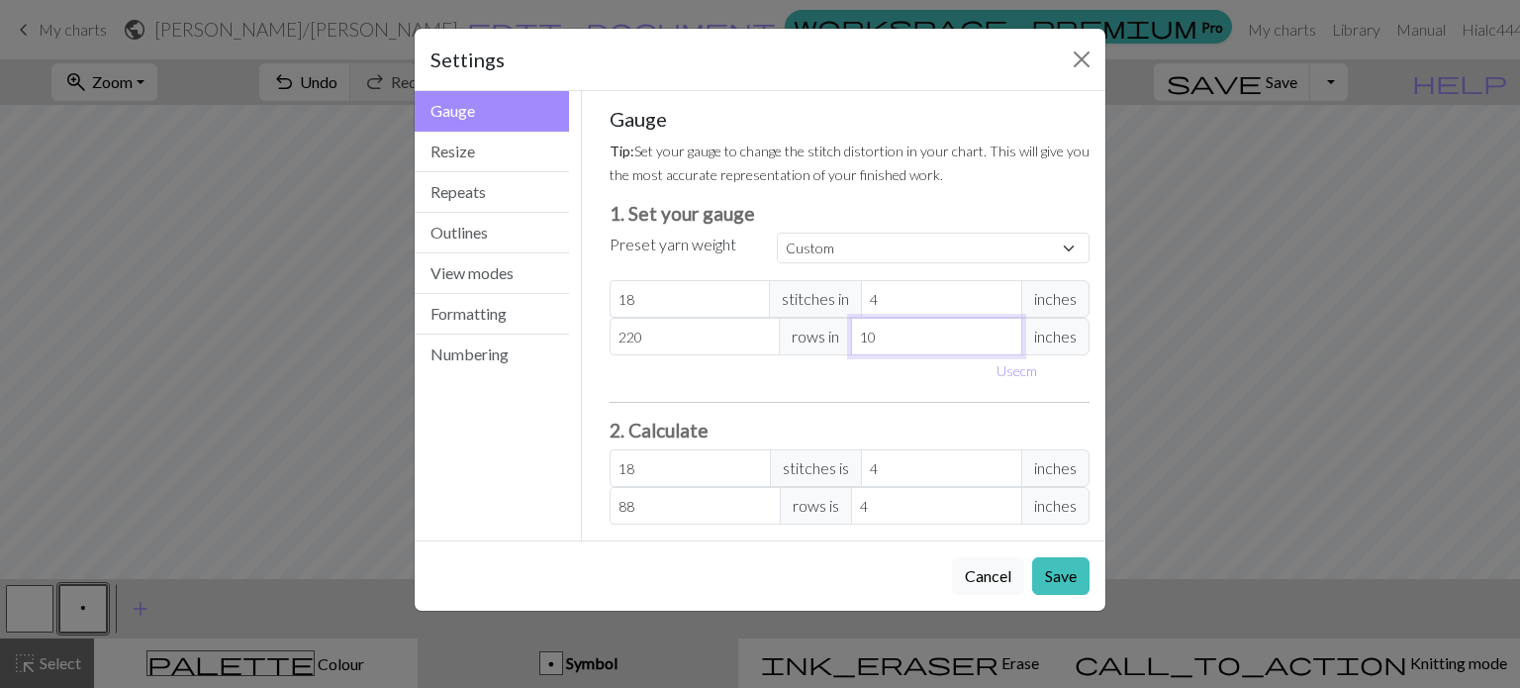
click at [1006, 331] on input "10" at bounding box center [936, 337] width 171 height 38
type input "11"
type input "80"
click at [1006, 331] on input "11" at bounding box center [936, 337] width 171 height 38
type input "12"
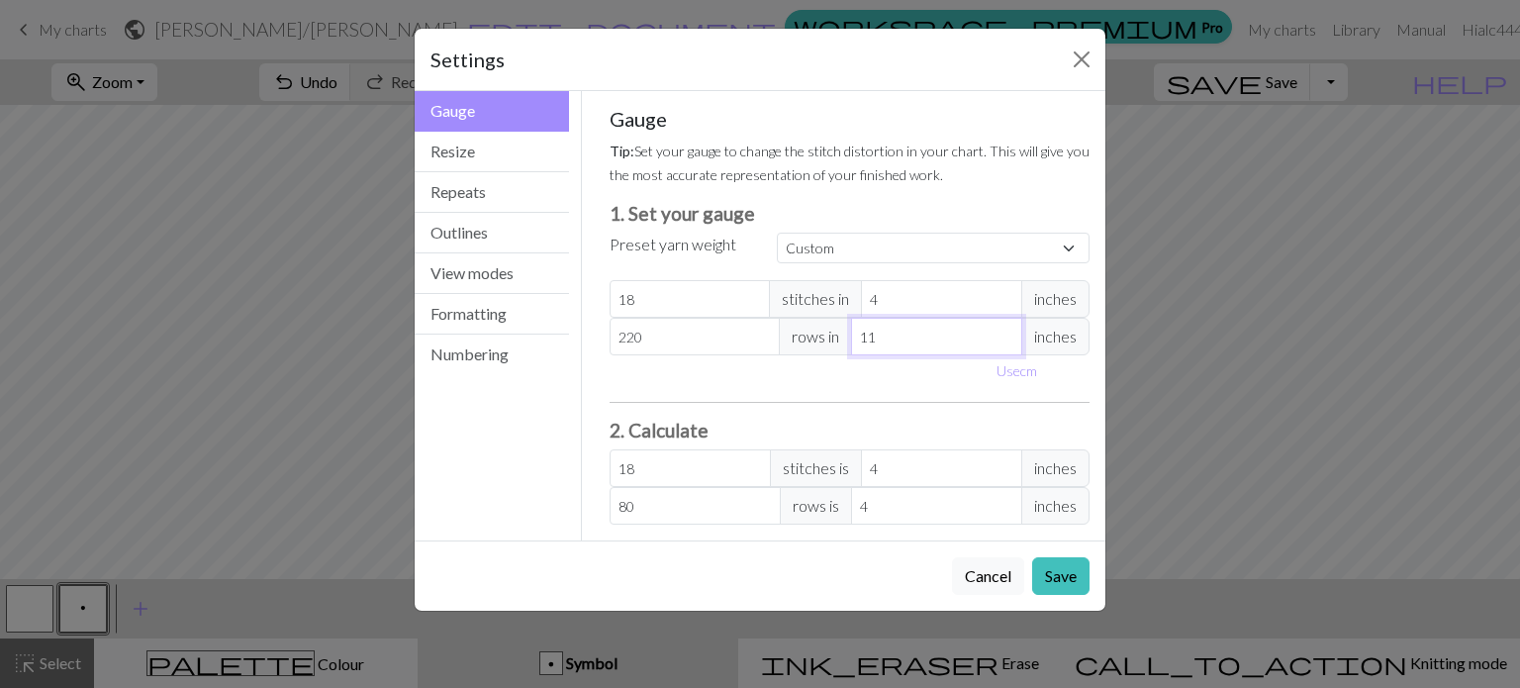
type input "73.33"
click at [1006, 331] on input "12" at bounding box center [936, 337] width 171 height 38
type input "13"
type input "67.69"
click at [1006, 331] on input "13" at bounding box center [936, 337] width 171 height 38
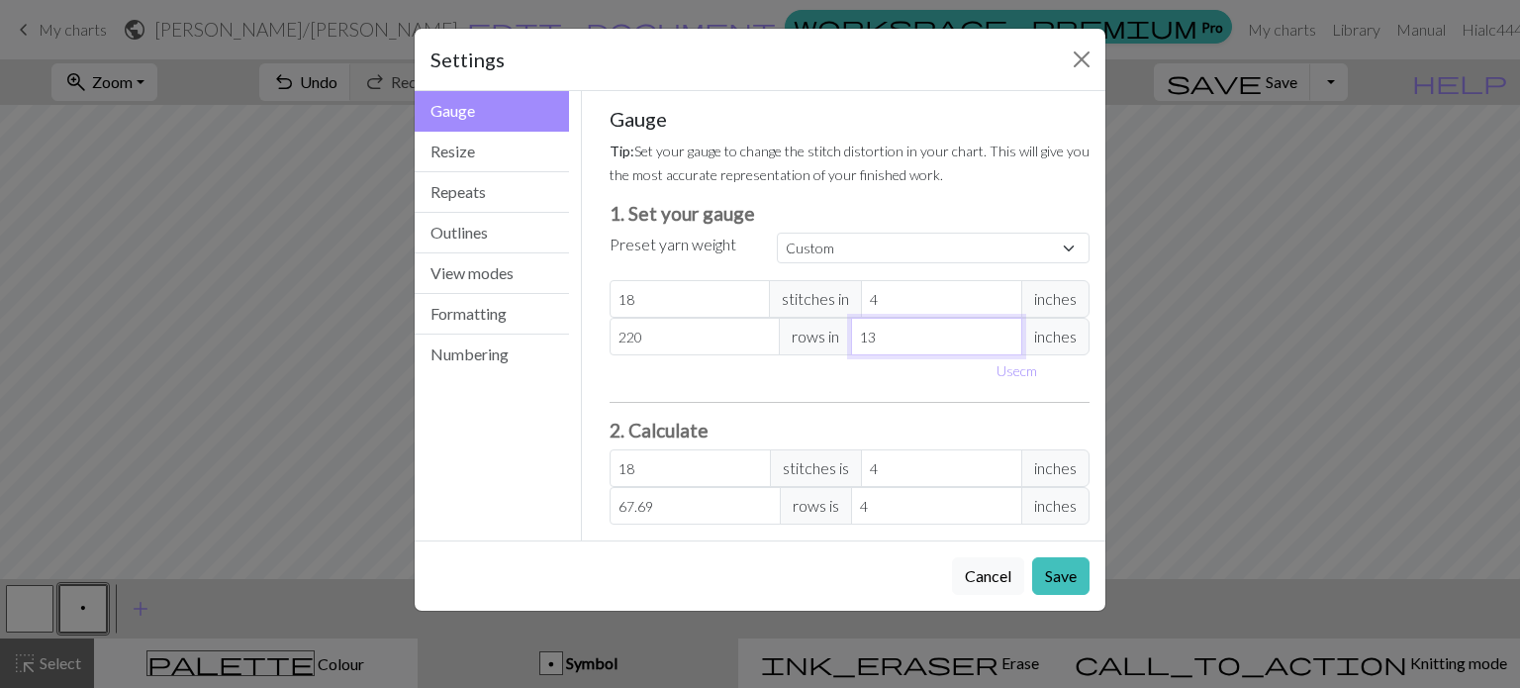
type input "14"
type input "62.86"
click at [1006, 331] on input "14" at bounding box center [936, 337] width 171 height 38
type input "15"
type input "58.67"
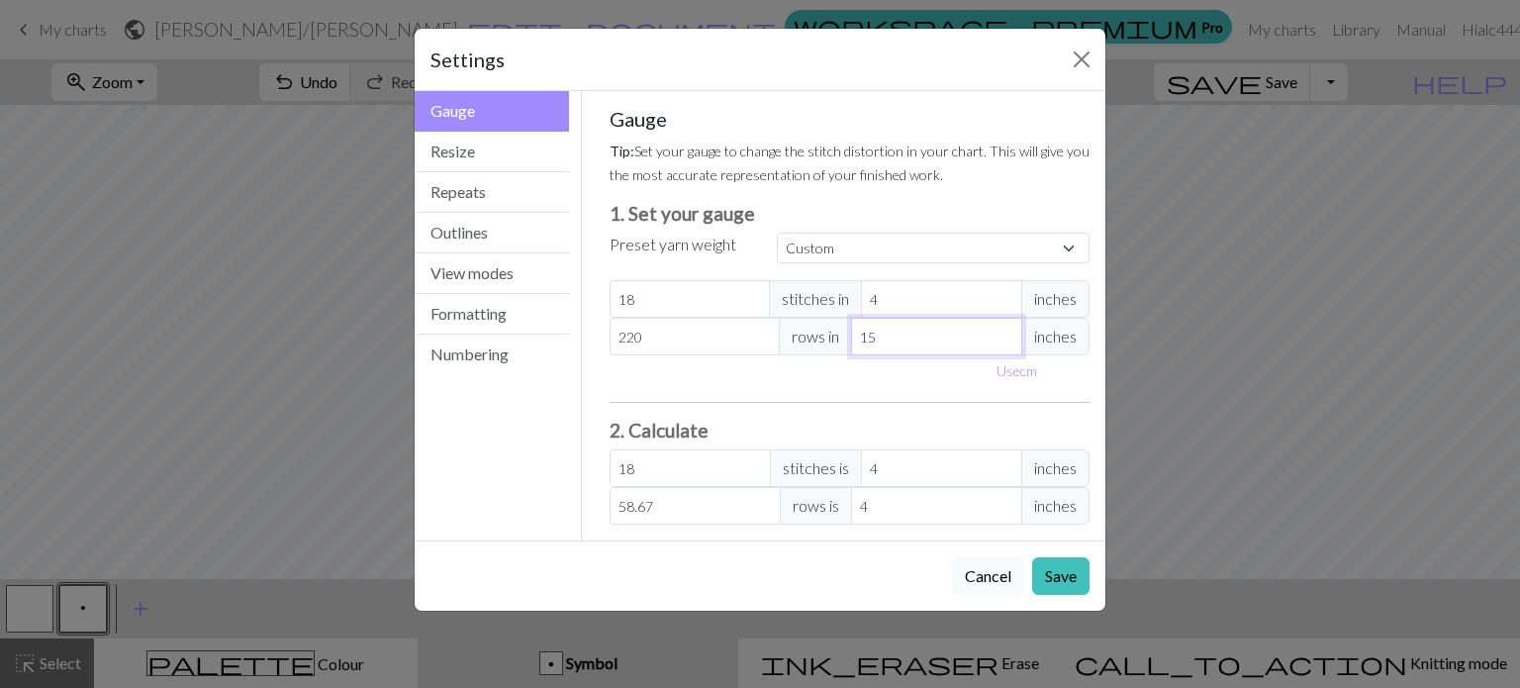
click at [1006, 331] on input "15" at bounding box center [936, 337] width 171 height 38
type input "16"
type input "55"
click at [1006, 331] on input "16" at bounding box center [936, 337] width 171 height 38
type input "17"
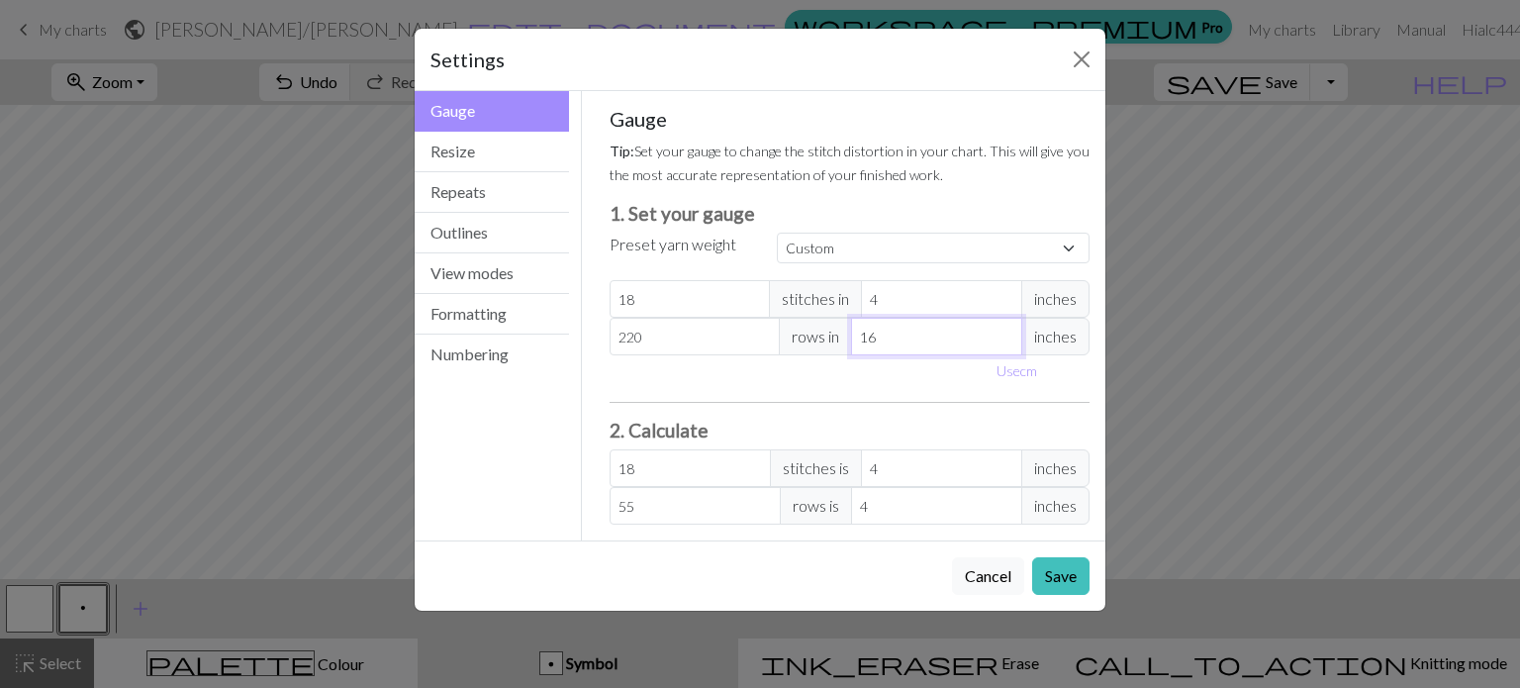
type input "51.76"
click at [1006, 331] on input "17" at bounding box center [936, 337] width 171 height 38
type input "18"
type input "48.89"
type input "19"
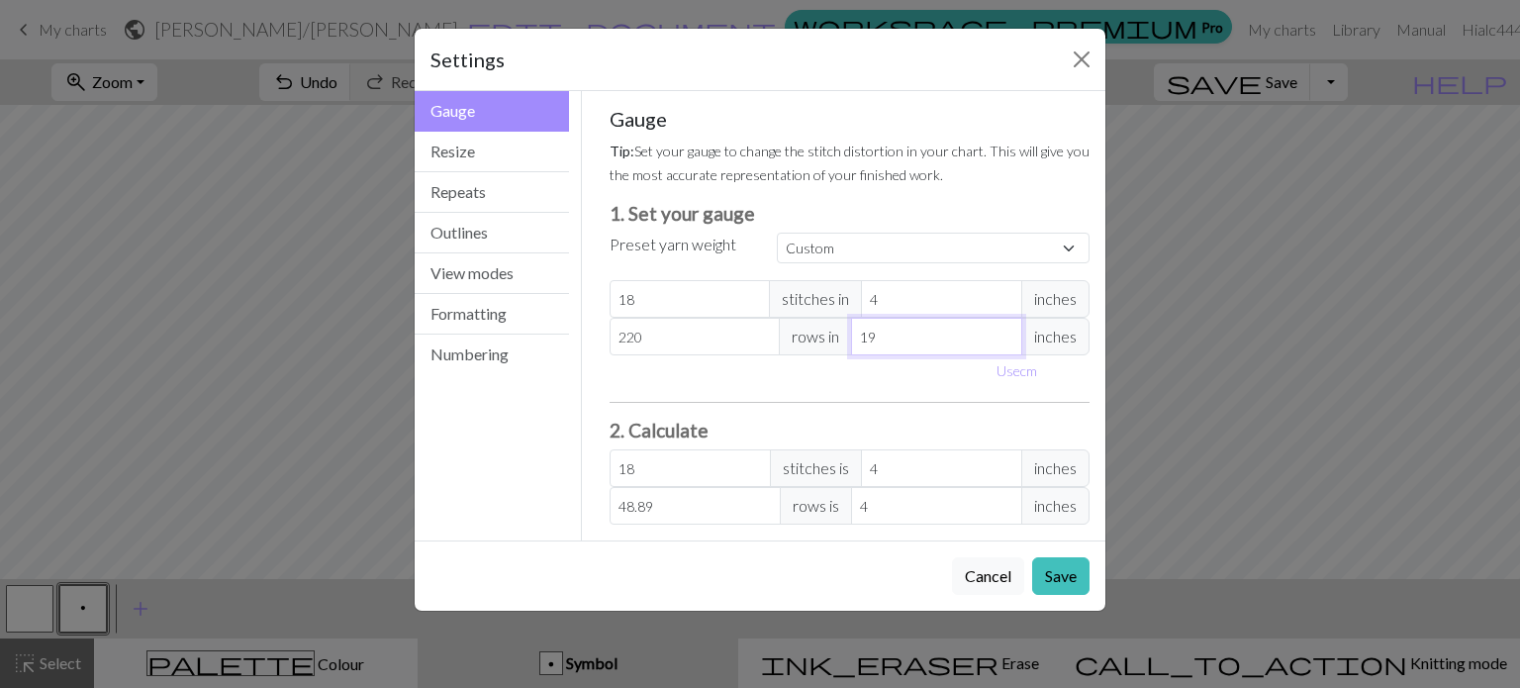
type input "46.32"
type input "20"
type input "44"
type input "21"
type input "41.9"
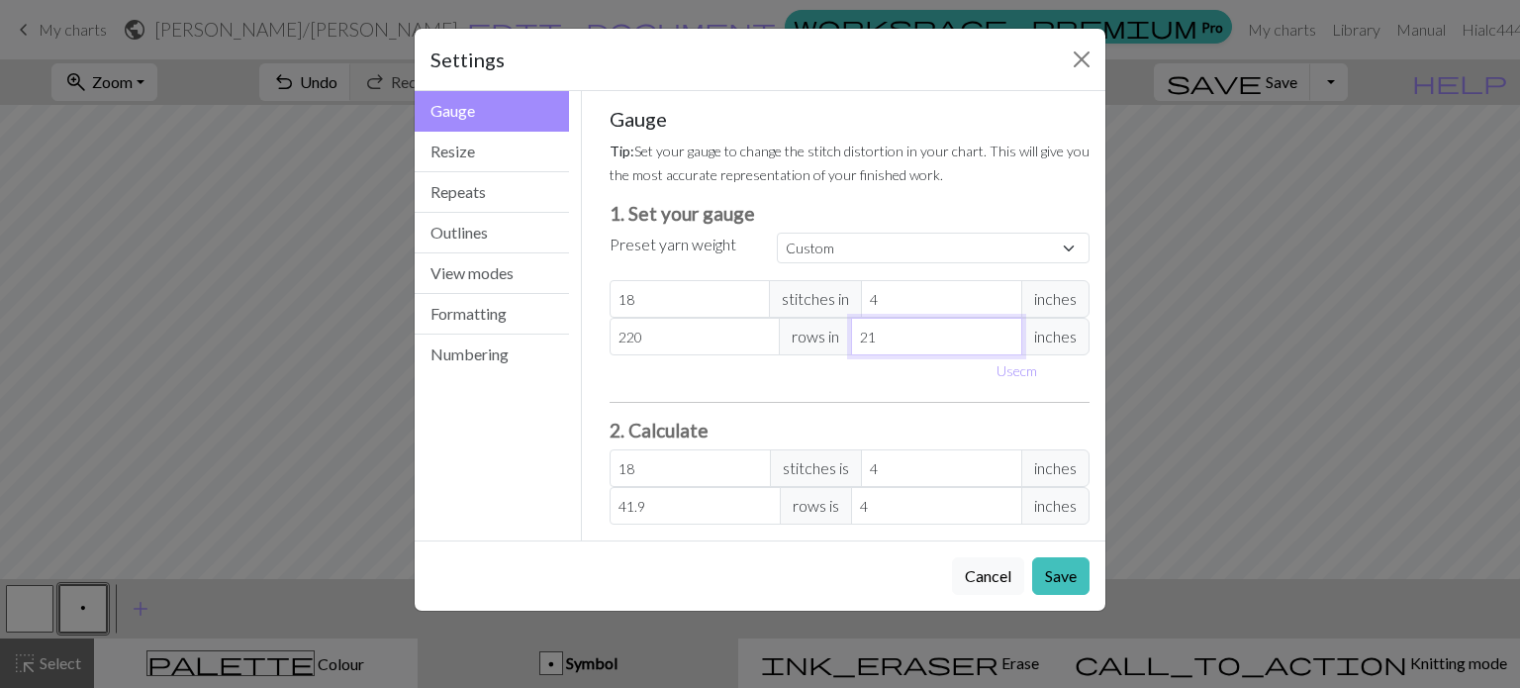
type input "22"
type input "40"
drag, startPoint x: 1006, startPoint y: 331, endPoint x: 893, endPoint y: 333, distance: 112.9
click at [893, 333] on input "22" at bounding box center [936, 337] width 171 height 38
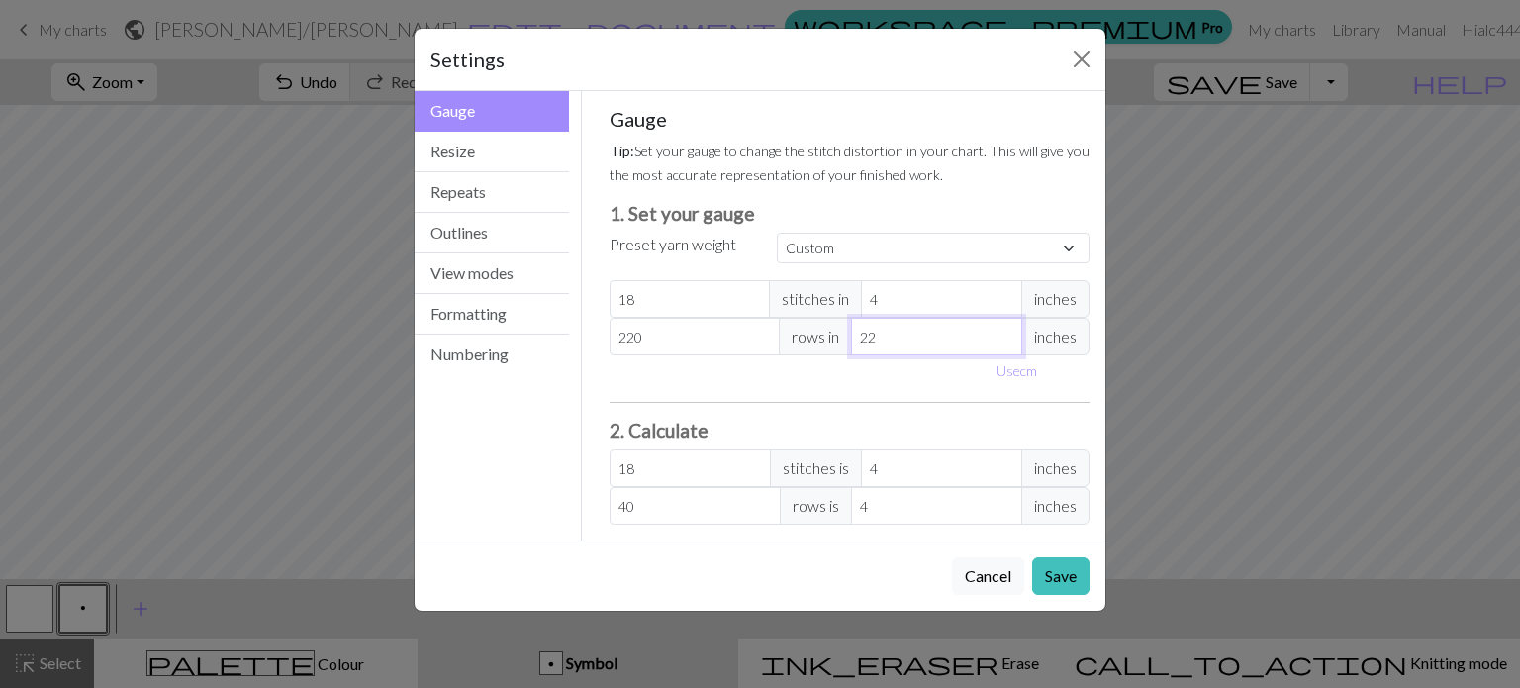
drag, startPoint x: 893, startPoint y: 333, endPoint x: 845, endPoint y: 339, distance: 48.0
click at [845, 339] on div "220 rows in 22 inches" at bounding box center [850, 337] width 481 height 38
type input "4"
type input "220"
type input "40"
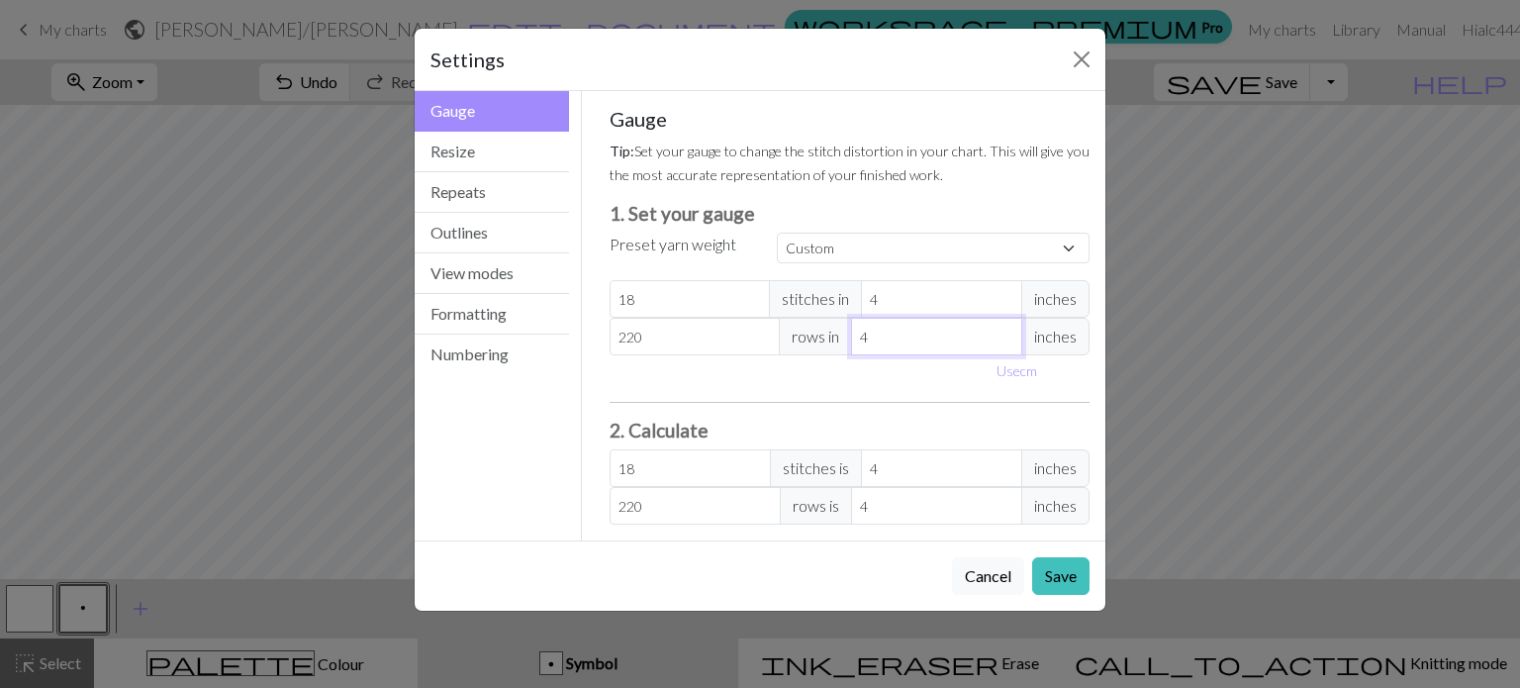
type input "22"
type input "40"
click at [803, 383] on div "Use cm" at bounding box center [850, 370] width 505 height 31
click at [1059, 571] on button "Save" at bounding box center [1060, 576] width 57 height 38
click at [1059, 571] on div "Cancel Save" at bounding box center [760, 575] width 691 height 70
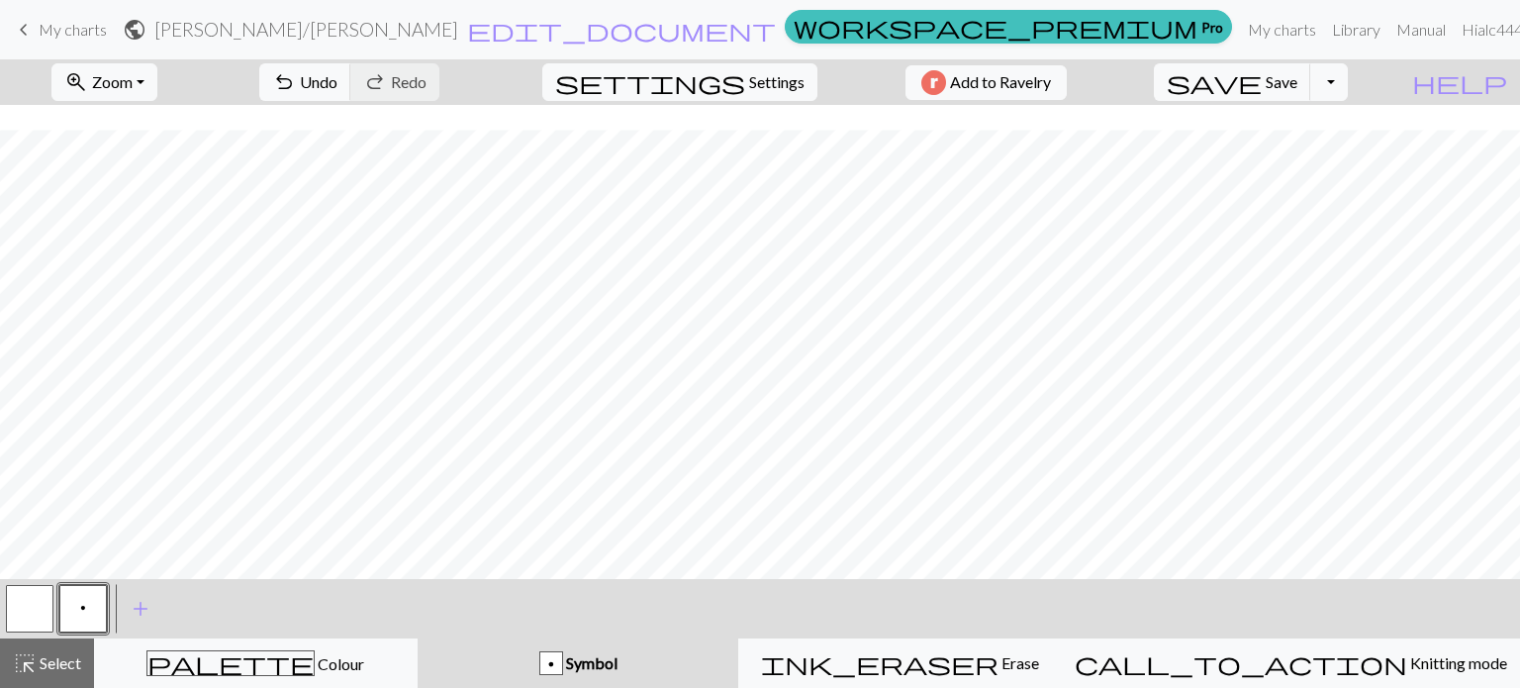
scroll to position [25, 0]
click at [761, 90] on span "Settings" at bounding box center [776, 82] width 55 height 24
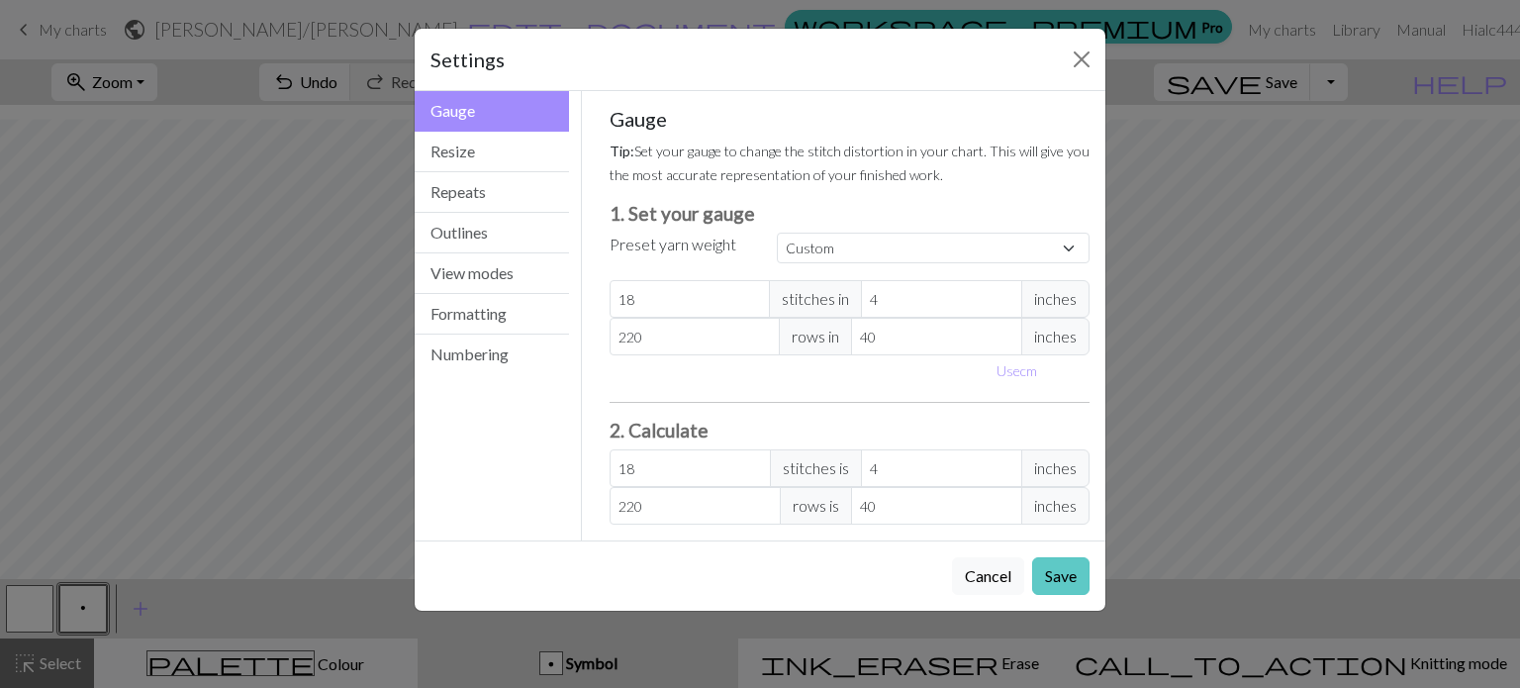
click at [1051, 573] on button "Save" at bounding box center [1060, 576] width 57 height 38
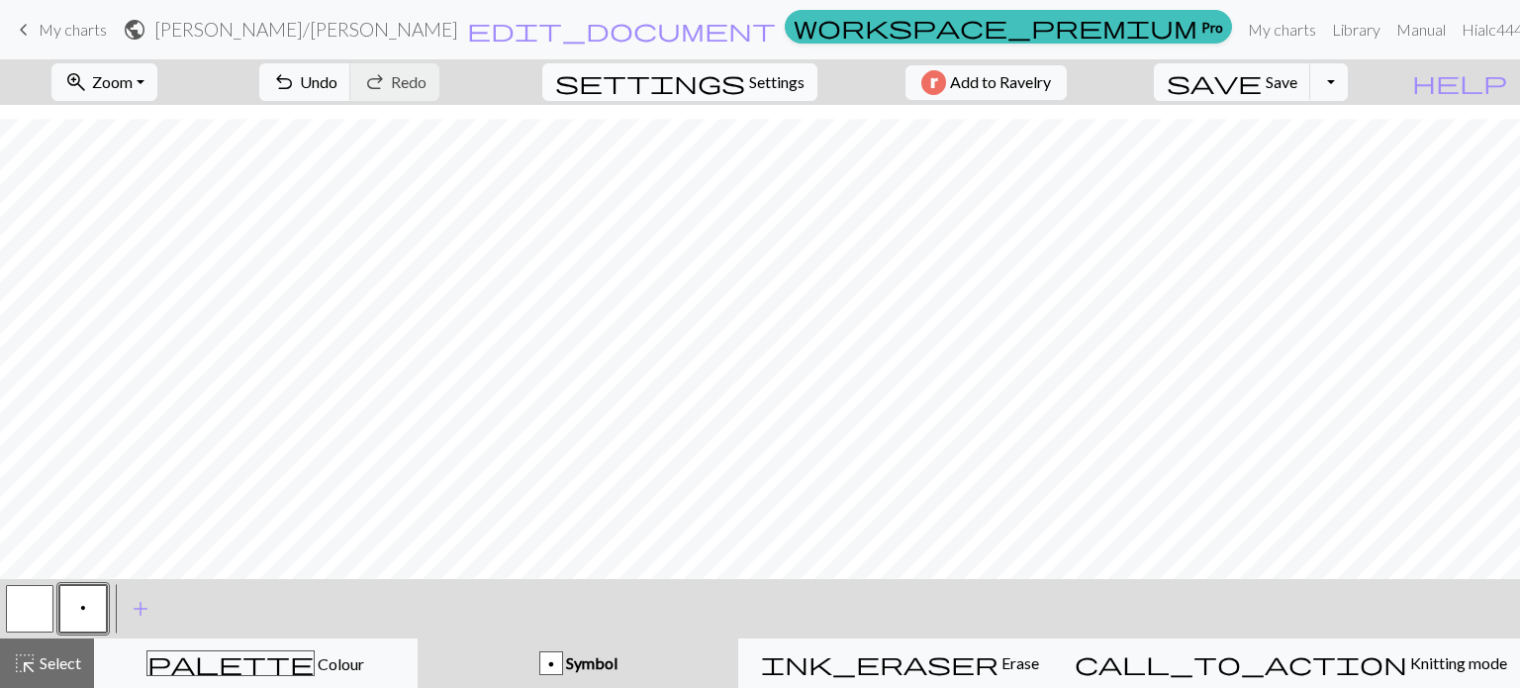
click at [754, 78] on span "Settings" at bounding box center [776, 82] width 55 height 24
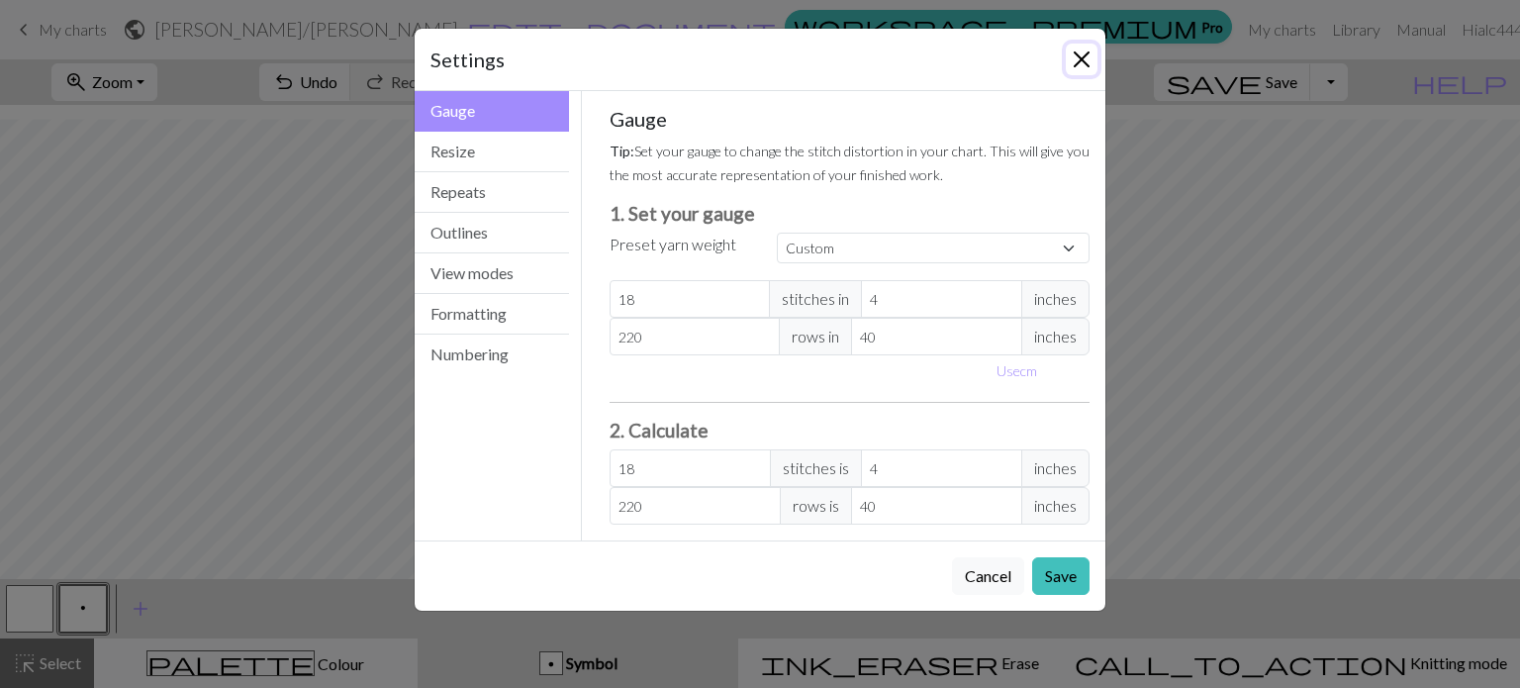
click at [1082, 57] on button "Close" at bounding box center [1082, 60] width 32 height 32
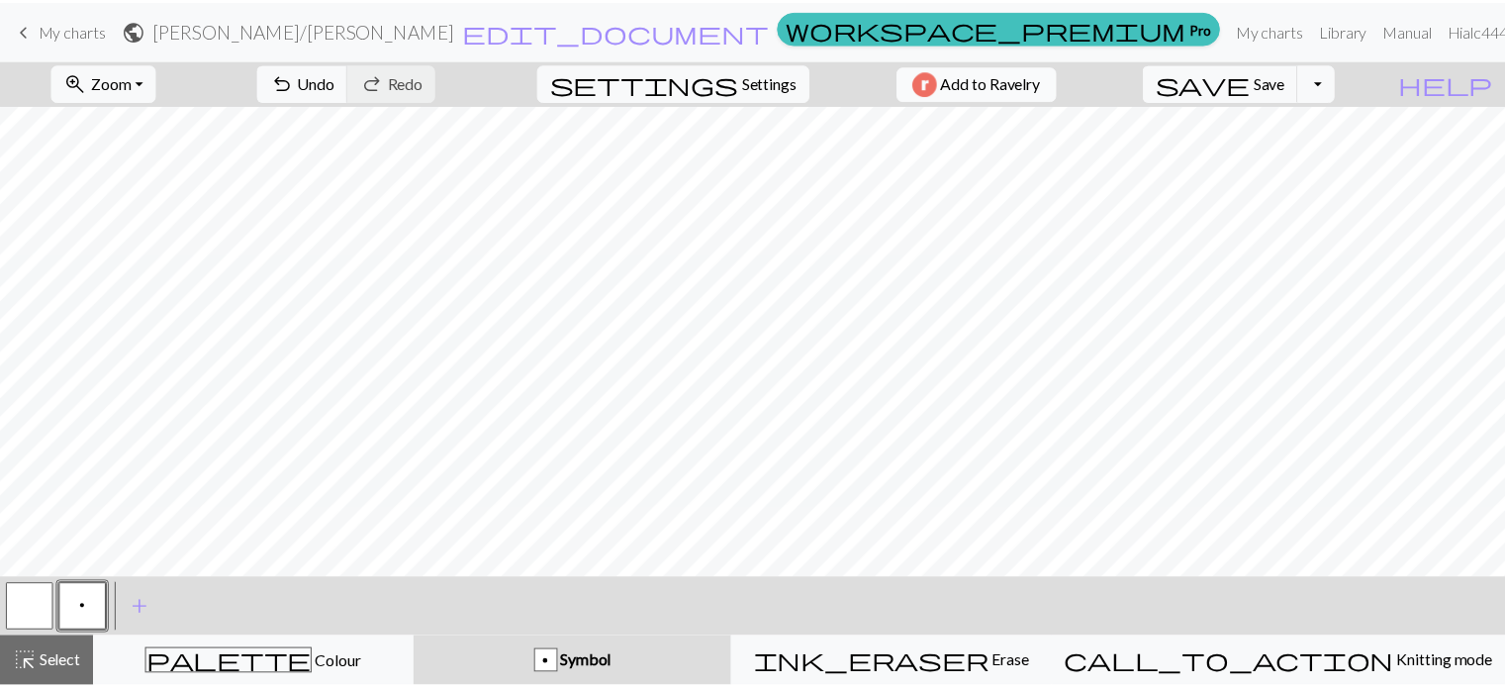
scroll to position [0, 0]
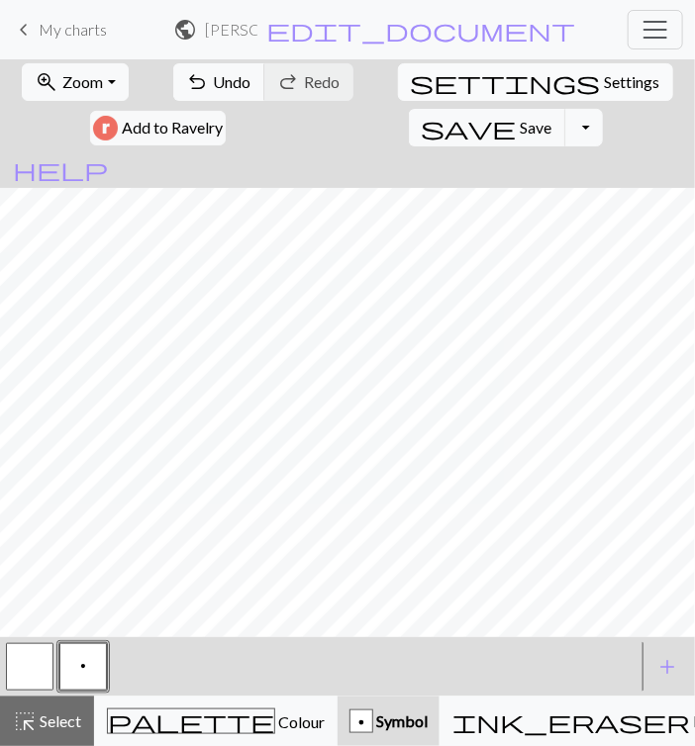
click at [605, 77] on span "Settings" at bounding box center [632, 82] width 55 height 24
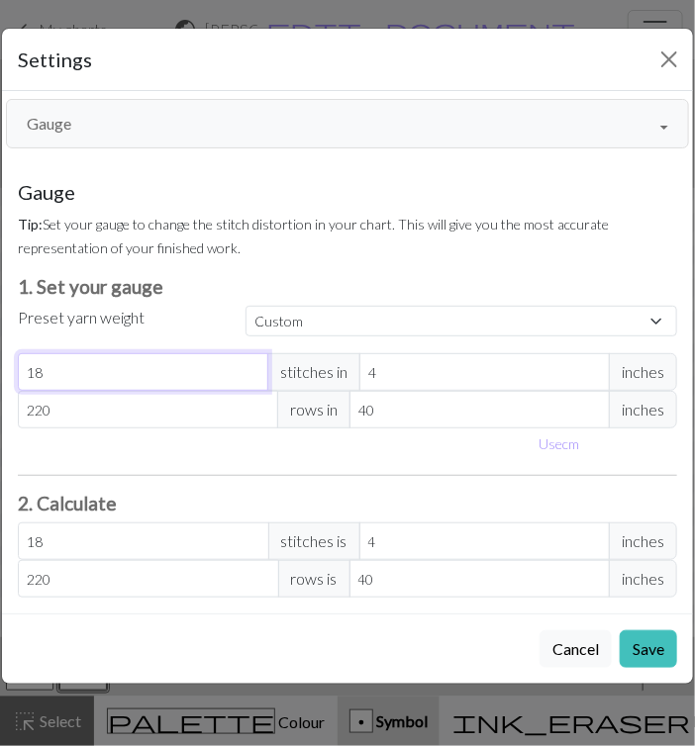
drag, startPoint x: 95, startPoint y: 376, endPoint x: -3, endPoint y: 379, distance: 98.0
click at [0, 379] on html "This website uses cookies to ensure you get the best experience on our website.…" at bounding box center [347, 373] width 695 height 746
type input "4"
type input "49"
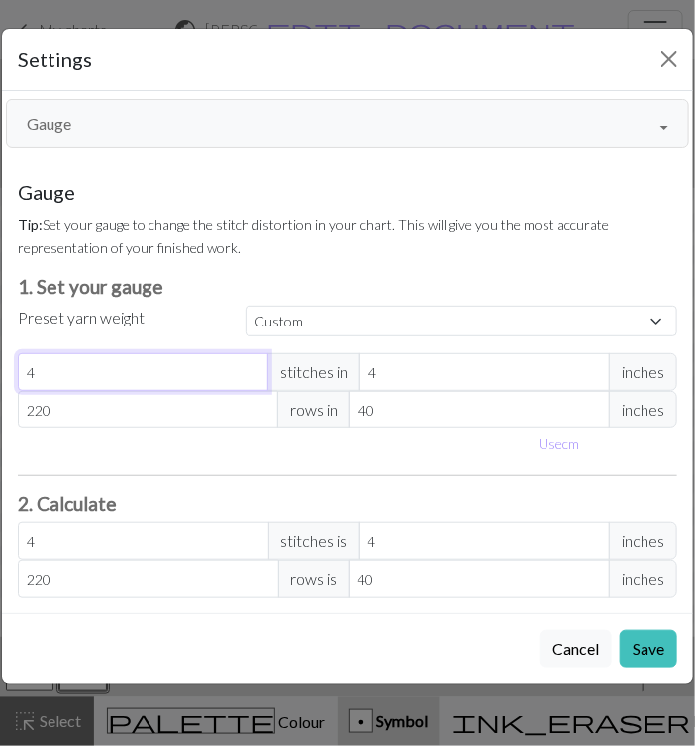
type input "49"
type input "4"
type input "0"
type input "2"
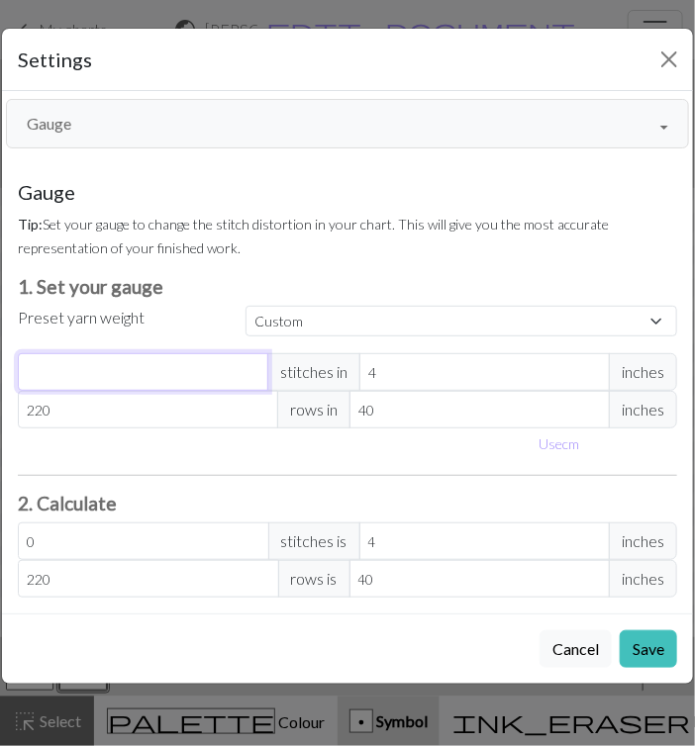
type input "2"
type input "29"
type input "290"
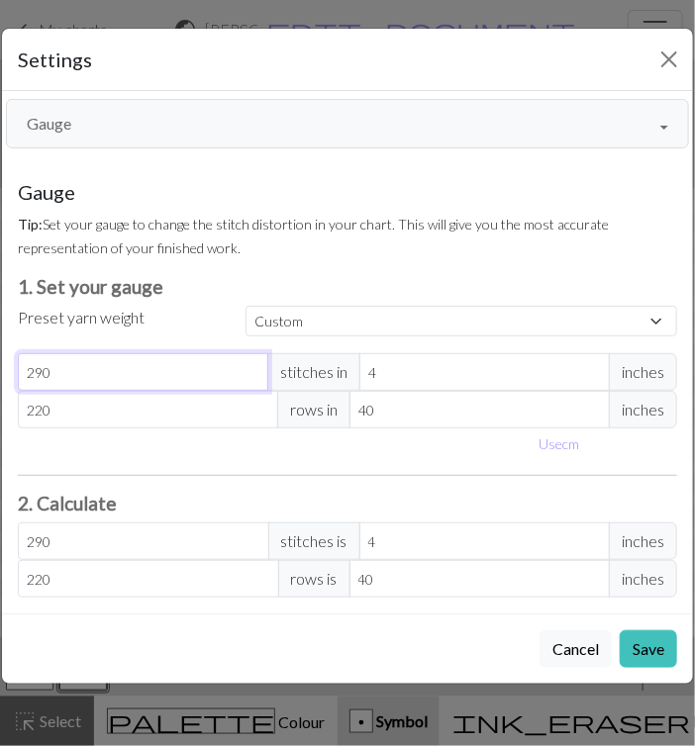
click at [38, 371] on input "290" at bounding box center [143, 372] width 250 height 38
type input "20"
click at [665, 648] on button "Save" at bounding box center [648, 649] width 57 height 38
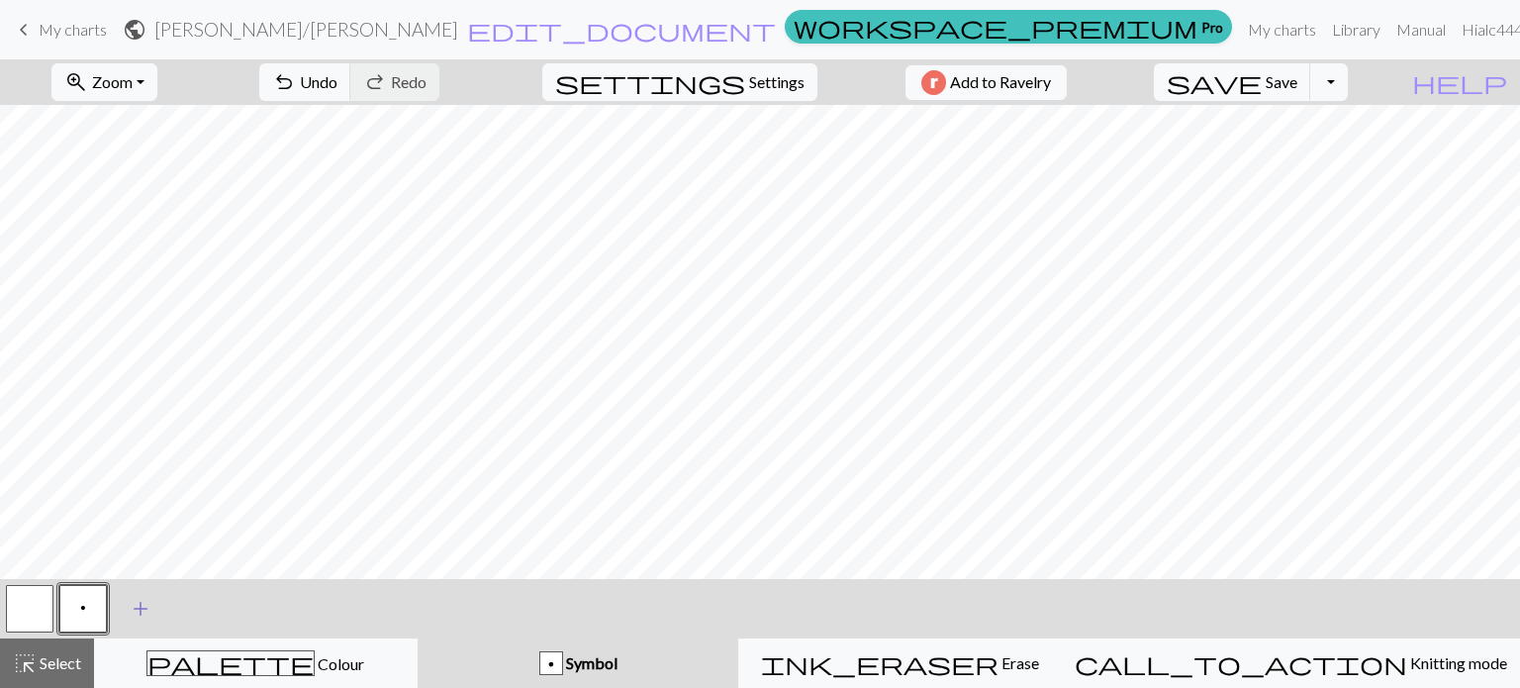
click at [139, 616] on span "add" at bounding box center [141, 609] width 24 height 28
click at [186, 614] on span "add" at bounding box center [194, 609] width 24 height 28
click at [242, 625] on button "add Add a symbol" at bounding box center [247, 608] width 49 height 49
click at [129, 619] on button "button" at bounding box center [137, 609] width 48 height 48
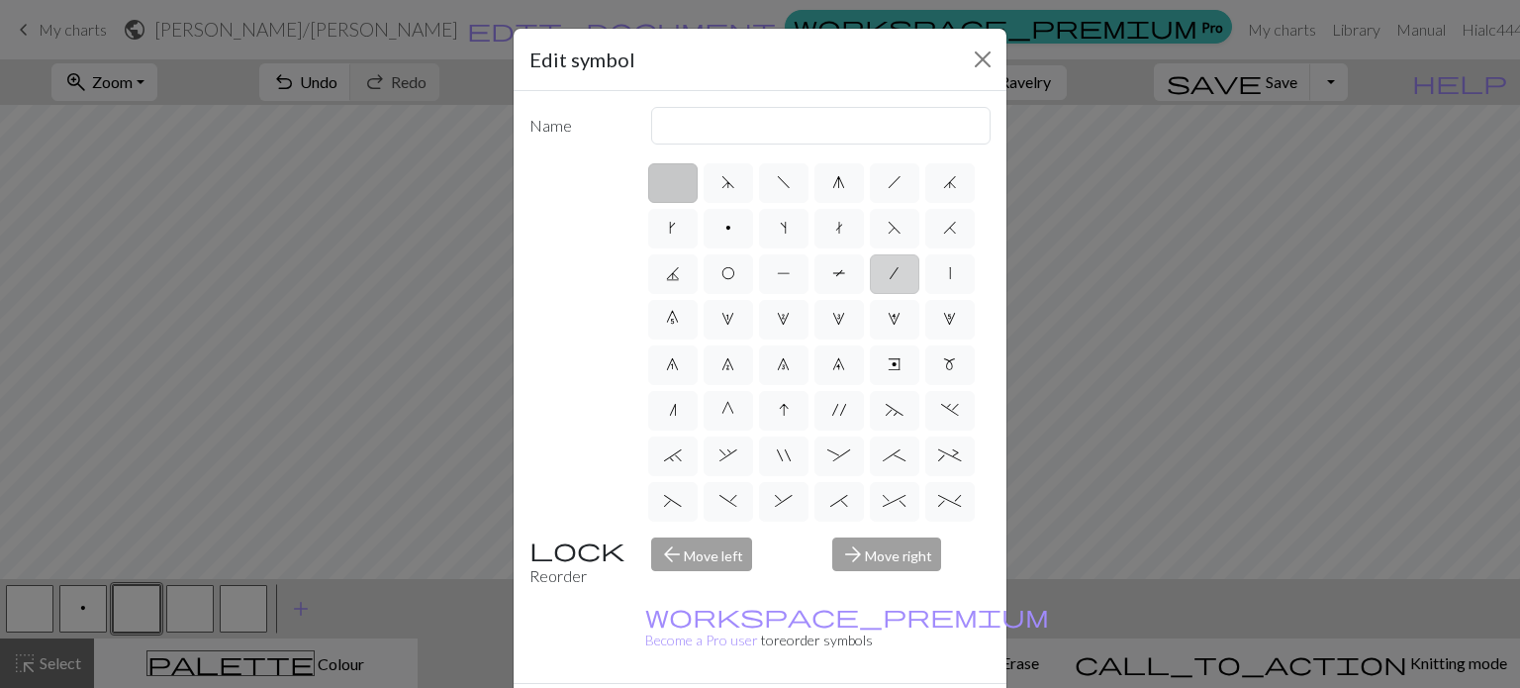
click at [870, 294] on label "/" at bounding box center [894, 274] width 49 height 40
click at [890, 274] on input "/" at bounding box center [896, 267] width 13 height 13
radio input "true"
type input "right leaning decrease"
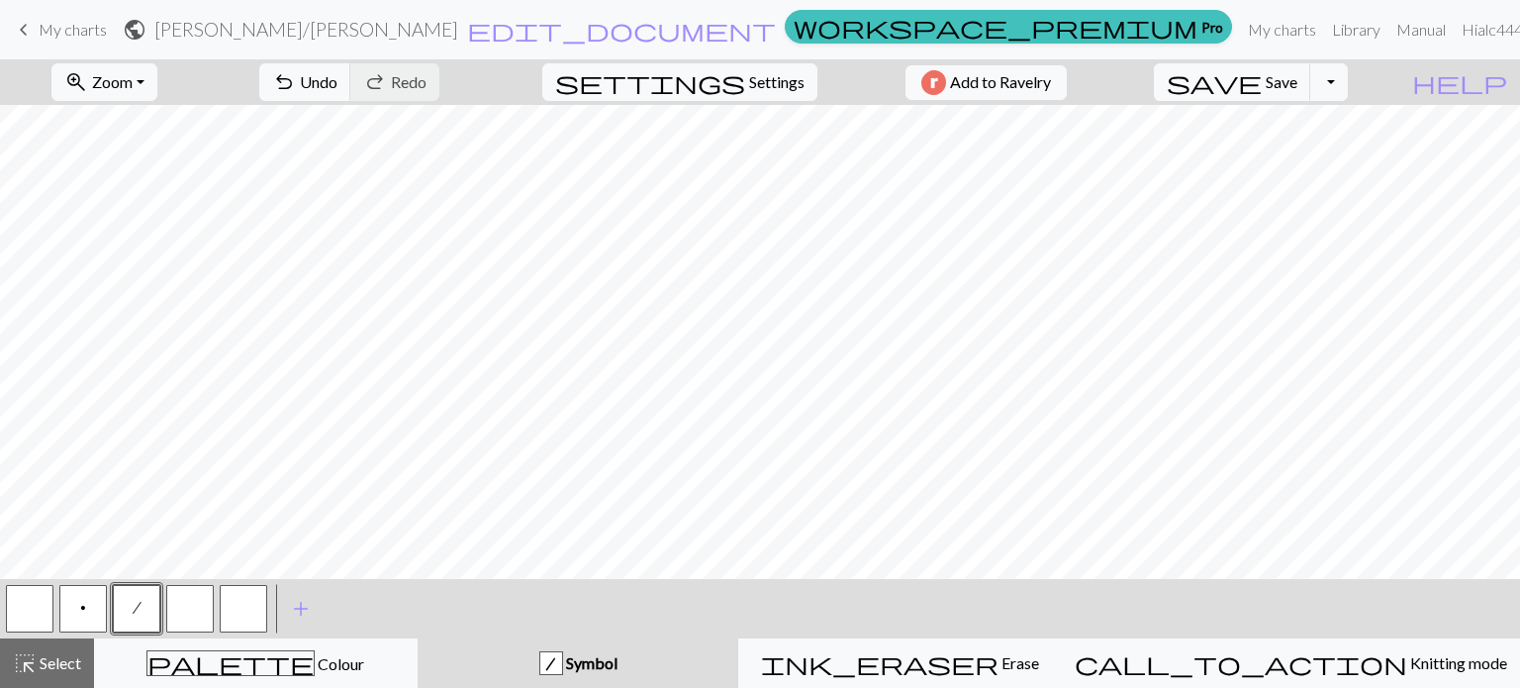
click at [173, 602] on button "button" at bounding box center [190, 609] width 48 height 48
click at [44, 618] on button "button" at bounding box center [30, 609] width 48 height 48
click at [749, 82] on span "Settings" at bounding box center [776, 82] width 55 height 24
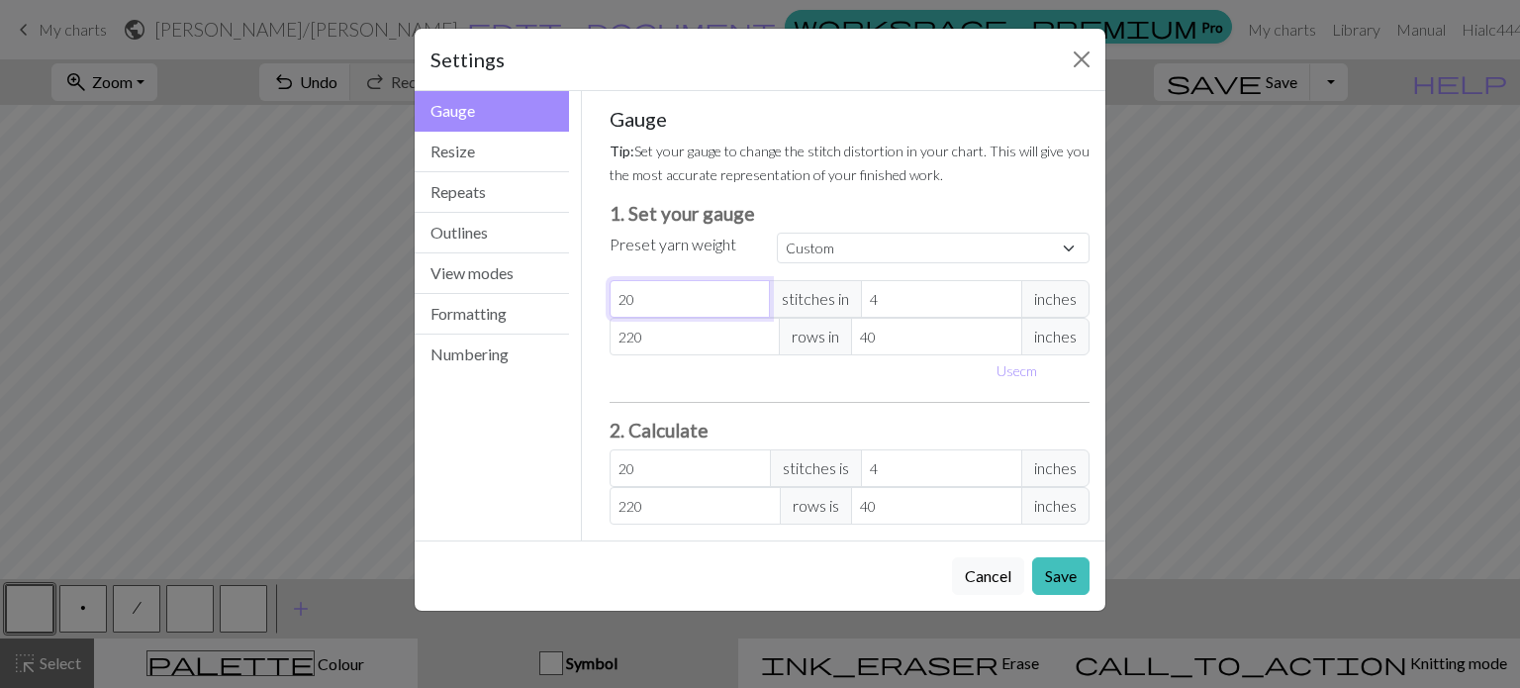
click at [682, 302] on input "20" at bounding box center [690, 299] width 161 height 38
click at [1075, 562] on button "Save" at bounding box center [1060, 576] width 57 height 38
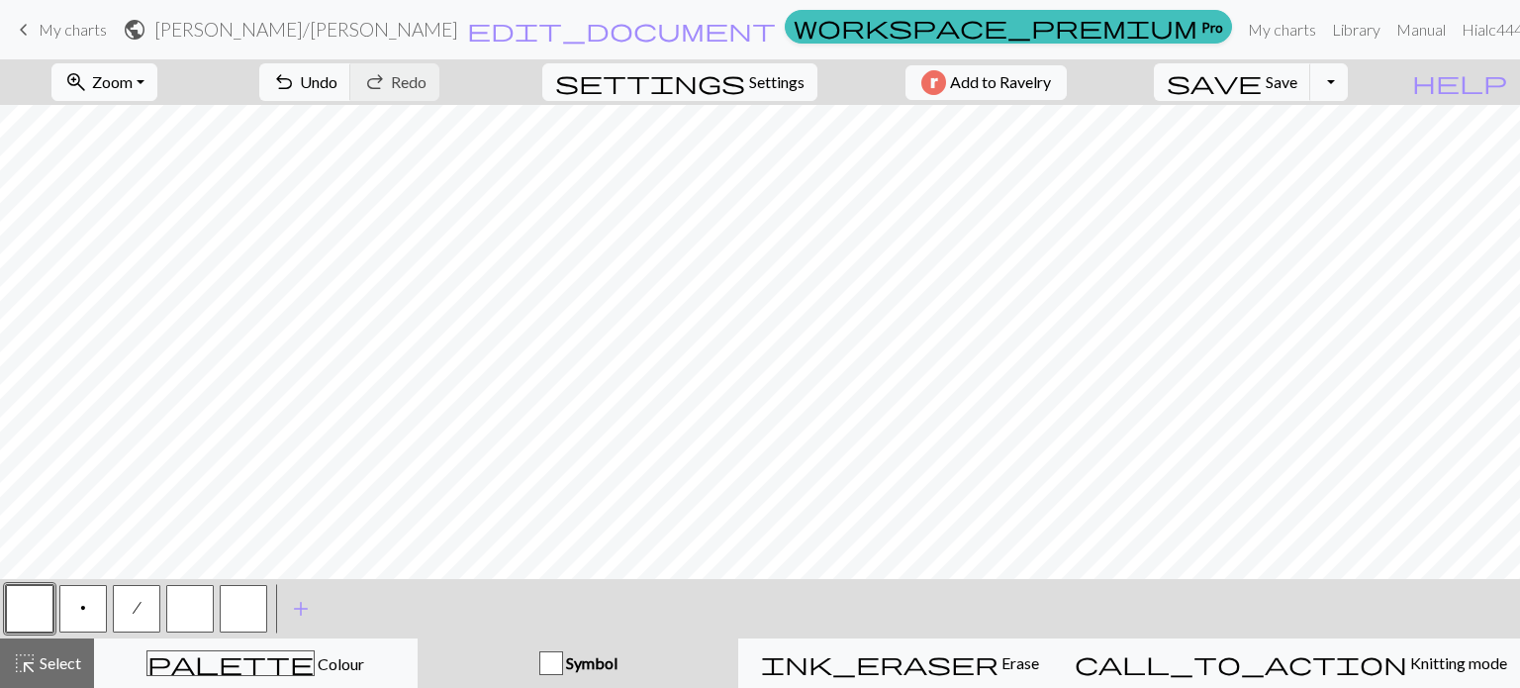
click at [157, 93] on button "zoom_in Zoom Zoom" at bounding box center [104, 82] width 106 height 38
click at [127, 238] on button "50%" at bounding box center [130, 238] width 156 height 32
click at [119, 82] on button "zoom_in Zoom Zoom" at bounding box center [104, 82] width 106 height 38
click at [161, 269] on button "100%" at bounding box center [130, 269] width 156 height 32
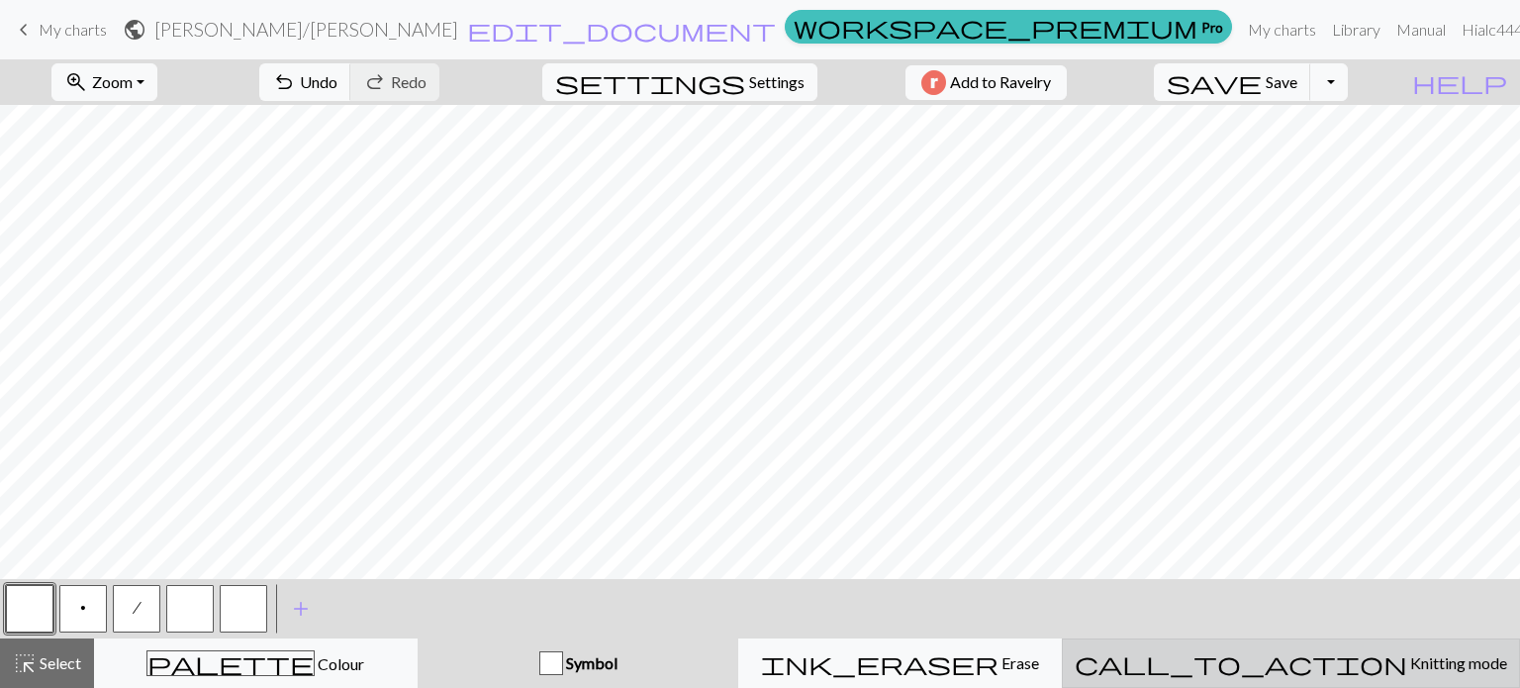
click at [1407, 668] on span "Knitting mode" at bounding box center [1457, 662] width 100 height 19
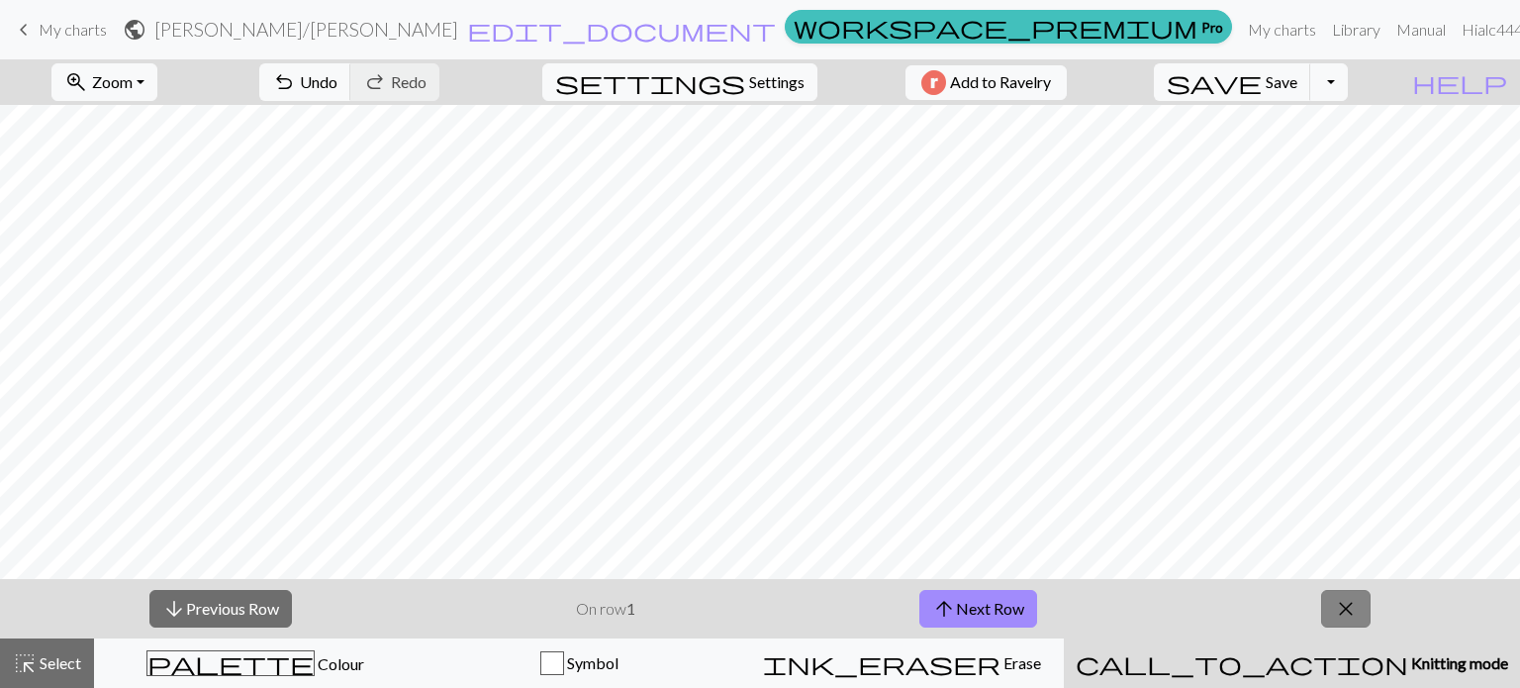
click at [1342, 595] on span "close" at bounding box center [1346, 609] width 24 height 28
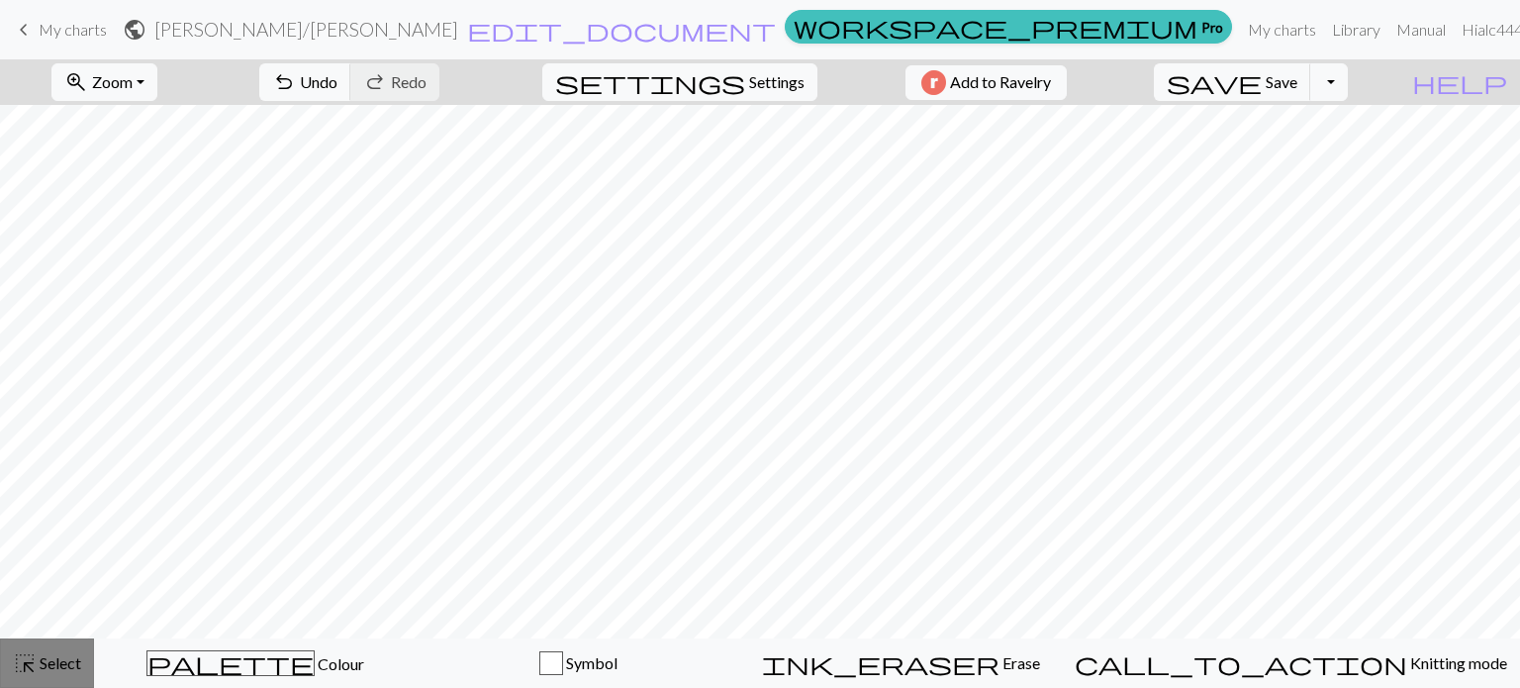
click at [50, 650] on button "highlight_alt Select Select" at bounding box center [47, 662] width 94 height 49
click at [59, 665] on span "Select" at bounding box center [59, 662] width 45 height 19
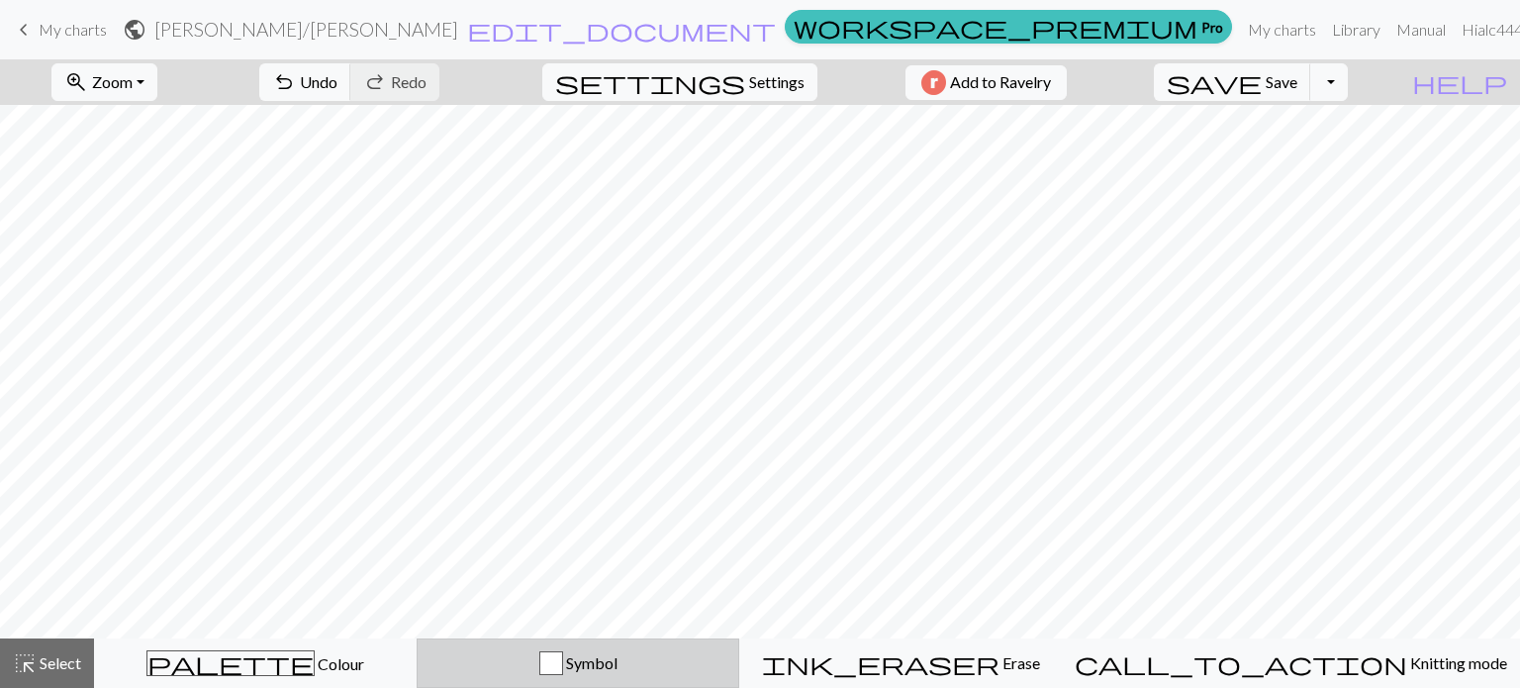
click at [618, 663] on span "Symbol" at bounding box center [590, 662] width 54 height 19
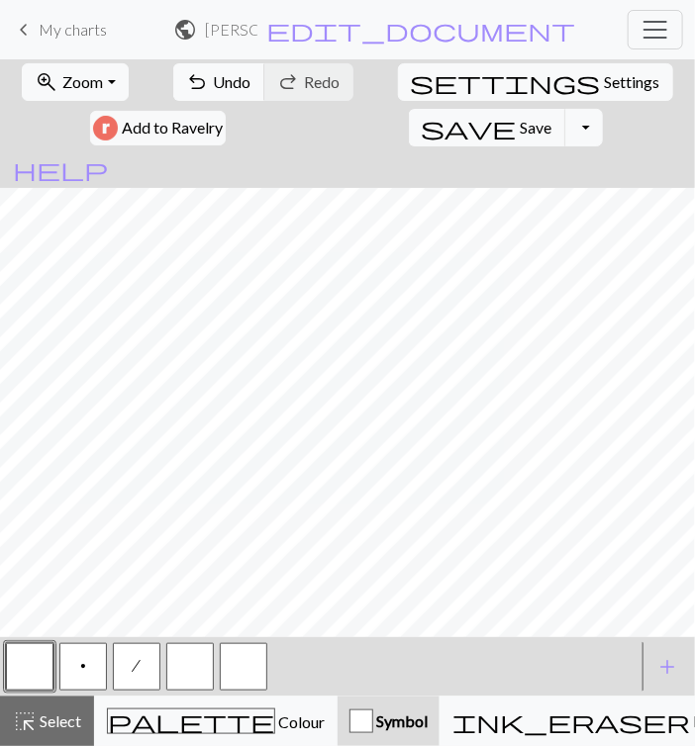
click at [67, 683] on button "p" at bounding box center [83, 667] width 48 height 48
click at [115, 668] on button "/" at bounding box center [137, 667] width 48 height 48
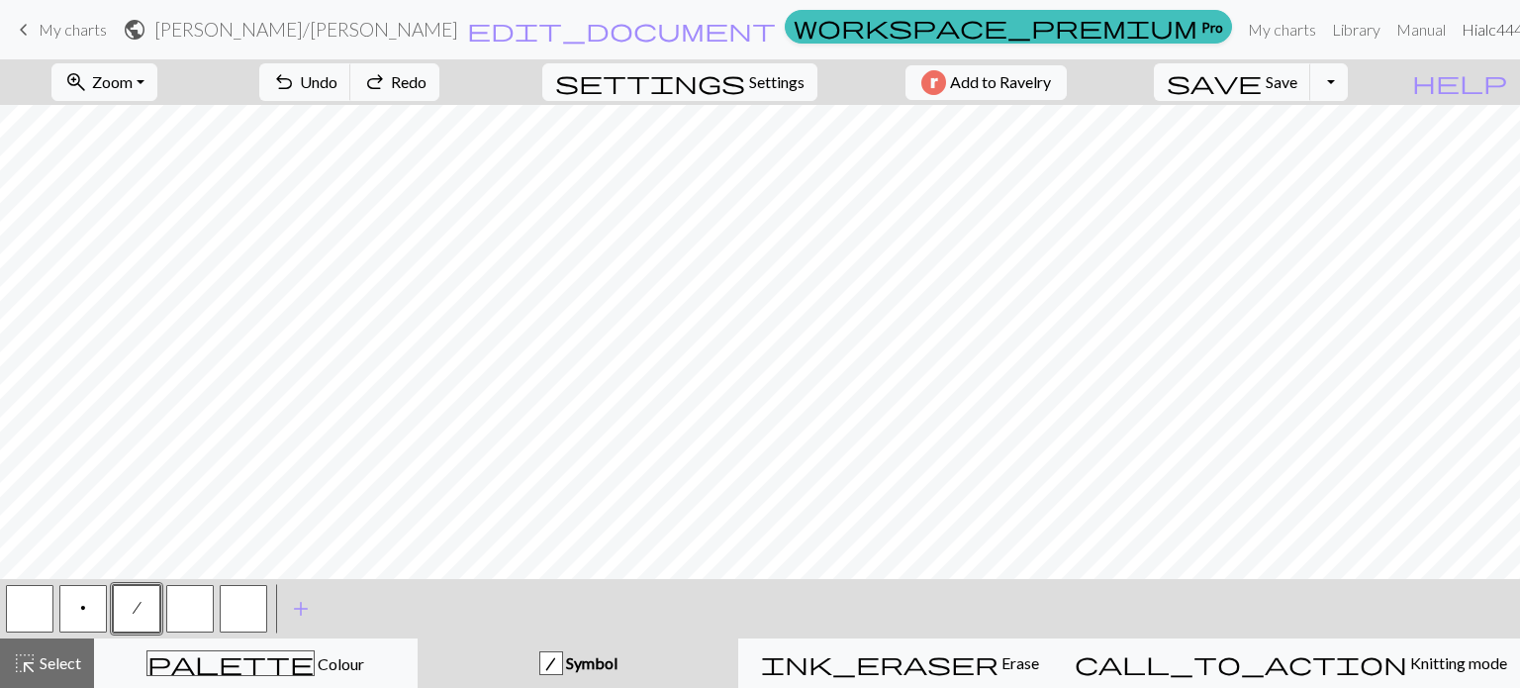
click at [1472, 16] on link "Hi alc4444" at bounding box center [1504, 30] width 101 height 40
click at [1410, 98] on link "Account settings" at bounding box center [1474, 84] width 128 height 40
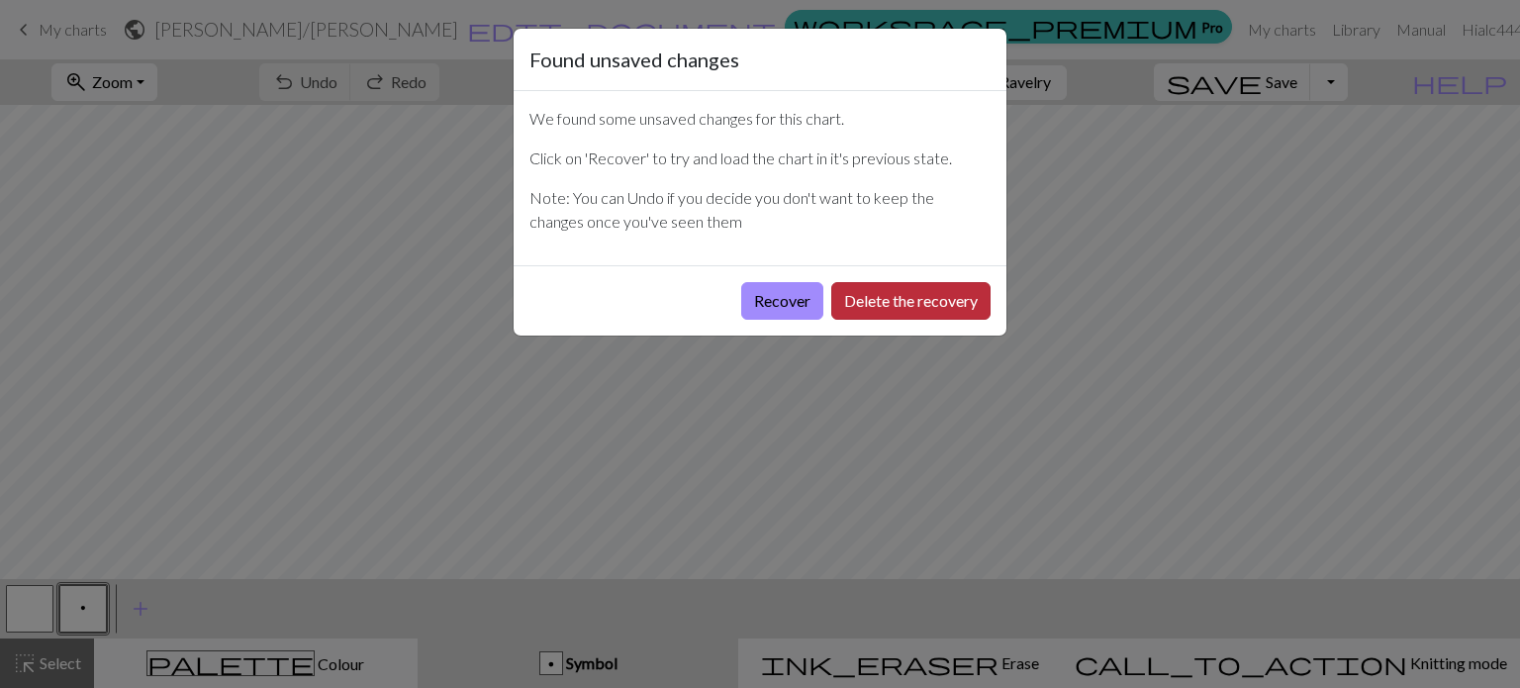
click at [930, 302] on button "Delete the recovery" at bounding box center [910, 301] width 159 height 38
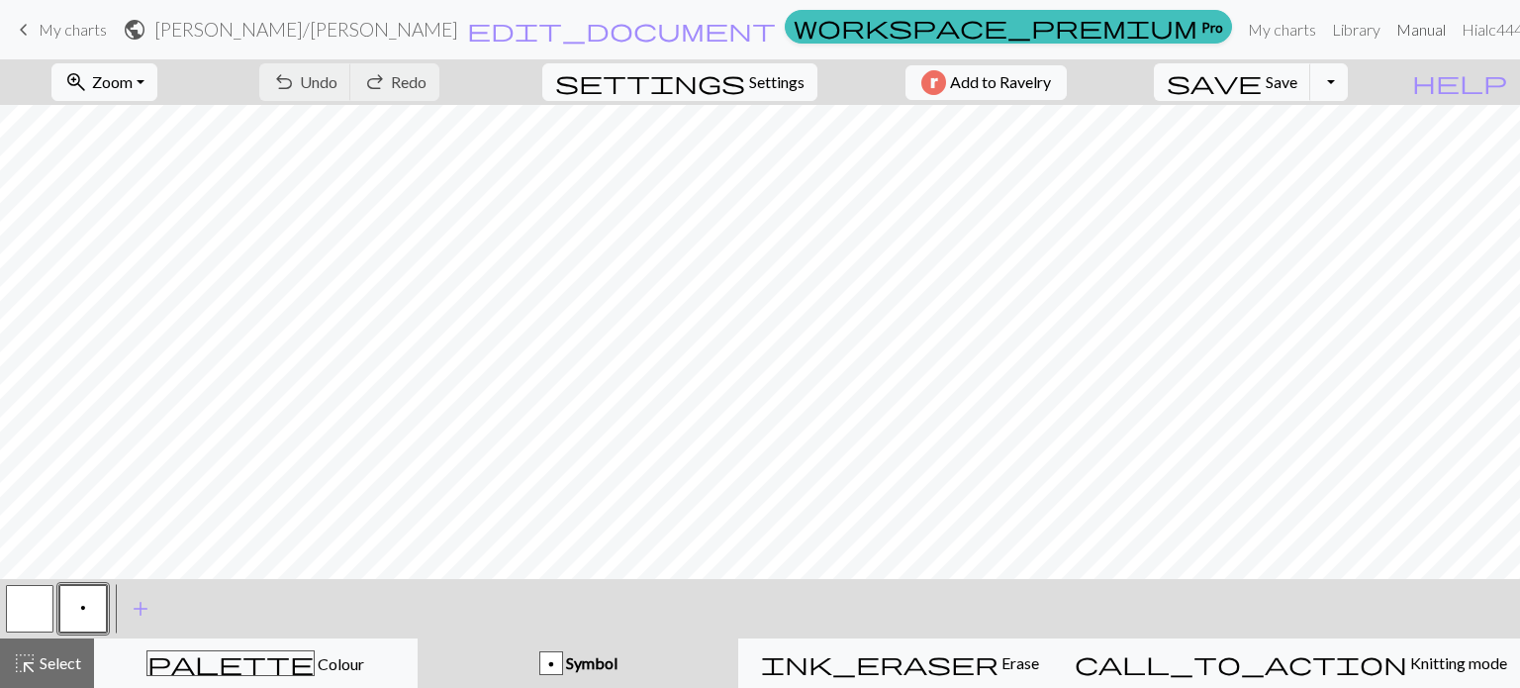
click at [1389, 29] on link "Manual" at bounding box center [1421, 30] width 65 height 40
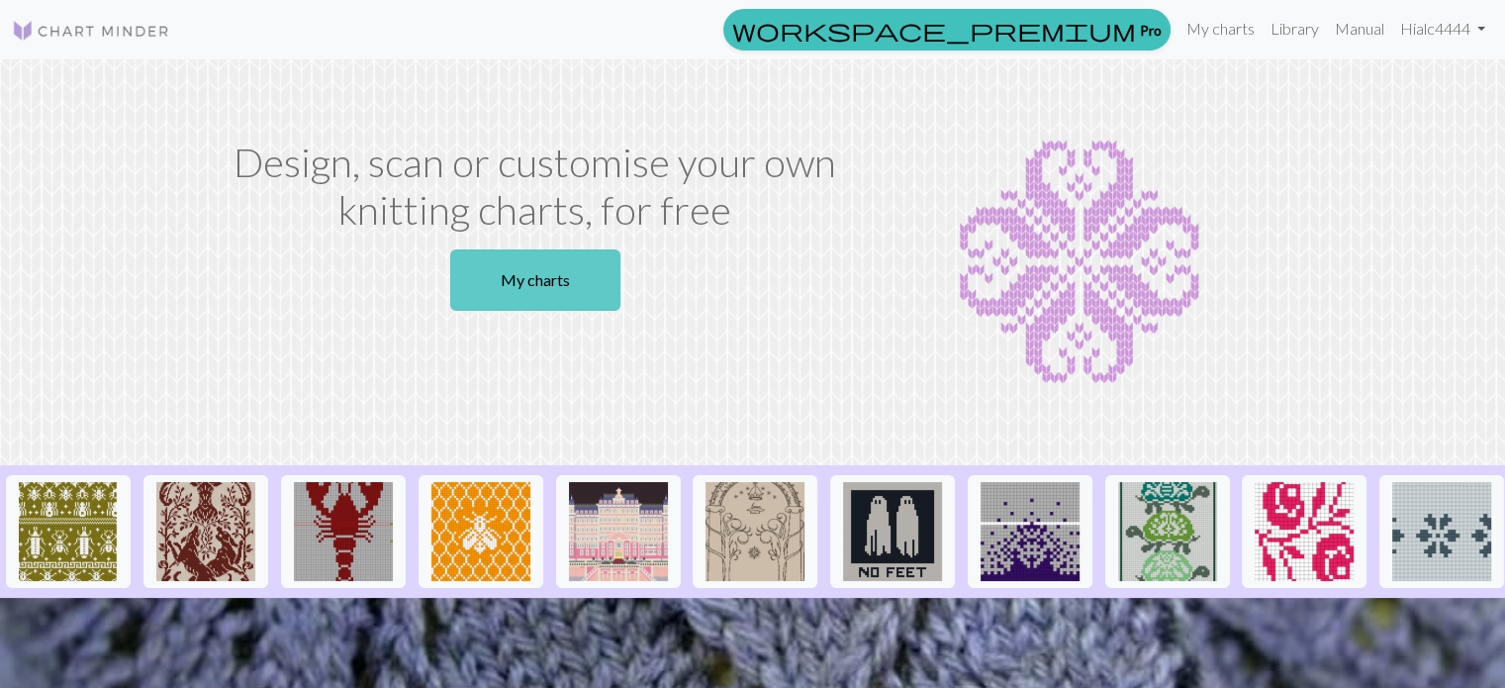
click at [534, 249] on link "My charts" at bounding box center [535, 279] width 170 height 61
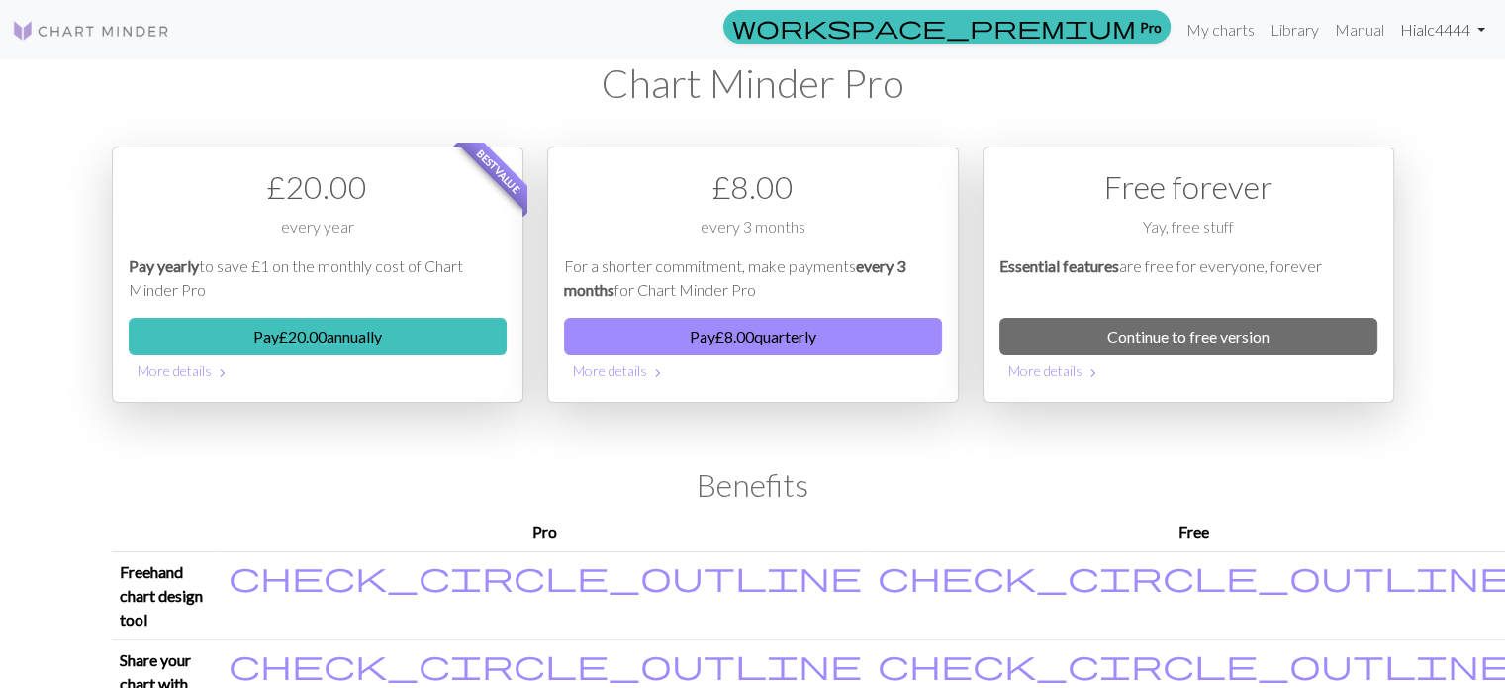
click at [1450, 32] on link "Hi alc4444" at bounding box center [1443, 30] width 101 height 40
click at [1420, 76] on link "Account settings" at bounding box center [1413, 84] width 128 height 40
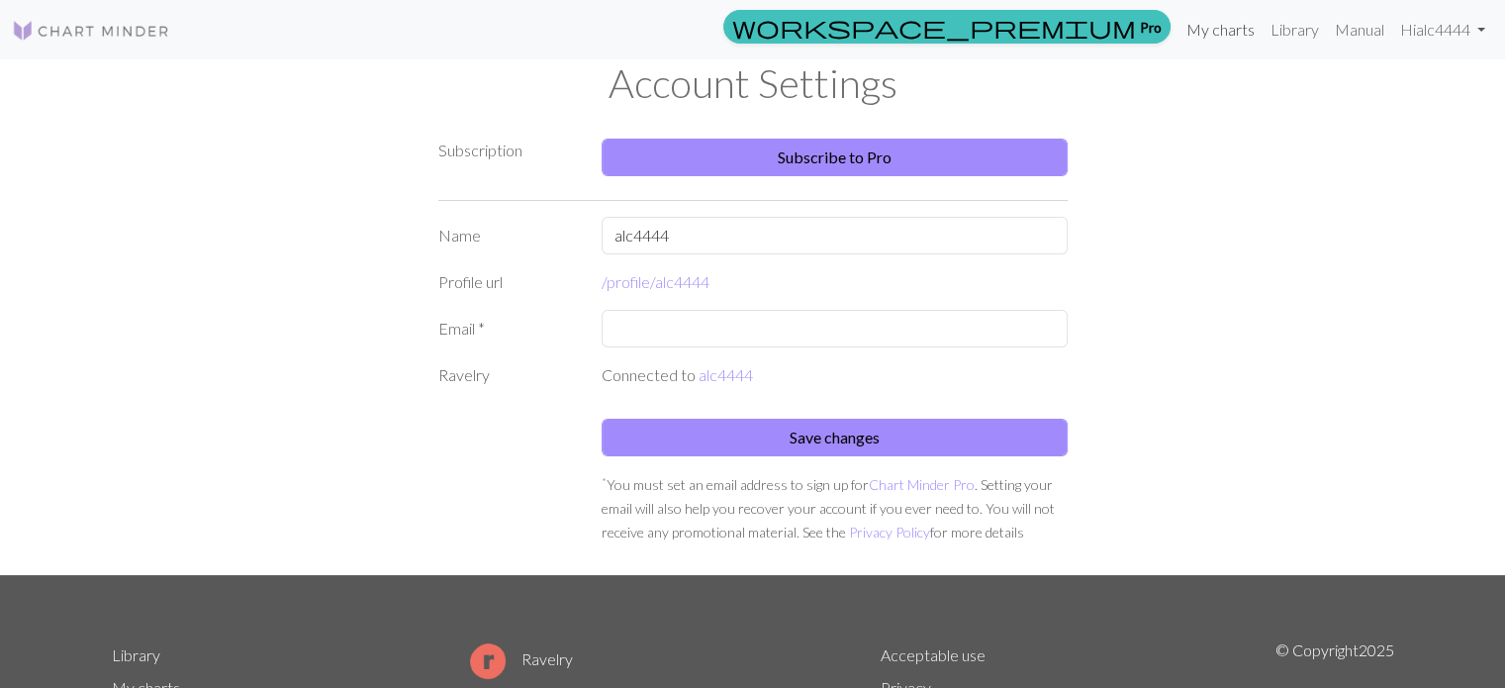
click at [1218, 36] on link "My charts" at bounding box center [1221, 30] width 84 height 40
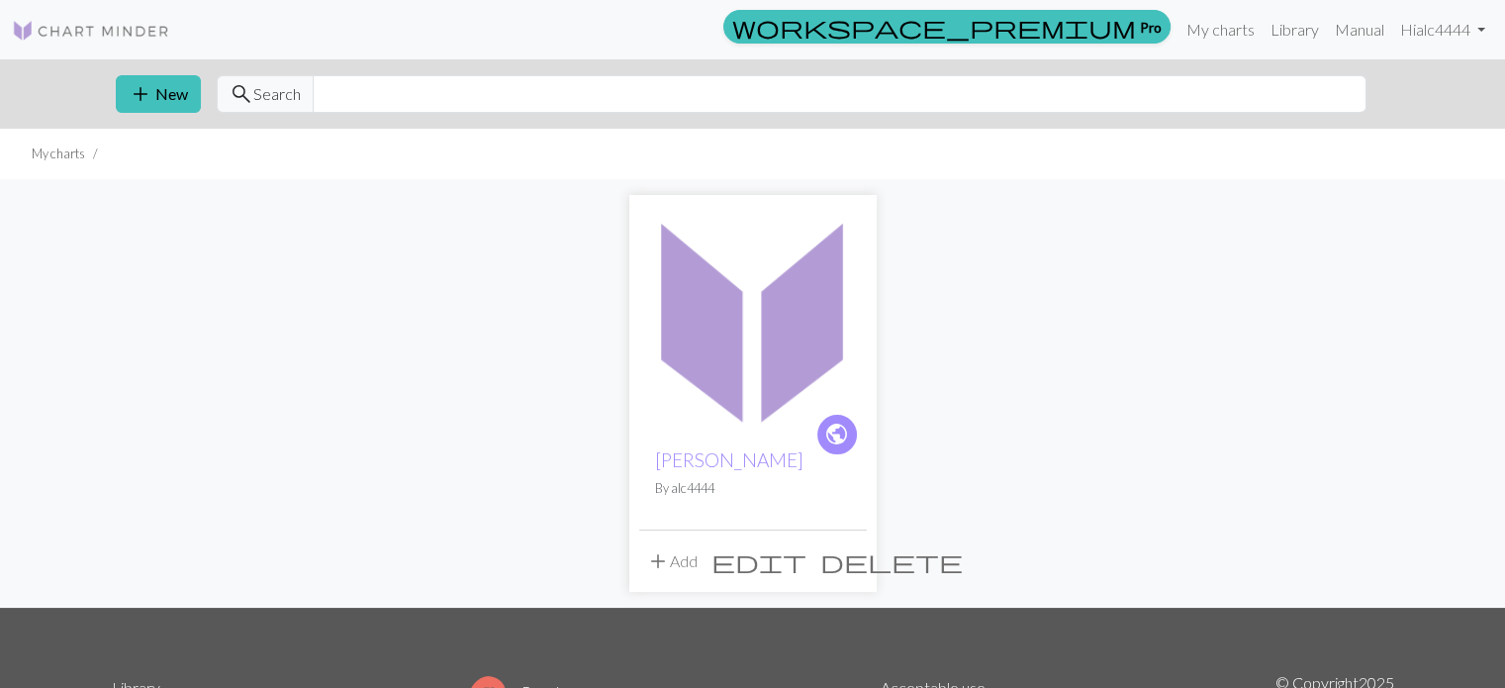
click at [85, 39] on img at bounding box center [91, 31] width 158 height 24
click at [170, 99] on button "add New" at bounding box center [158, 94] width 85 height 38
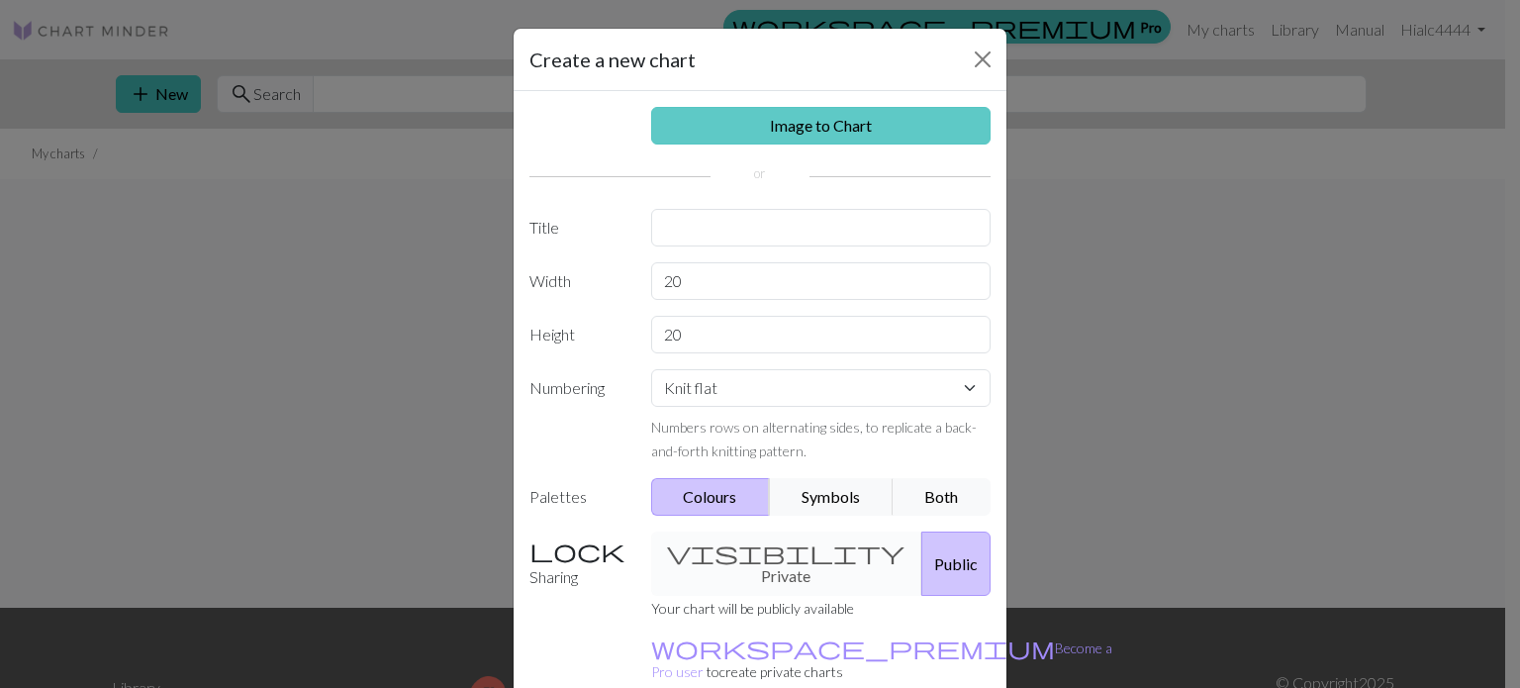
click at [828, 141] on link "Image to Chart" at bounding box center [821, 126] width 340 height 38
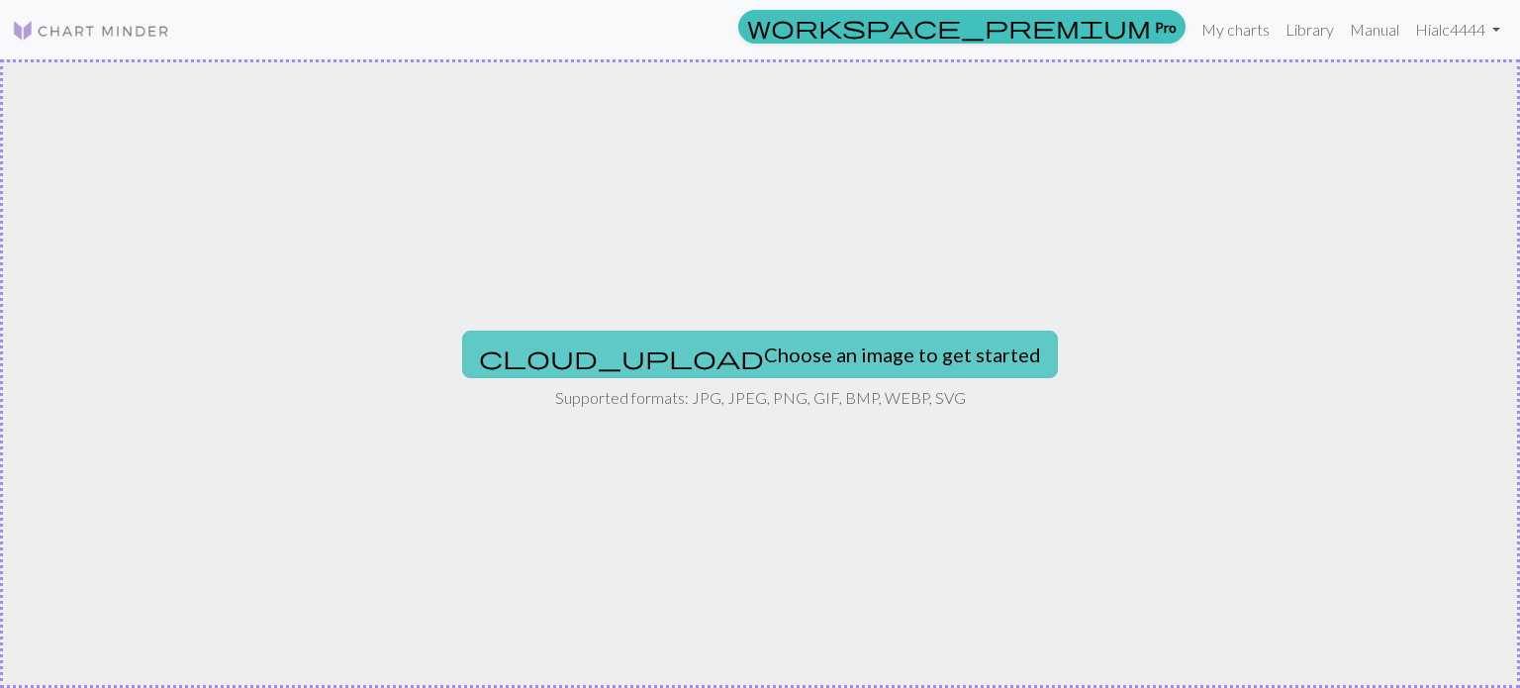
click at [804, 367] on button "cloud_upload Choose an image to get started" at bounding box center [760, 355] width 596 height 48
